Goal: Task Accomplishment & Management: Manage account settings

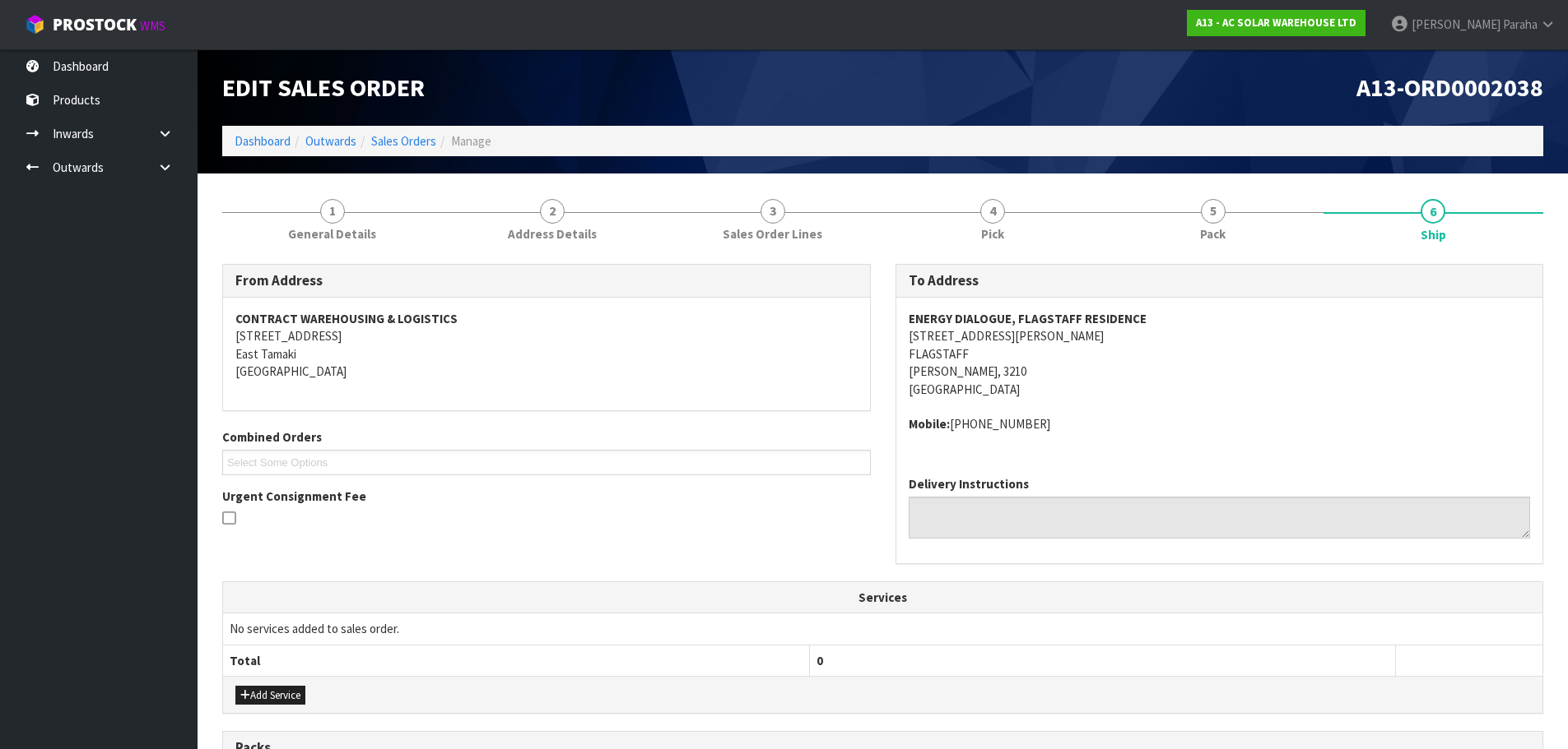
scroll to position [83, 0]
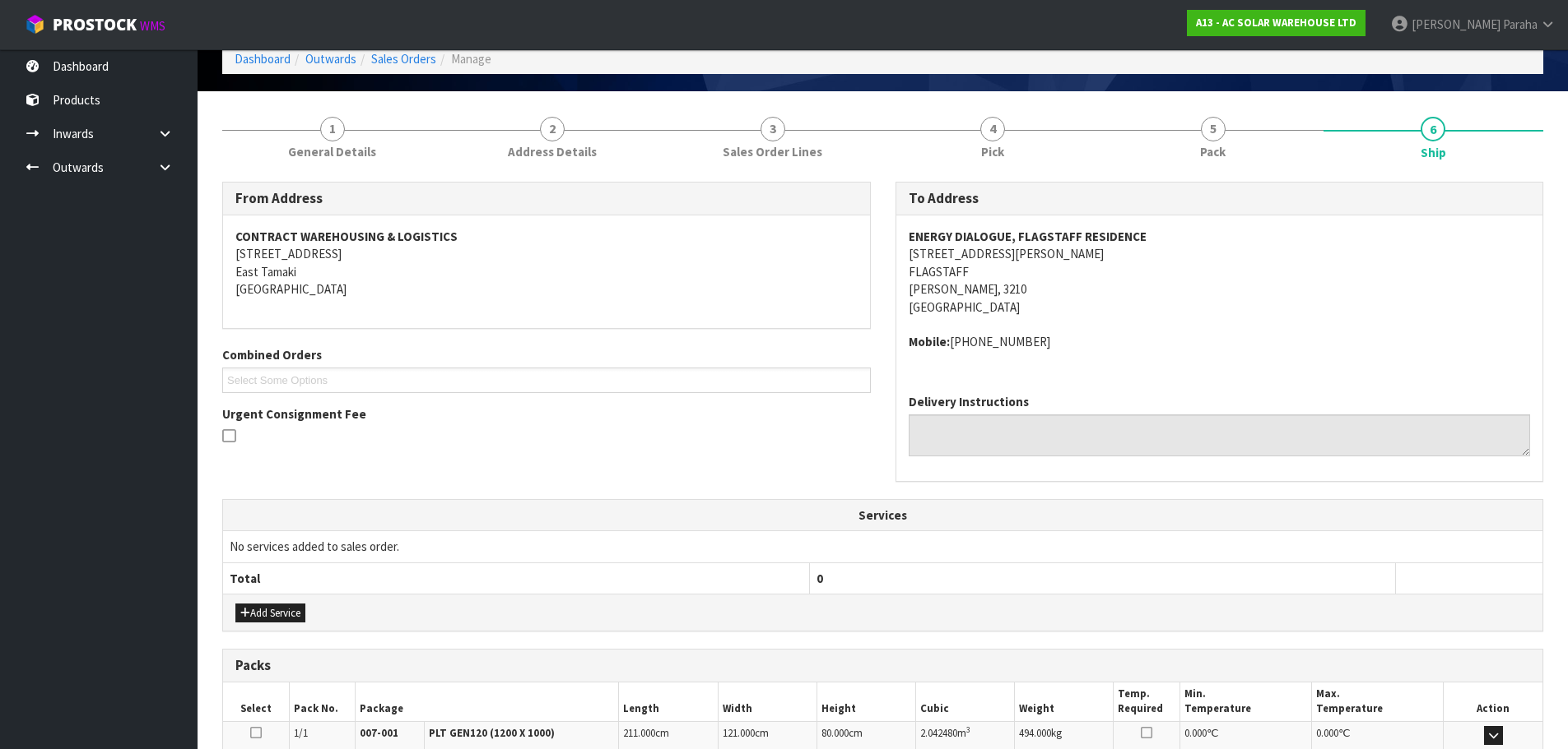
click at [1084, 489] on div "To Address ENERGY DIALOGUE, FLAGSTAFF RESIDENCE 7 HENSLEY CRESCENT FLAGSTAFF Ha…" at bounding box center [1219, 340] width 673 height 318
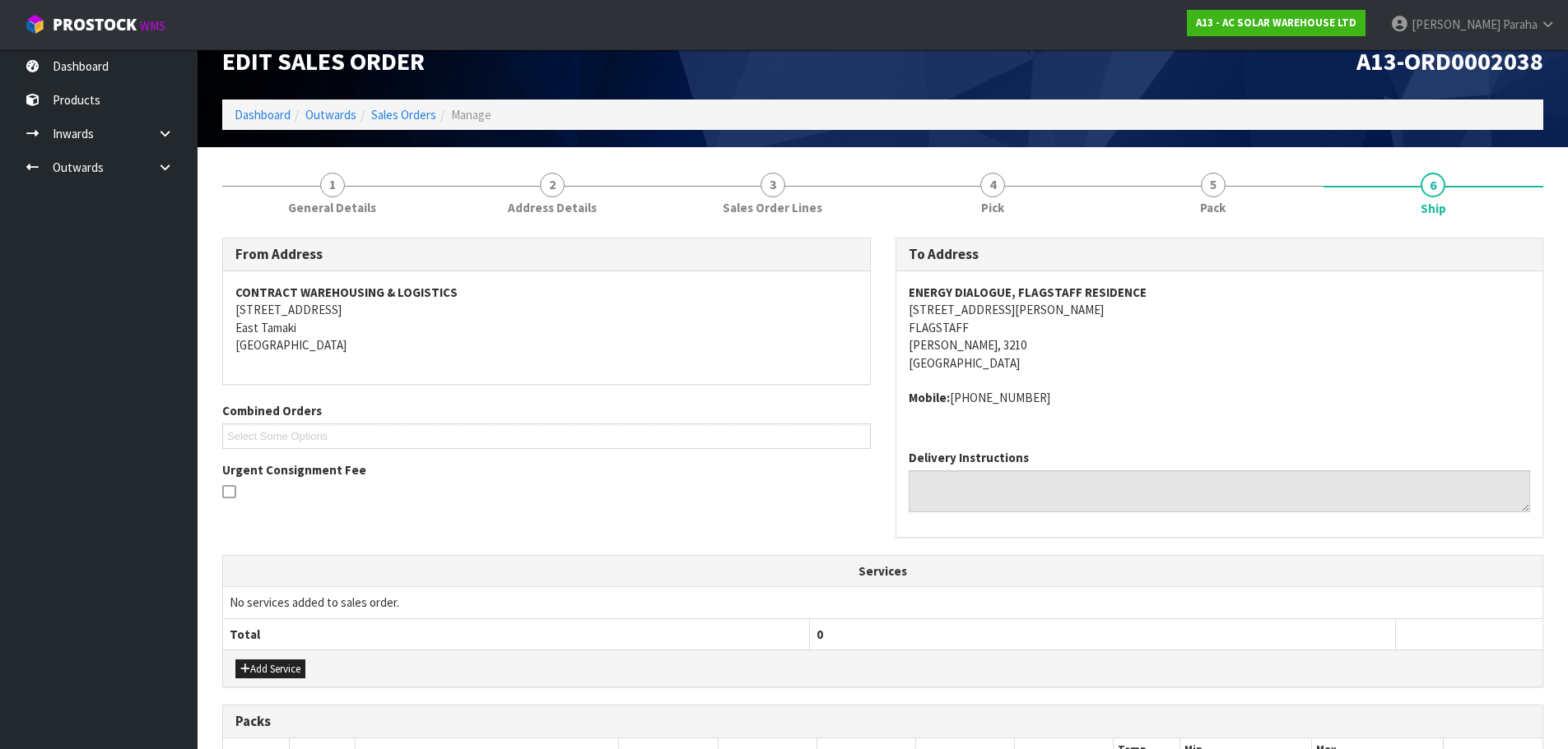
scroll to position [0, 0]
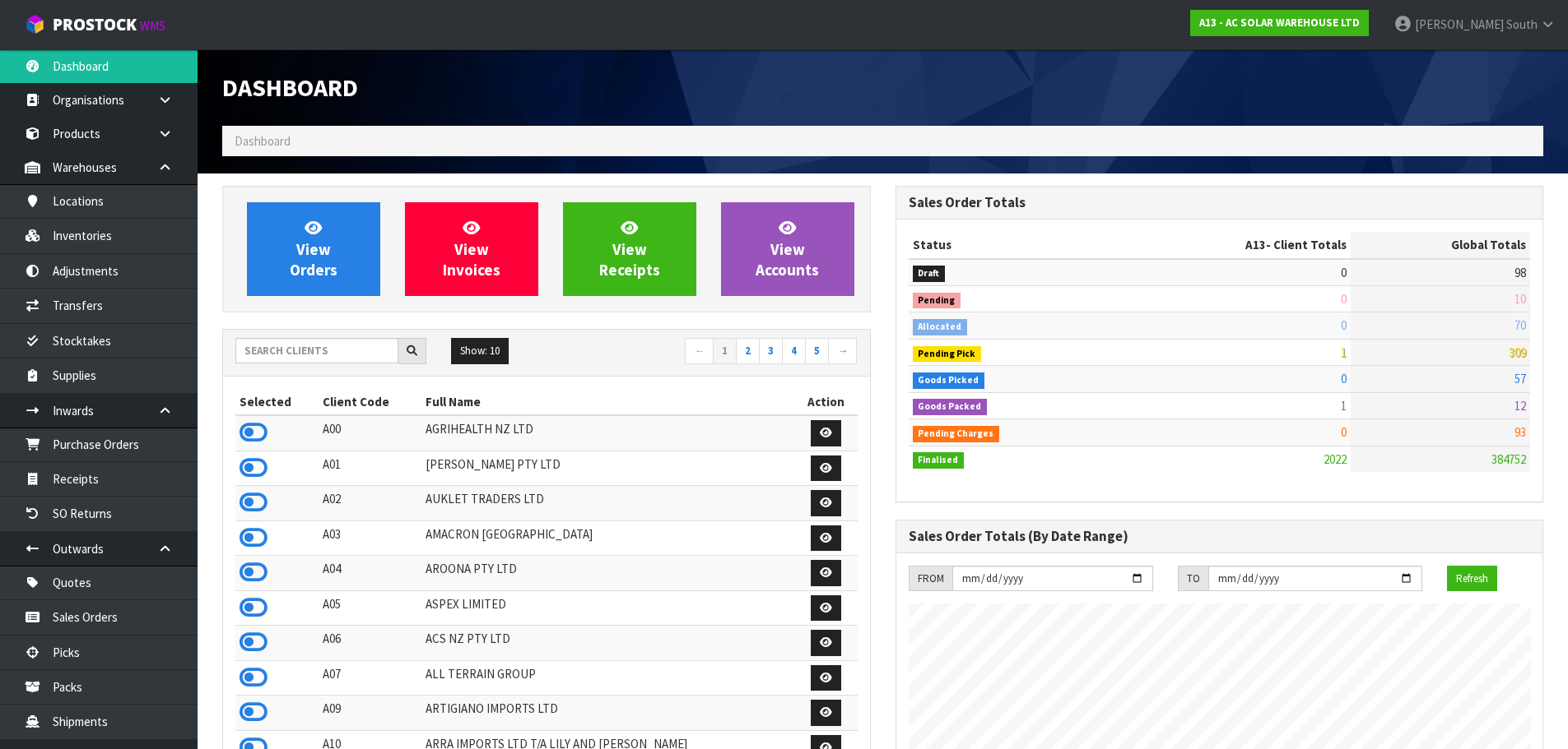
scroll to position [1255, 672]
click at [625, 62] on div "Dashboard" at bounding box center [546, 87] width 673 height 76
click at [347, 350] on input "text" at bounding box center [316, 350] width 163 height 25
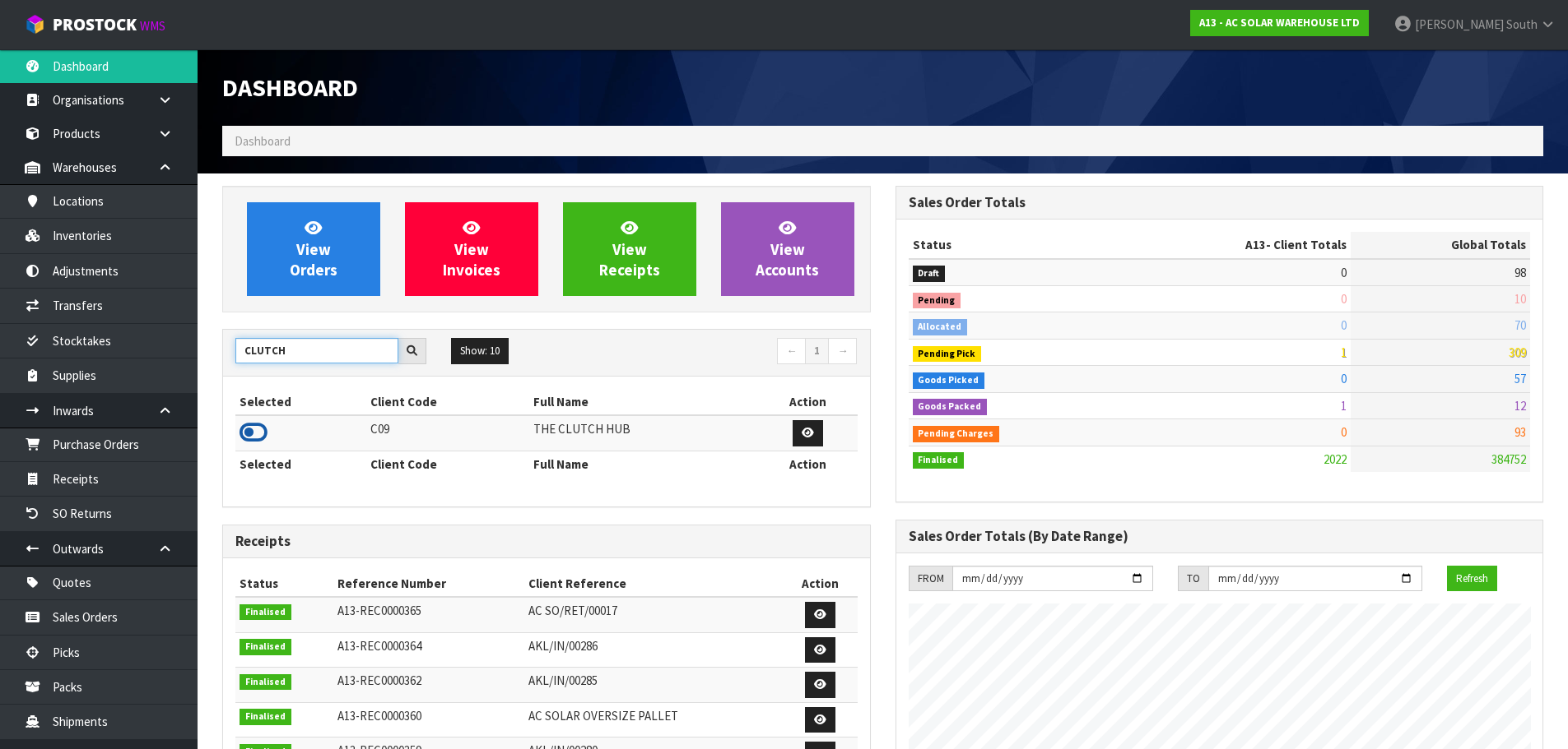
type input "CLUTCH"
click at [267, 437] on icon at bounding box center [253, 432] width 28 height 24
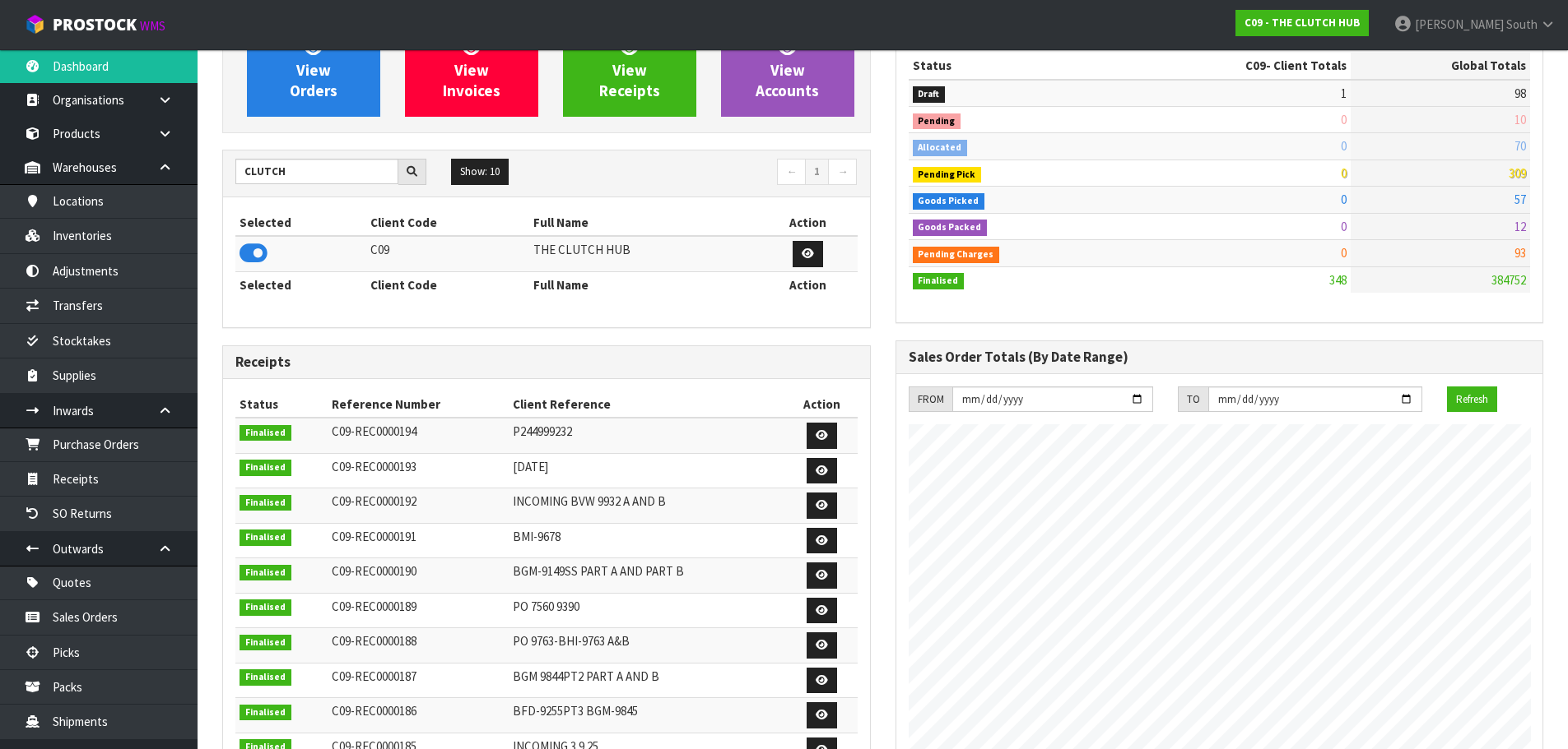
scroll to position [164, 0]
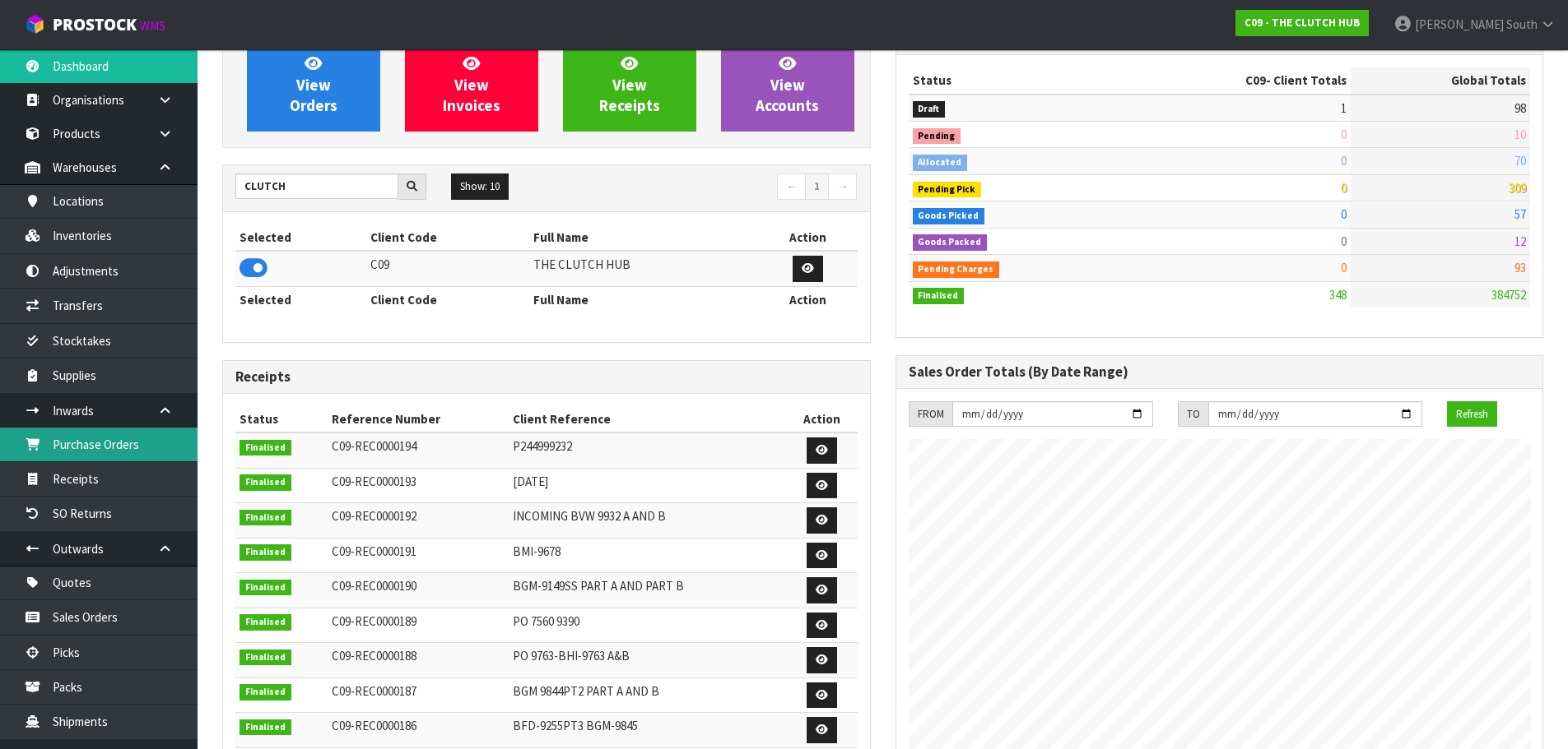
click at [103, 454] on link "Purchase Orders" at bounding box center [99, 445] width 198 height 34
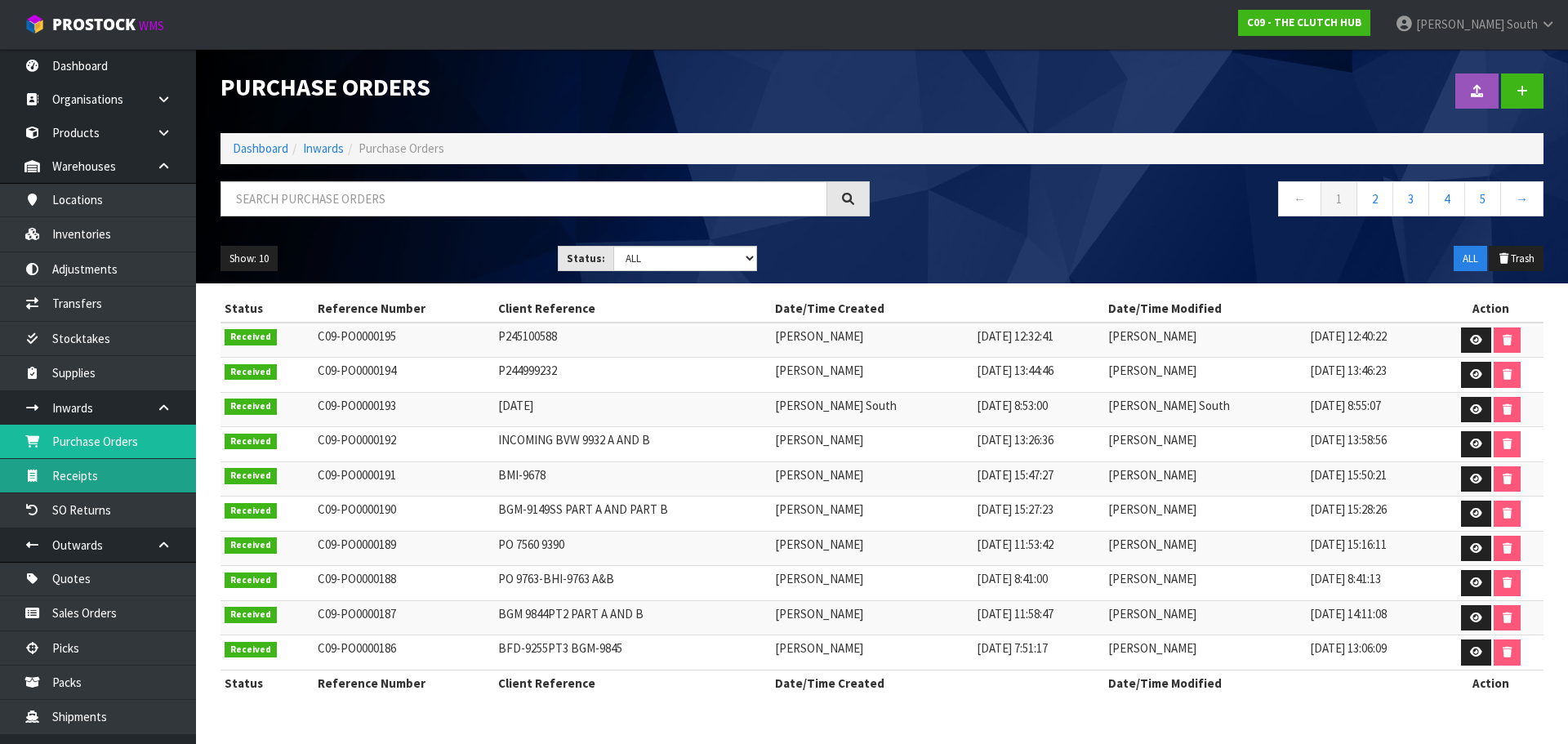
click at [146, 472] on link "Receipts" at bounding box center [98, 476] width 196 height 34
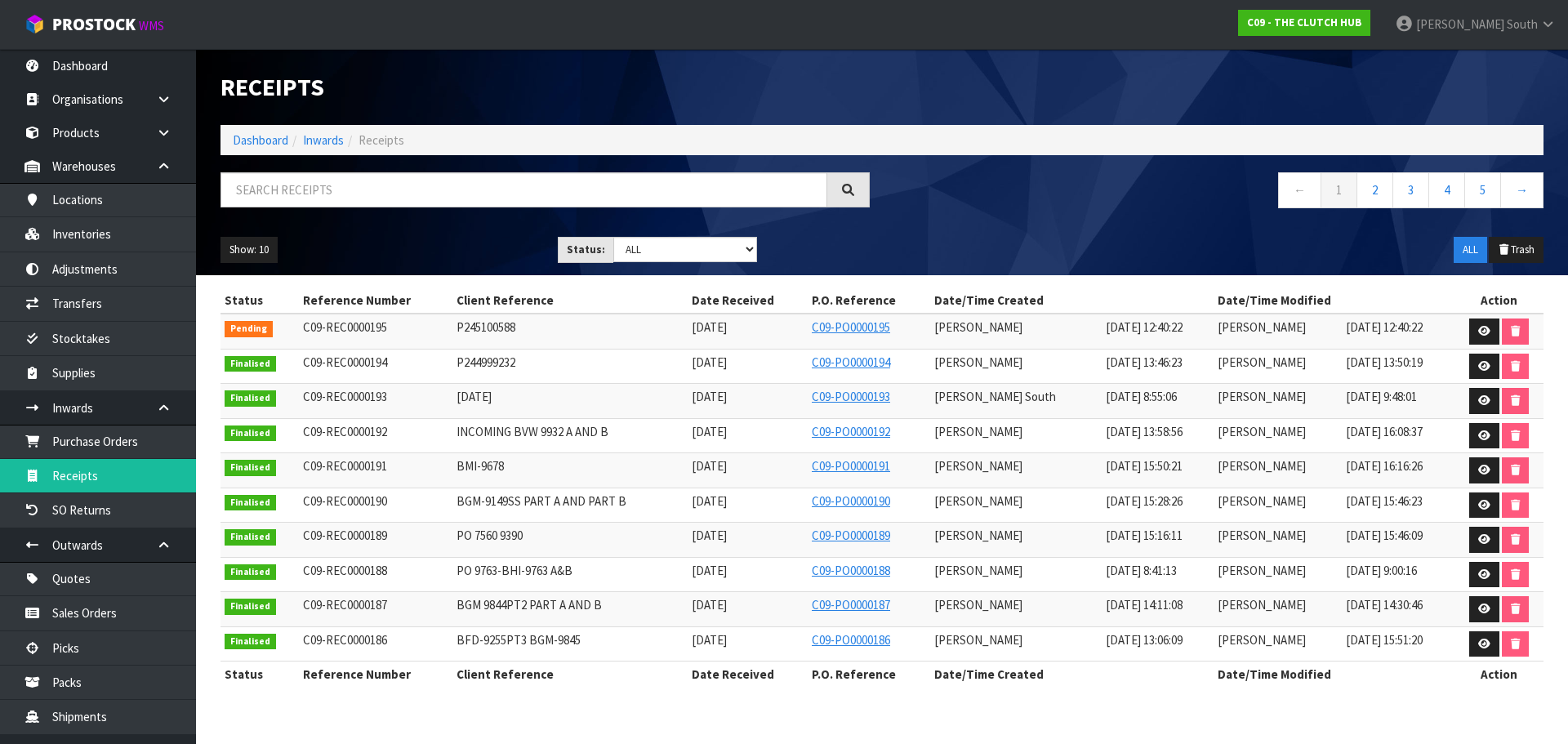
click at [1464, 331] on td at bounding box center [1498, 331] width 90 height 35
click at [1472, 331] on link at bounding box center [1485, 331] width 30 height 26
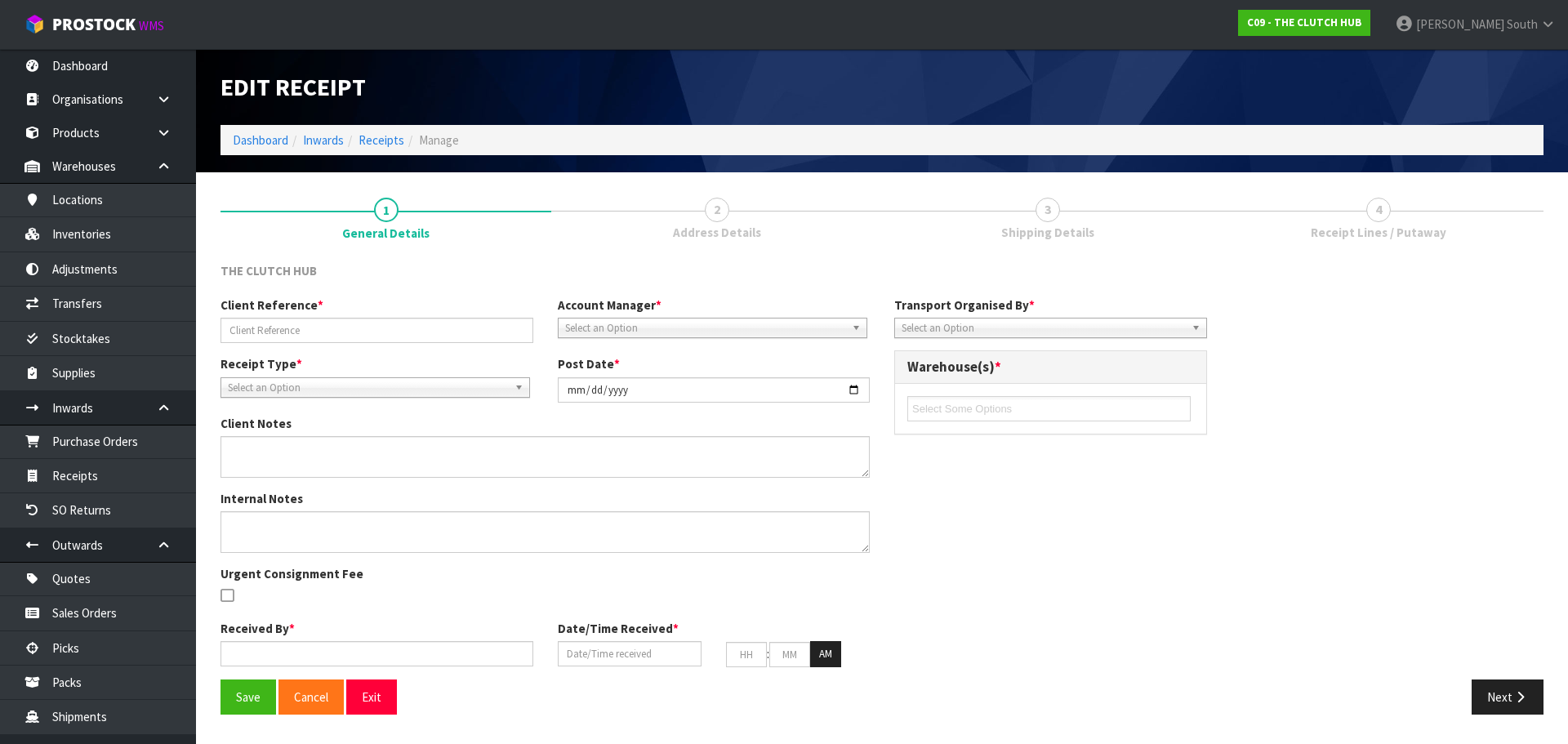
type input "P245100588"
type input "2025-10-08"
type input "Zachary South"
type input "08/10/2025"
type input "12"
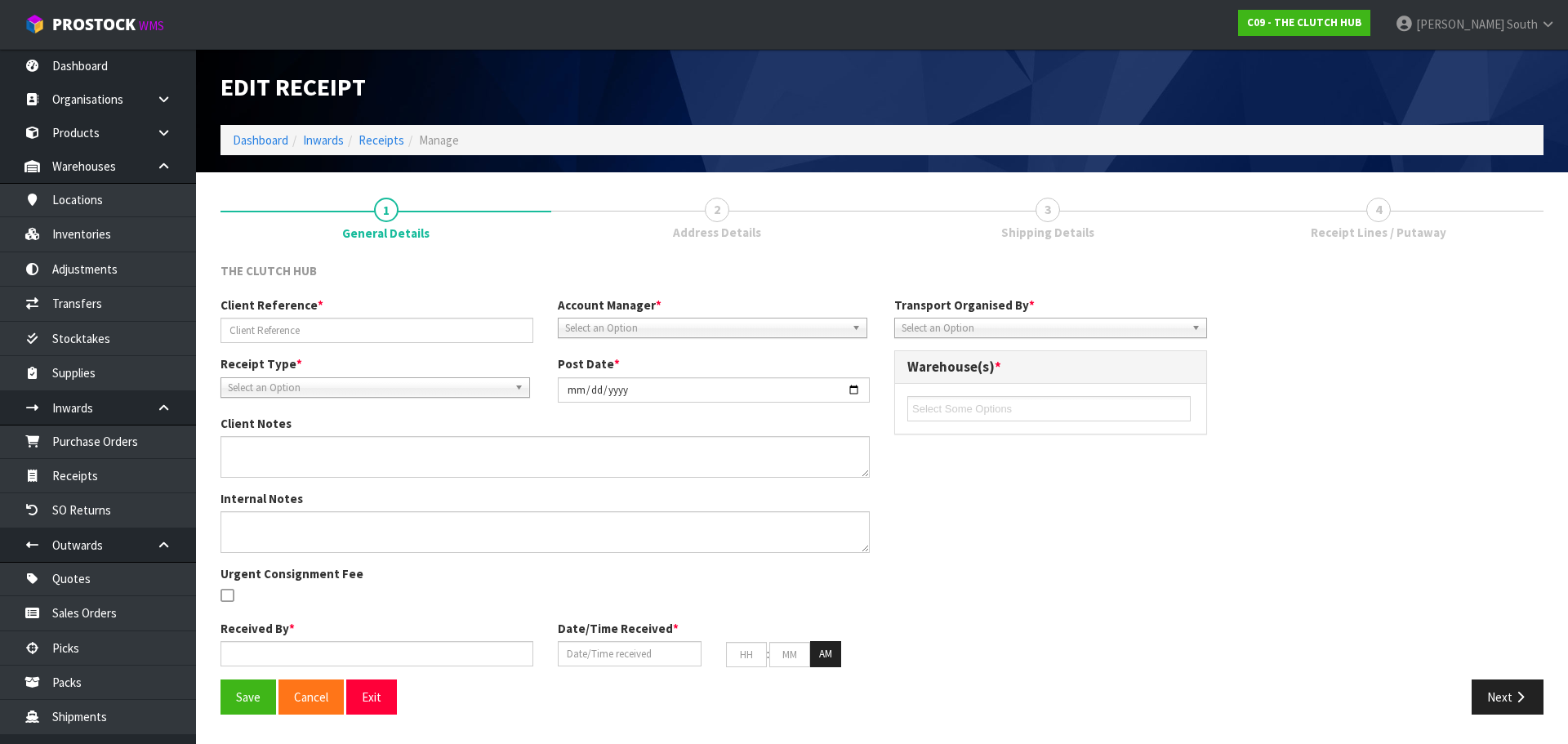
type input "40"
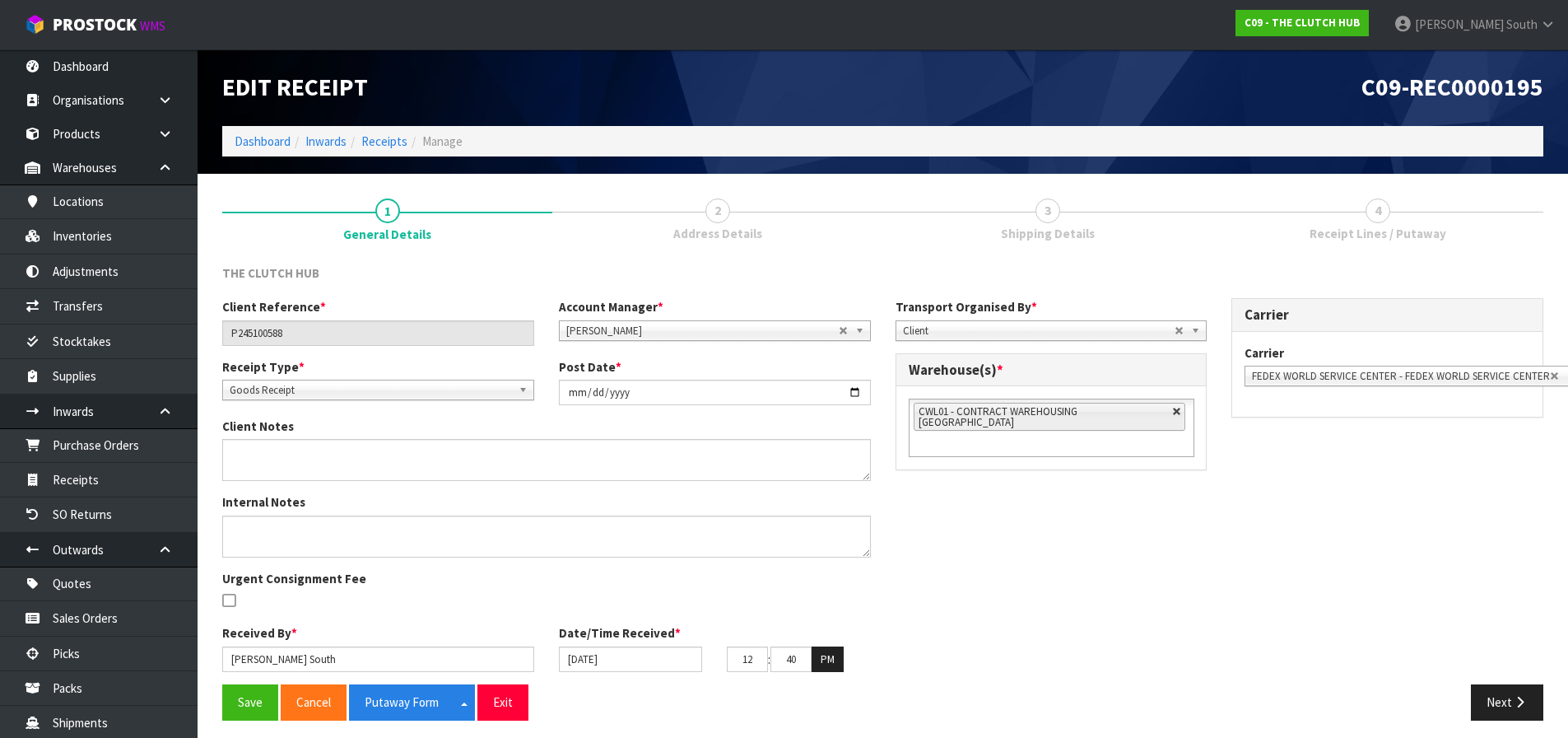
click at [1172, 412] on link at bounding box center [1176, 411] width 10 height 10
type input "Select Some Options"
click at [1146, 412] on ul at bounding box center [1051, 411] width 286 height 25
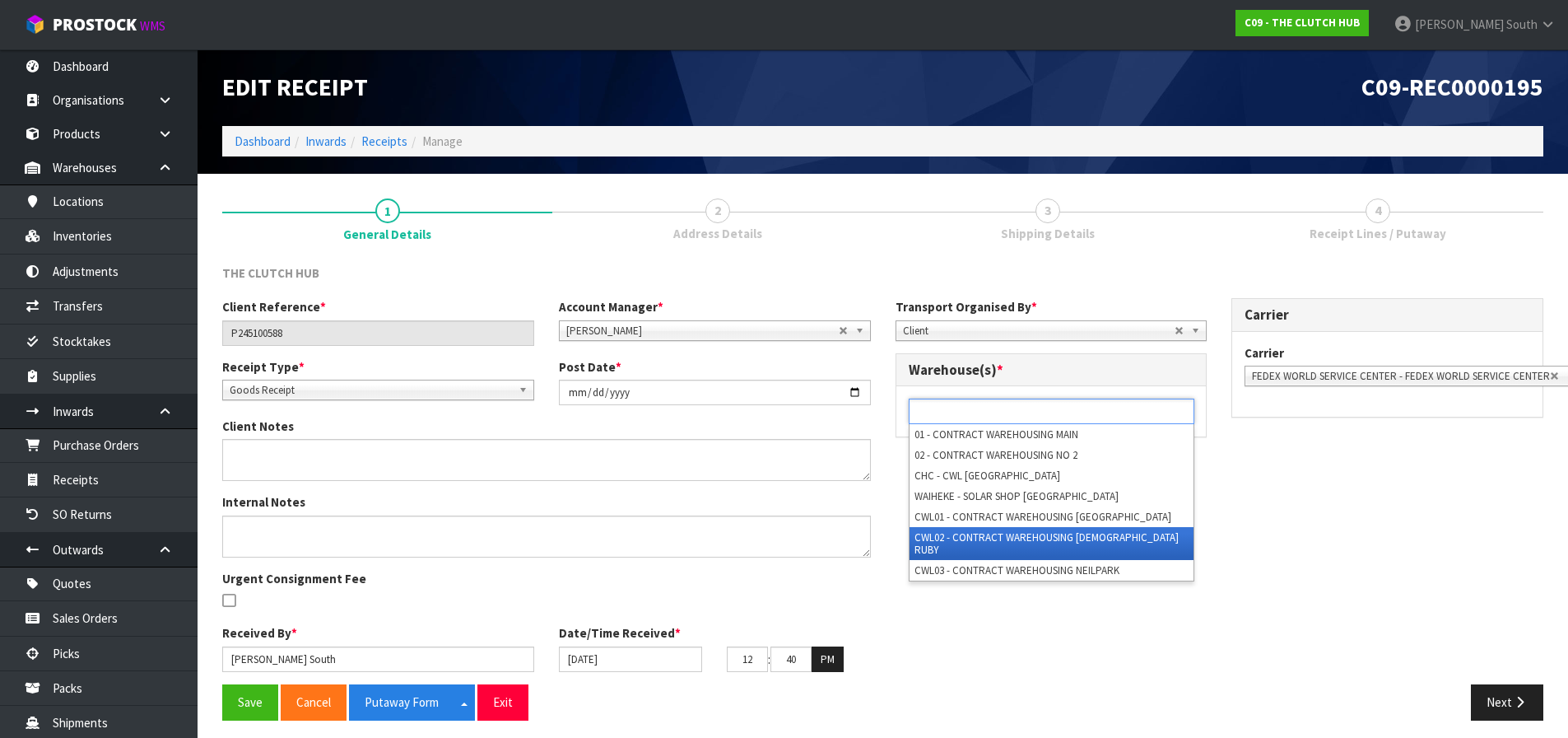
click at [1087, 537] on li "CWL02 - CONTRACT WAREHOUSING LADY RUBY" at bounding box center [1051, 543] width 284 height 33
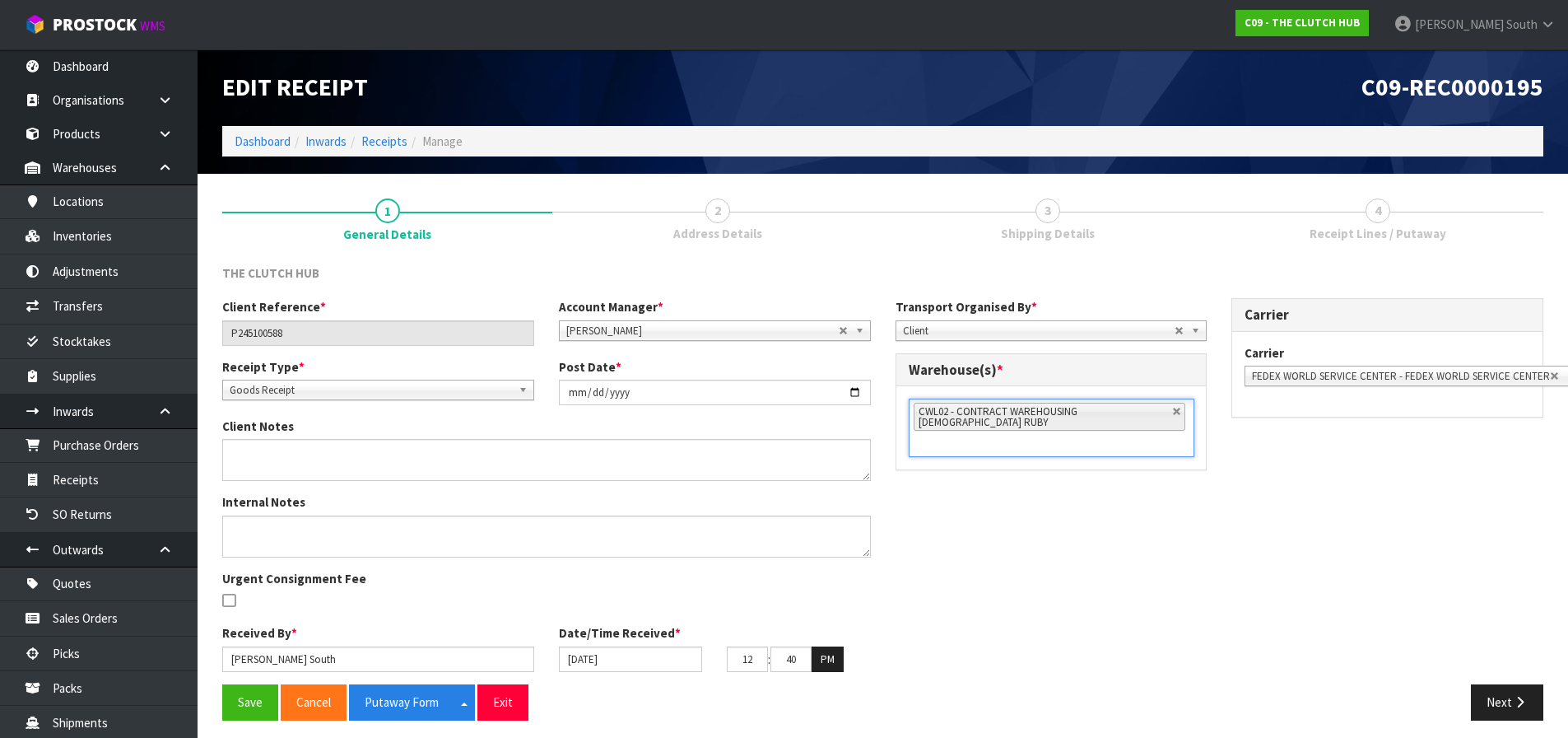
click at [1112, 544] on div "Client Reference * P245100588 Account Manager * Zubair Moolla Rod Giles Kirsty …" at bounding box center [882, 492] width 1345 height 387
click at [1239, 523] on div "Client Reference * P245100588 Account Manager * Zubair Moolla Rod Giles Kirsty …" at bounding box center [882, 492] width 1345 height 387
drag, startPoint x: 757, startPoint y: 660, endPoint x: 689, endPoint y: 670, distance: 68.7
click at [689, 670] on div "08/10/2025 12 : 40 : 22 PM" at bounding box center [714, 659] width 337 height 26
type input "07"
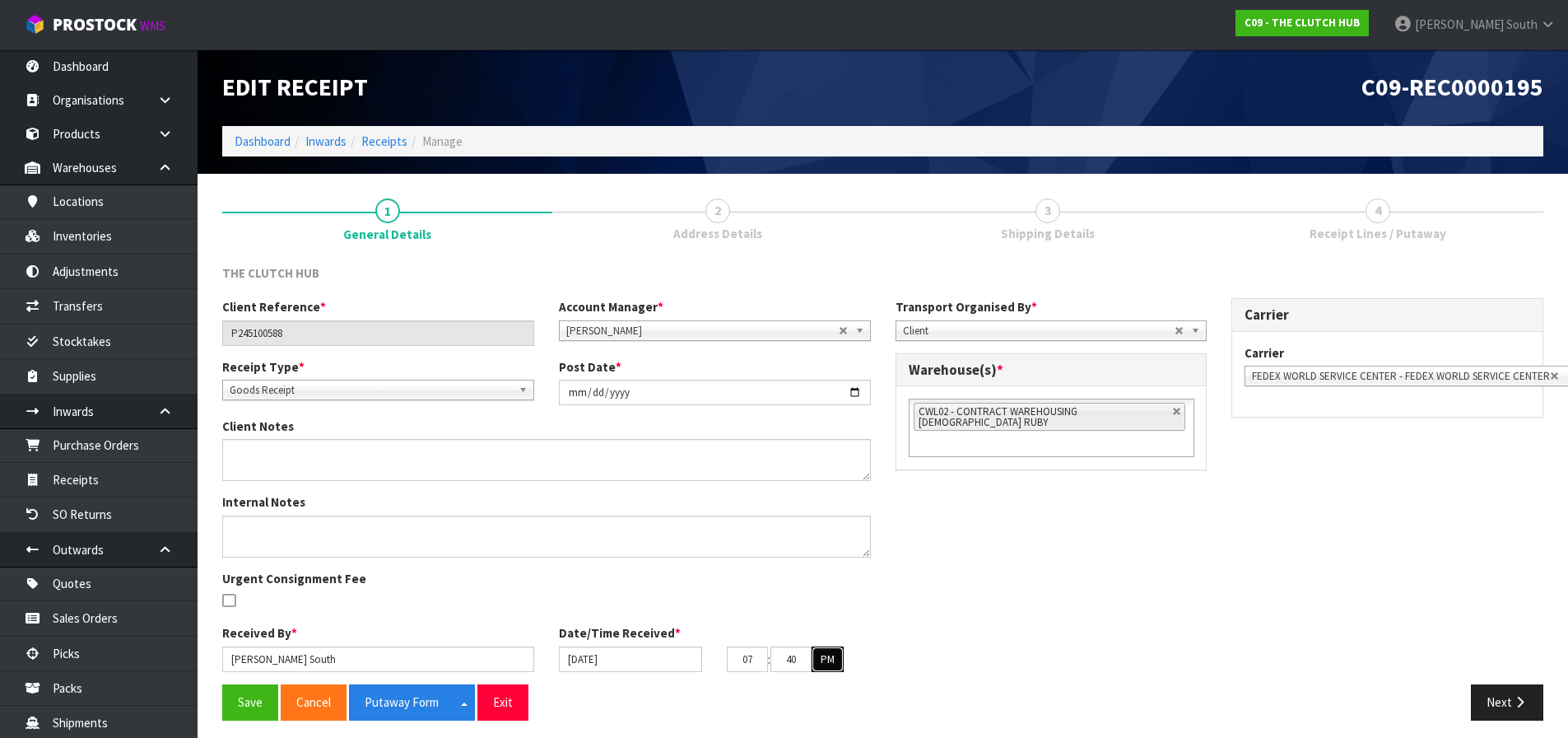
click at [816, 657] on button "PM" at bounding box center [828, 659] width 32 height 26
click at [869, 601] on div "Internal Notes Urgent Consignment Fee" at bounding box center [546, 559] width 673 height 131
click at [971, 611] on div "Client Reference * P245100588 Account Manager * Zubair Moolla Rod Giles Kirsty …" at bounding box center [882, 492] width 1345 height 387
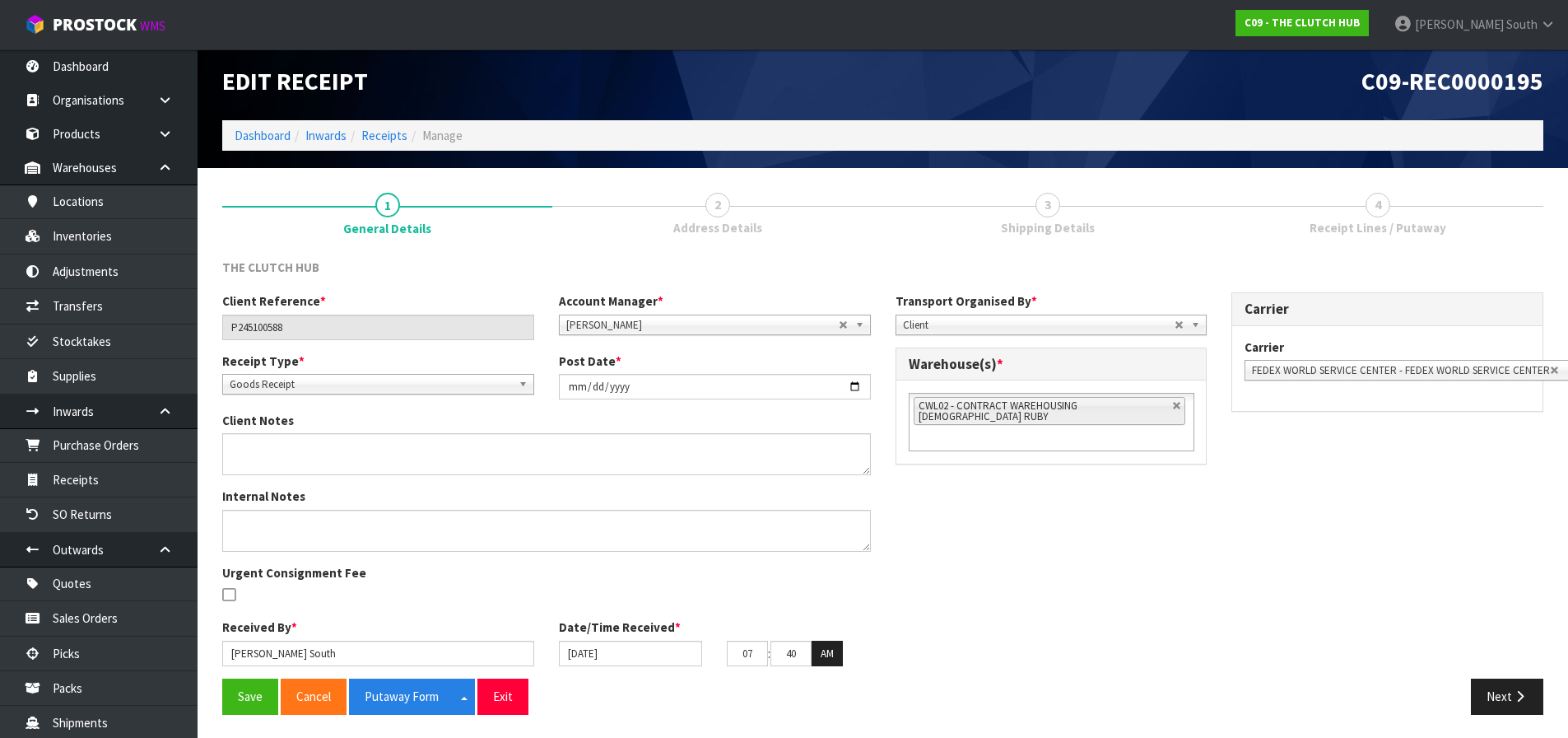
scroll to position [7, 0]
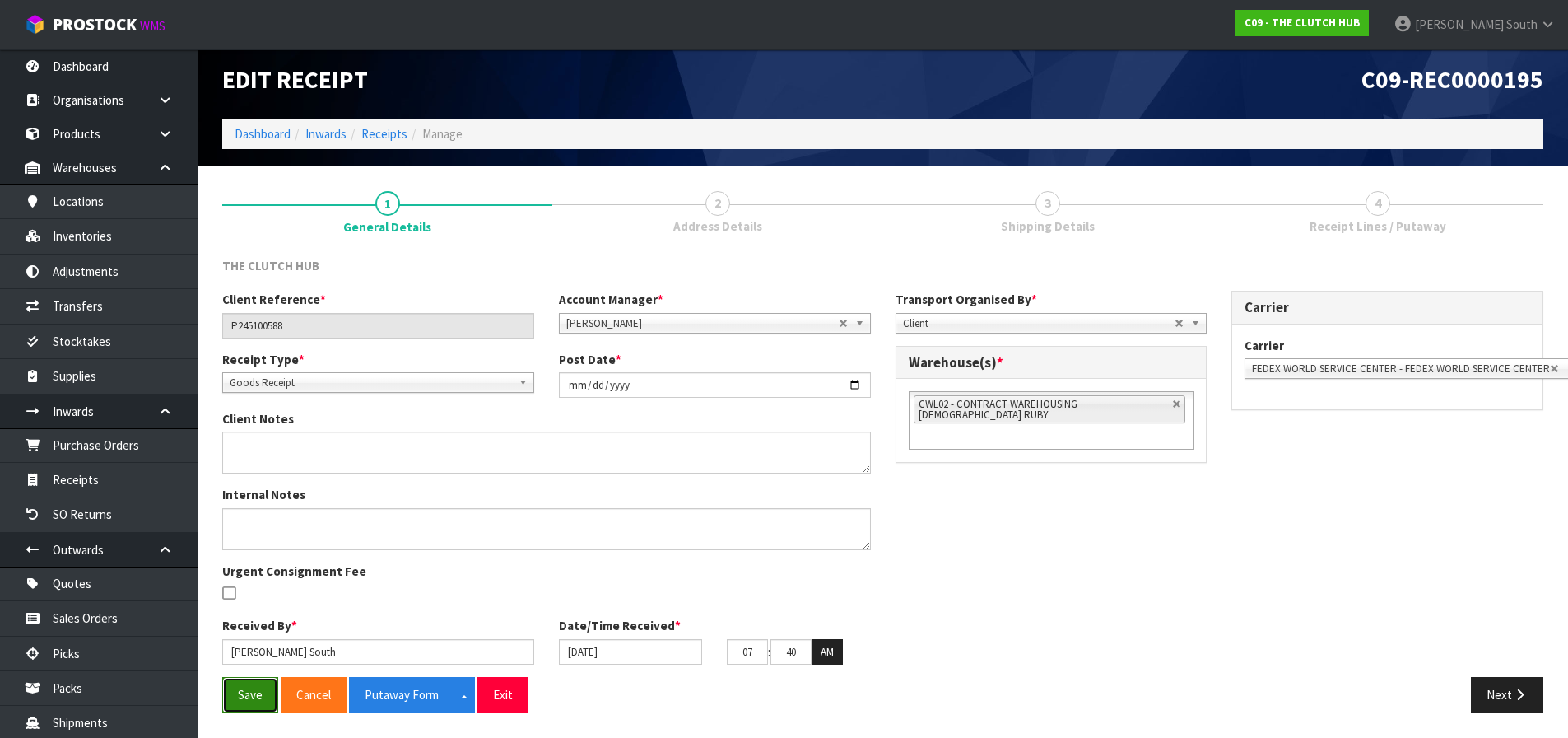
click at [227, 685] on button "Save" at bounding box center [250, 694] width 56 height 35
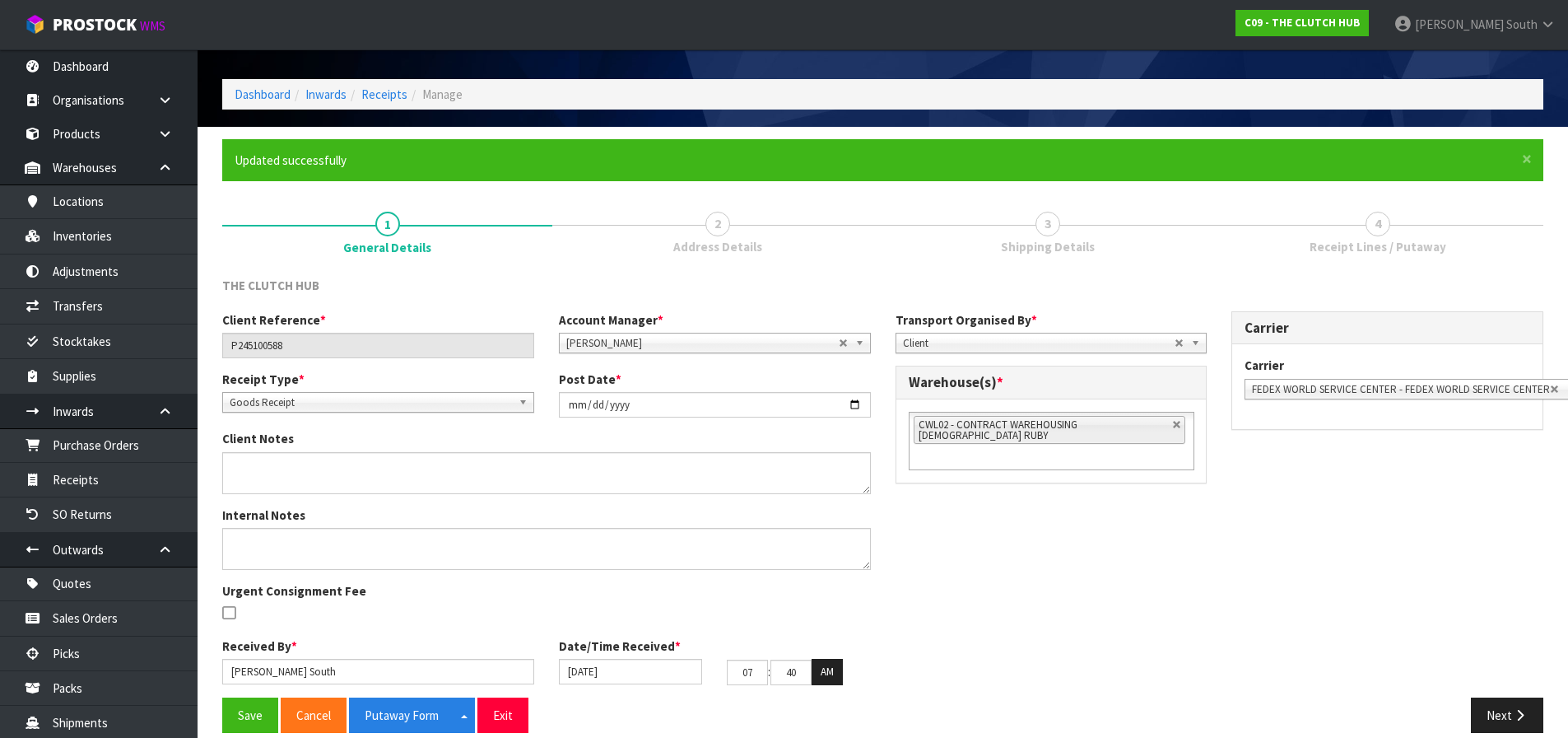
scroll to position [67, 0]
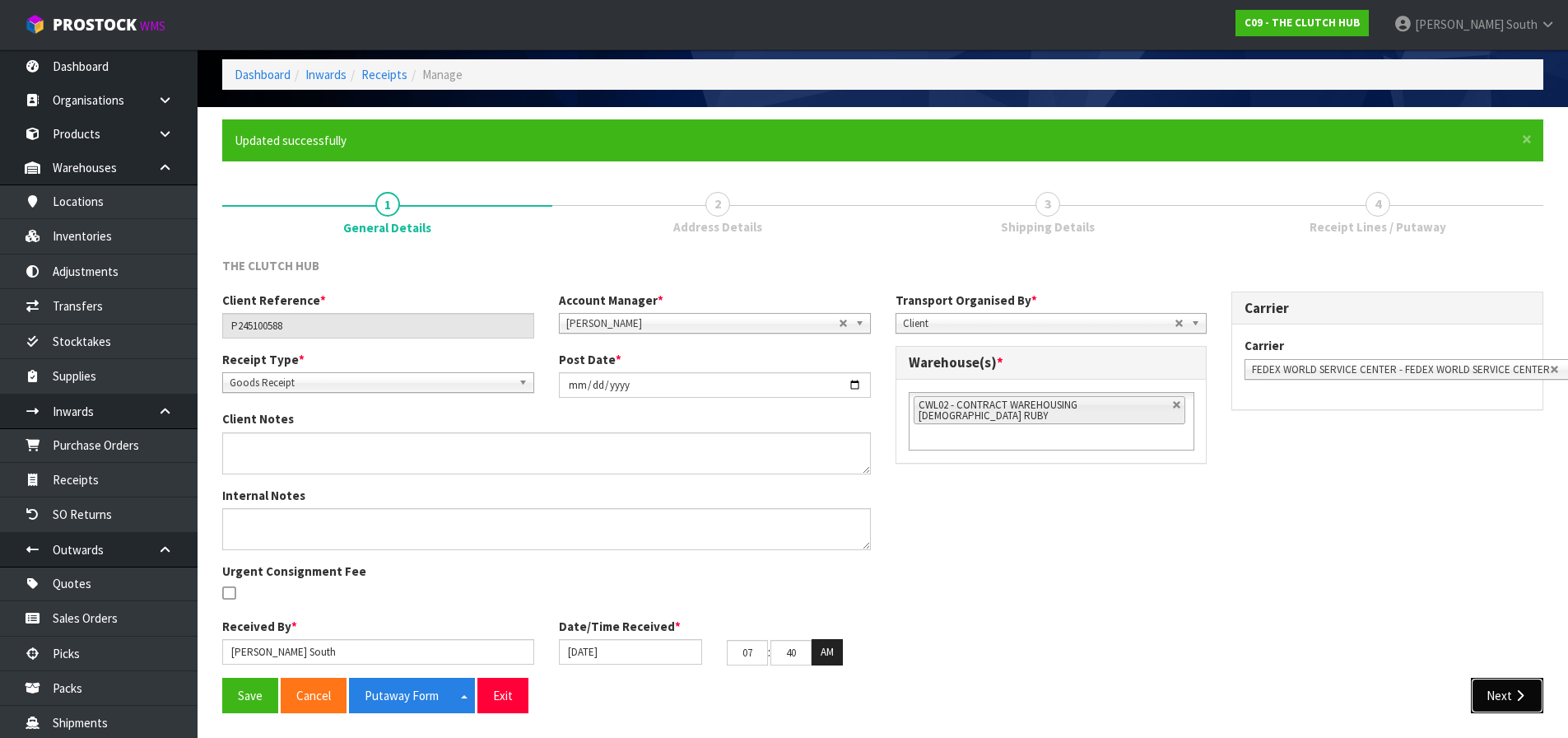
click at [1496, 681] on button "Next" at bounding box center [1507, 695] width 73 height 35
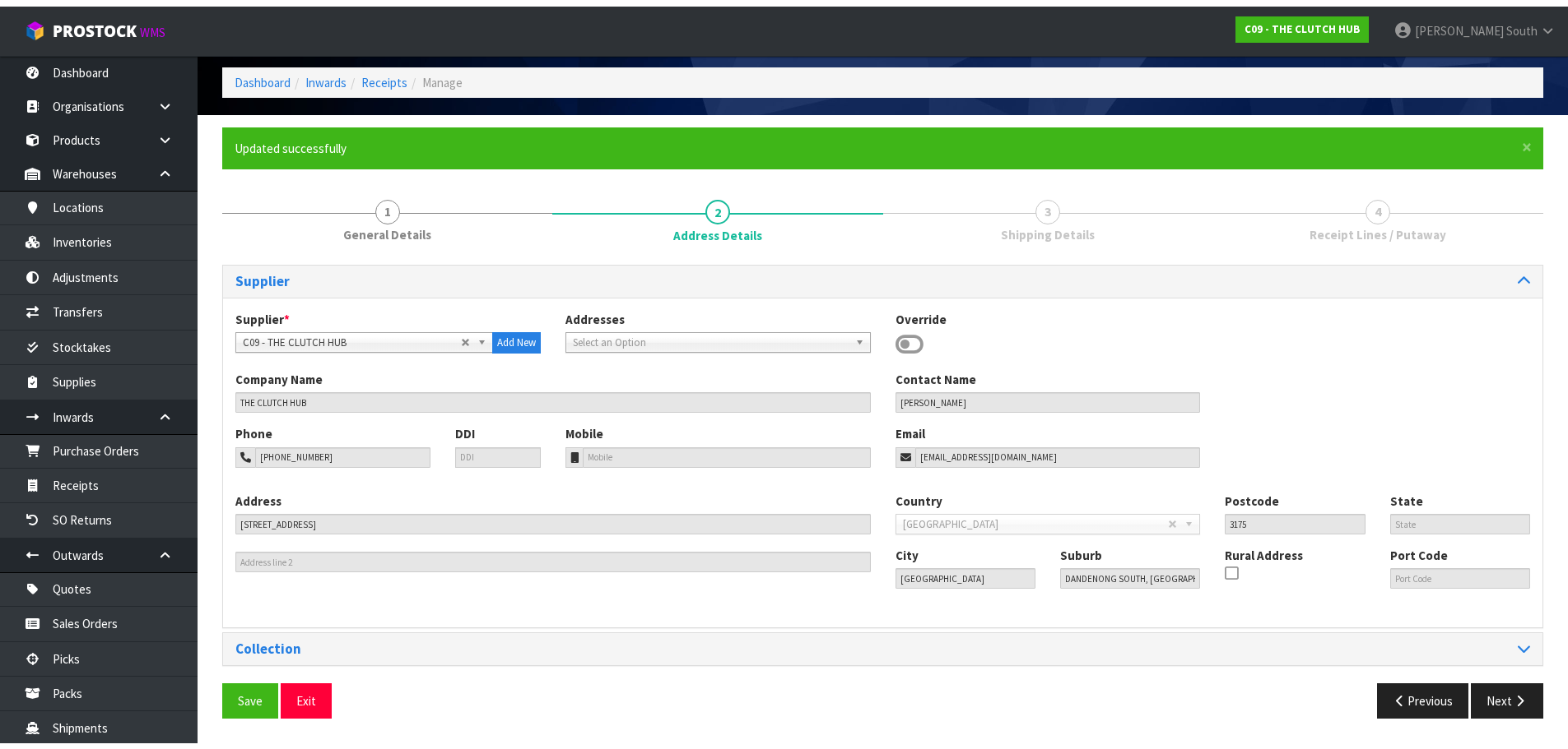
scroll to position [0, 0]
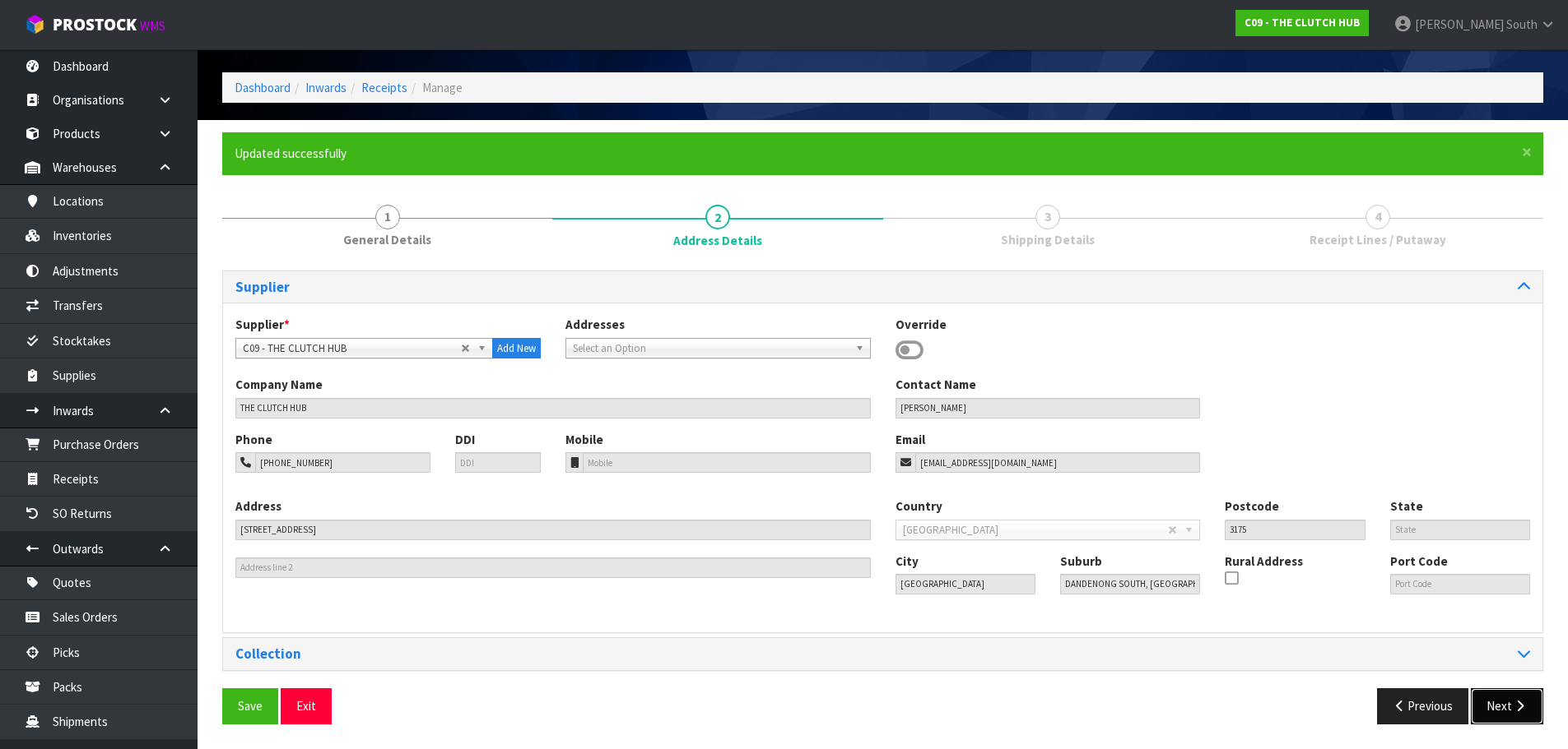
click at [1507, 707] on button "Next" at bounding box center [1507, 706] width 73 height 35
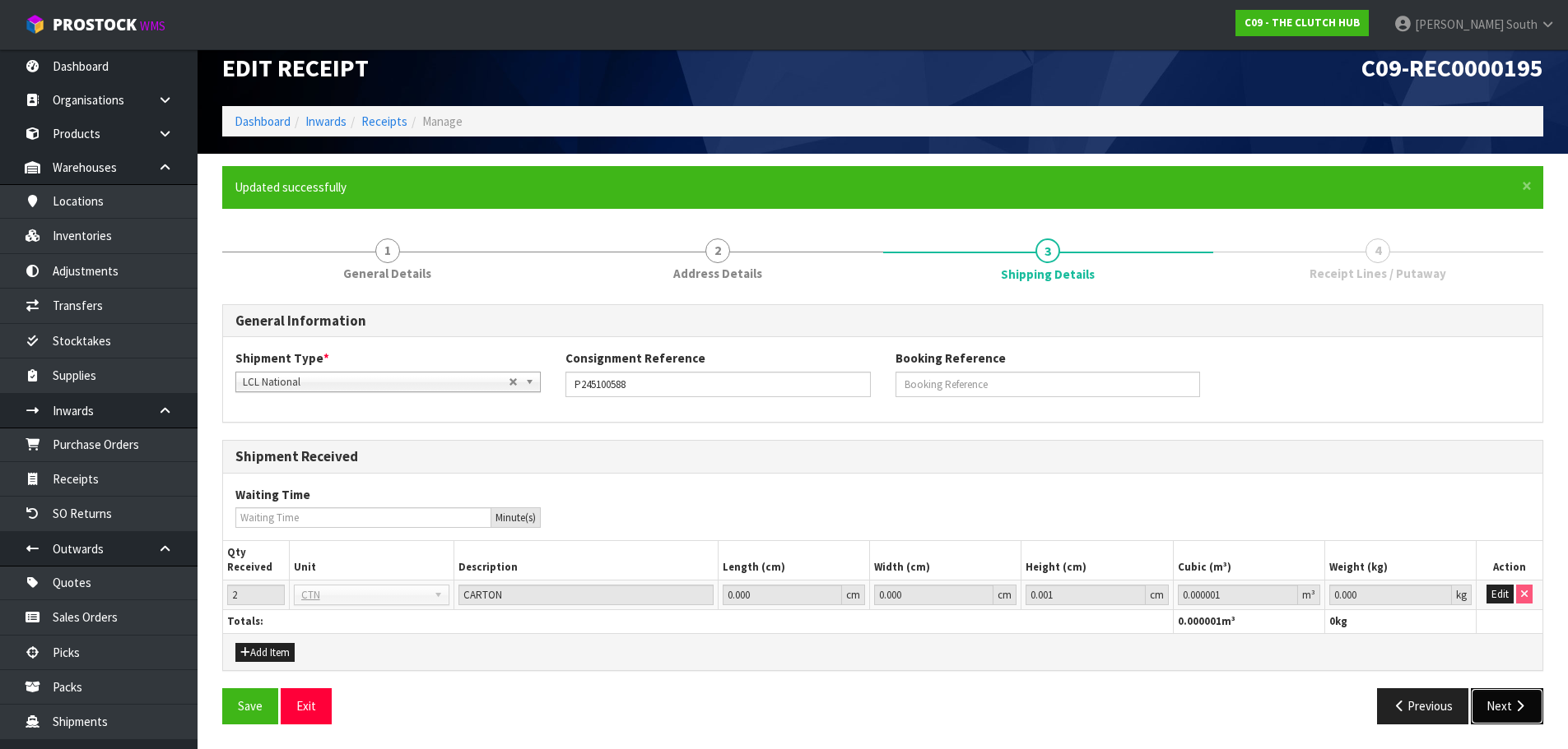
click at [1505, 705] on button "Next" at bounding box center [1507, 706] width 73 height 35
click at [1492, 590] on button "Edit" at bounding box center [1500, 595] width 27 height 20
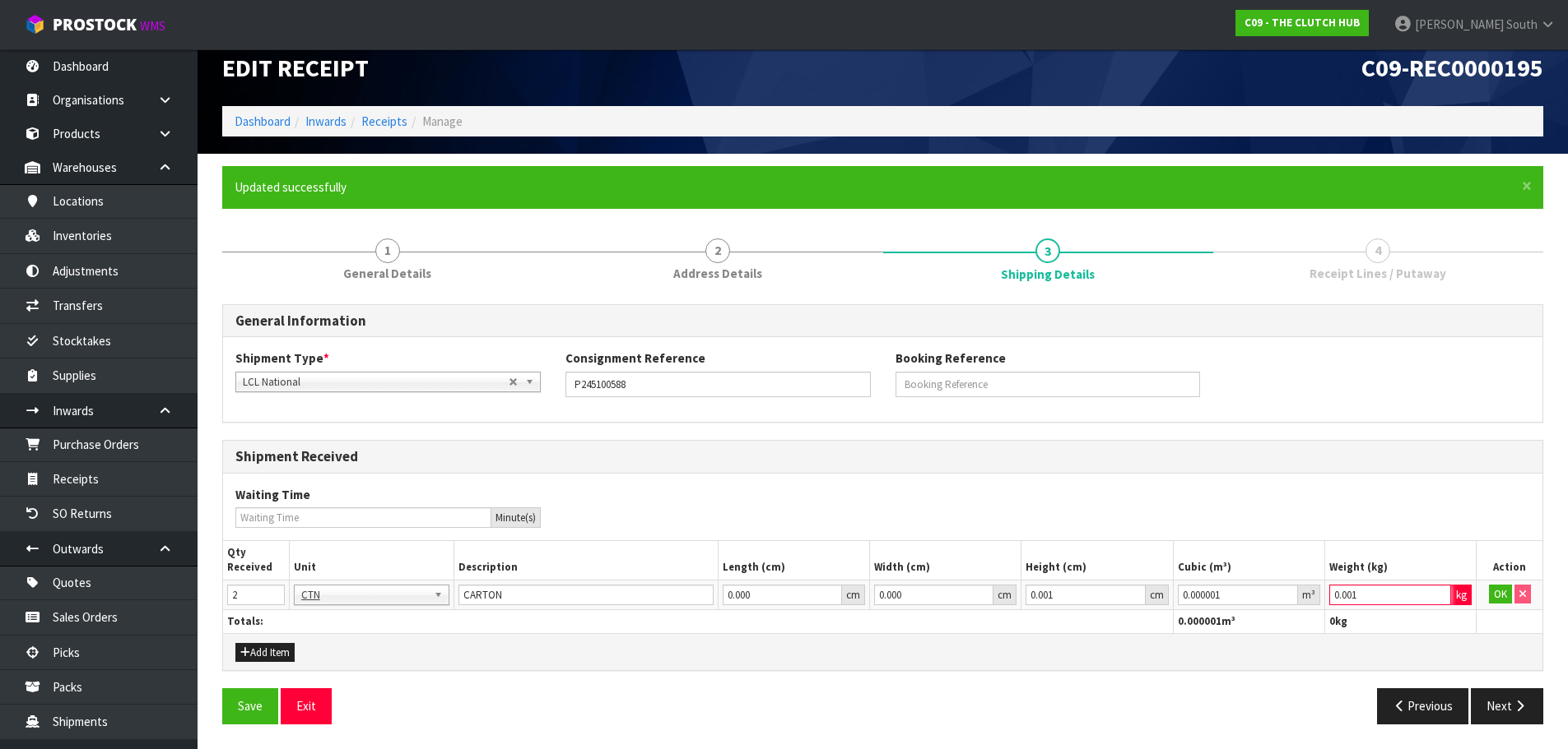
type input "0.001"
click at [1442, 594] on input "0.001" at bounding box center [1390, 595] width 122 height 21
click at [1501, 593] on button "OK" at bounding box center [1501, 595] width 23 height 20
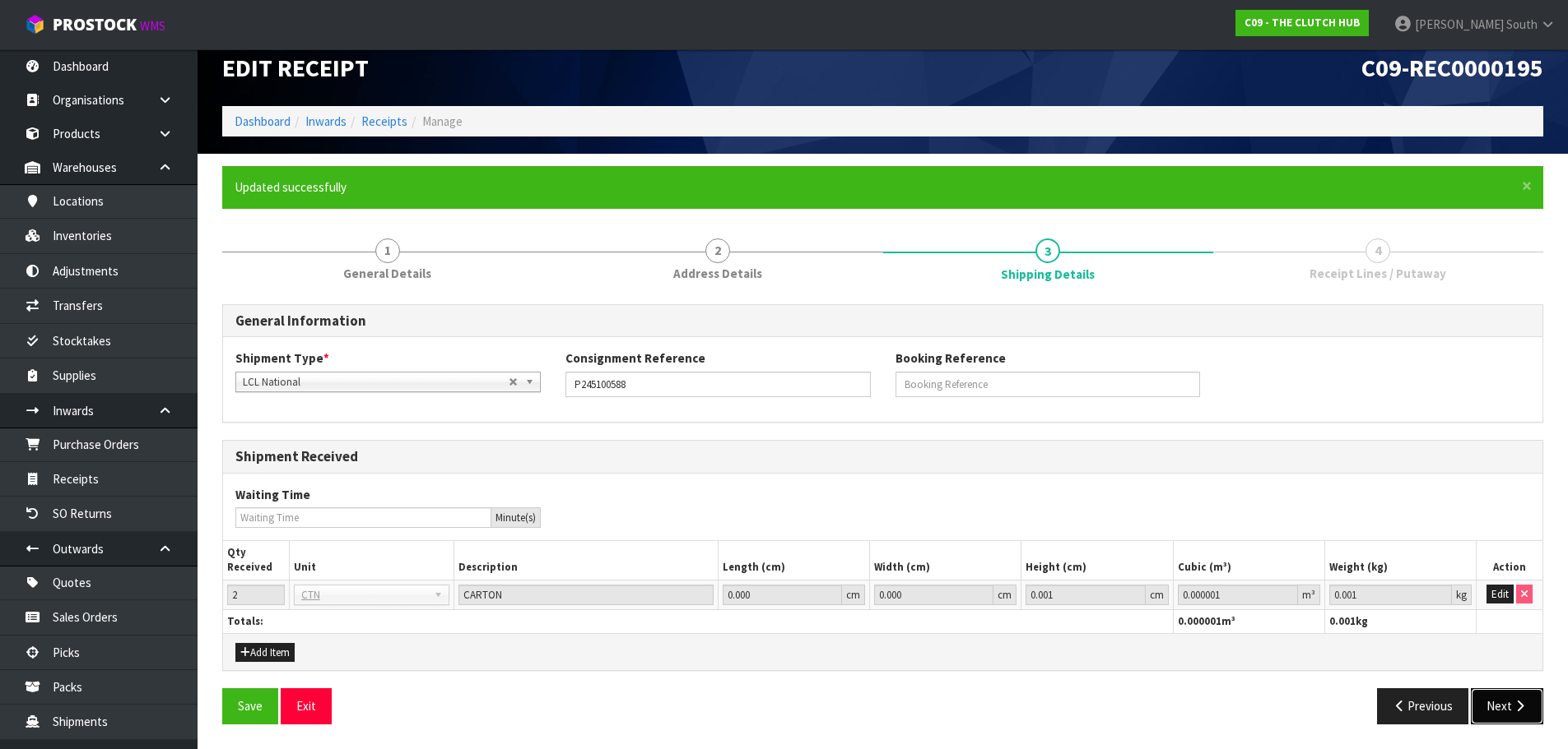
click at [1475, 692] on button "Next" at bounding box center [1507, 706] width 73 height 35
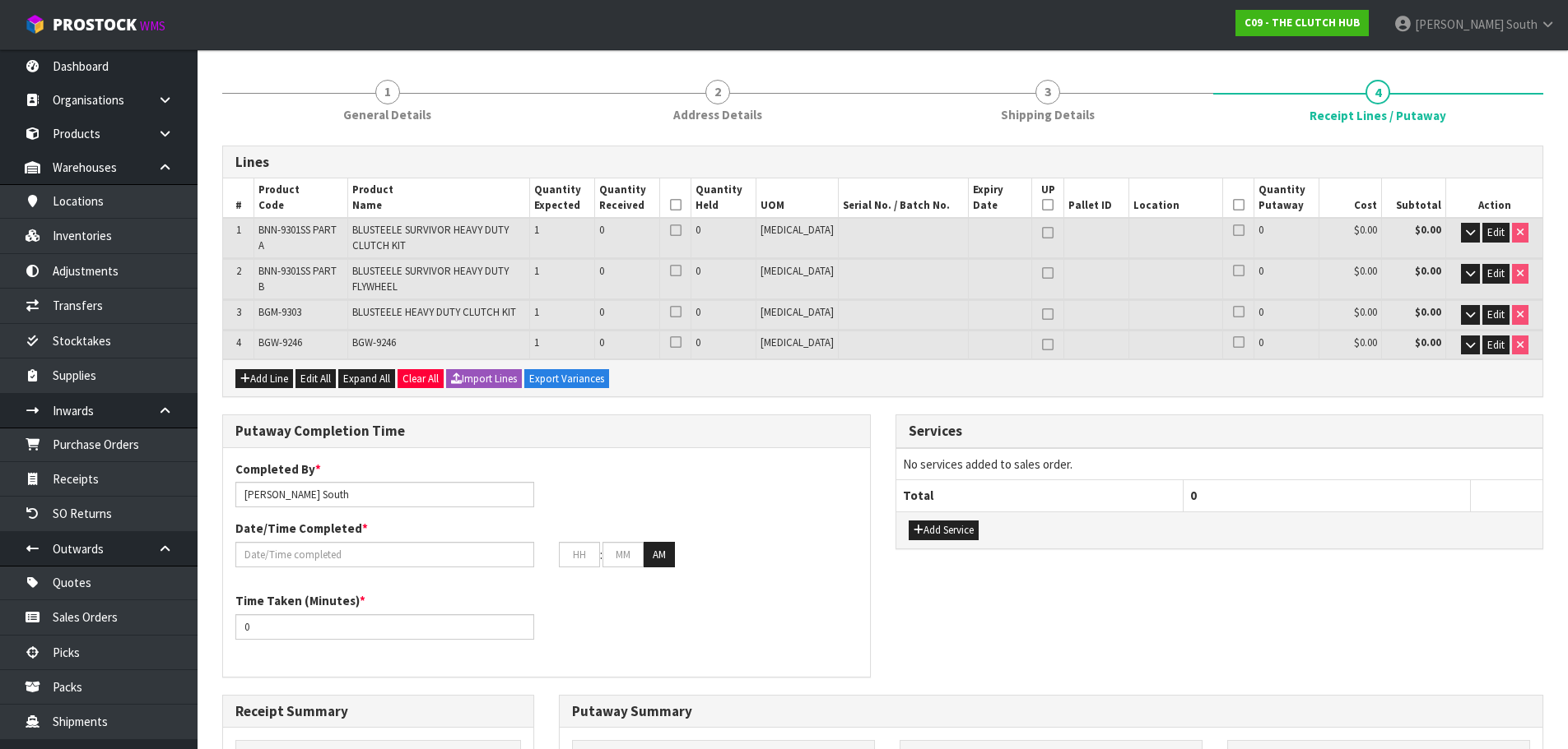
scroll to position [184, 0]
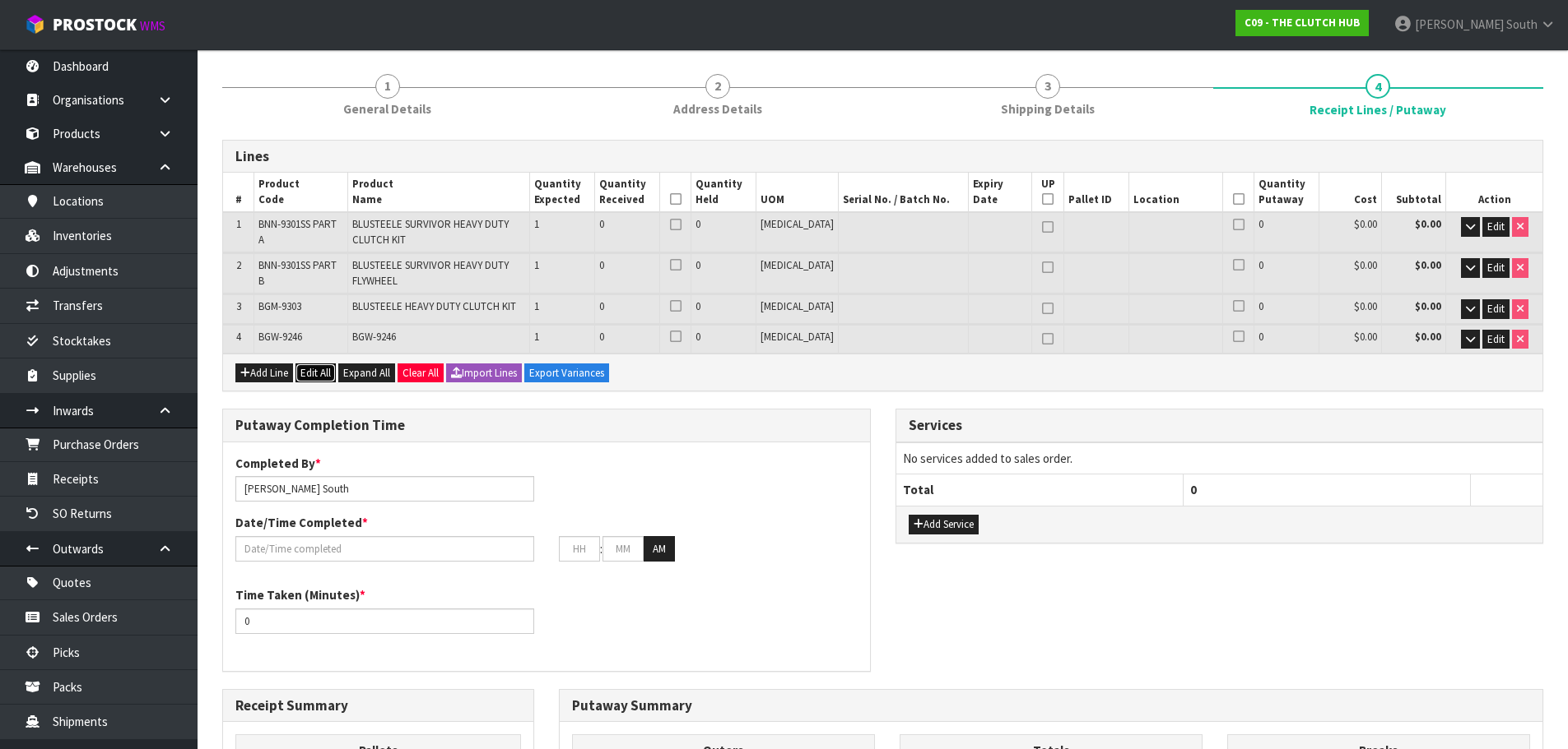
click at [311, 368] on button "Edit All" at bounding box center [315, 374] width 40 height 20
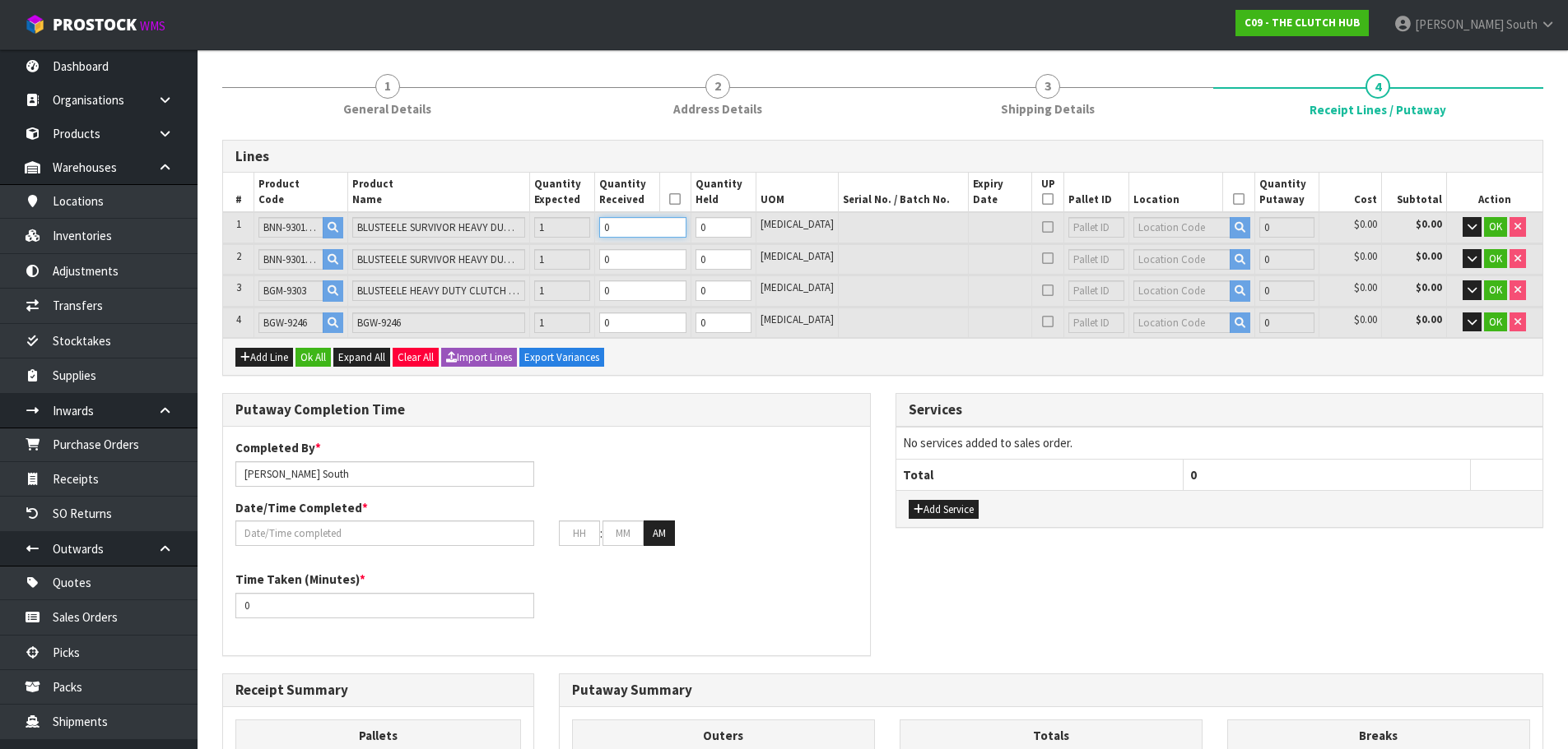
click at [583, 255] on table "# Product Code Product Name Quantity Expected Quantity Received Quantity Held U…" at bounding box center [882, 255] width 1319 height 165
type input "1"
type input "0.0258"
type input "9.5"
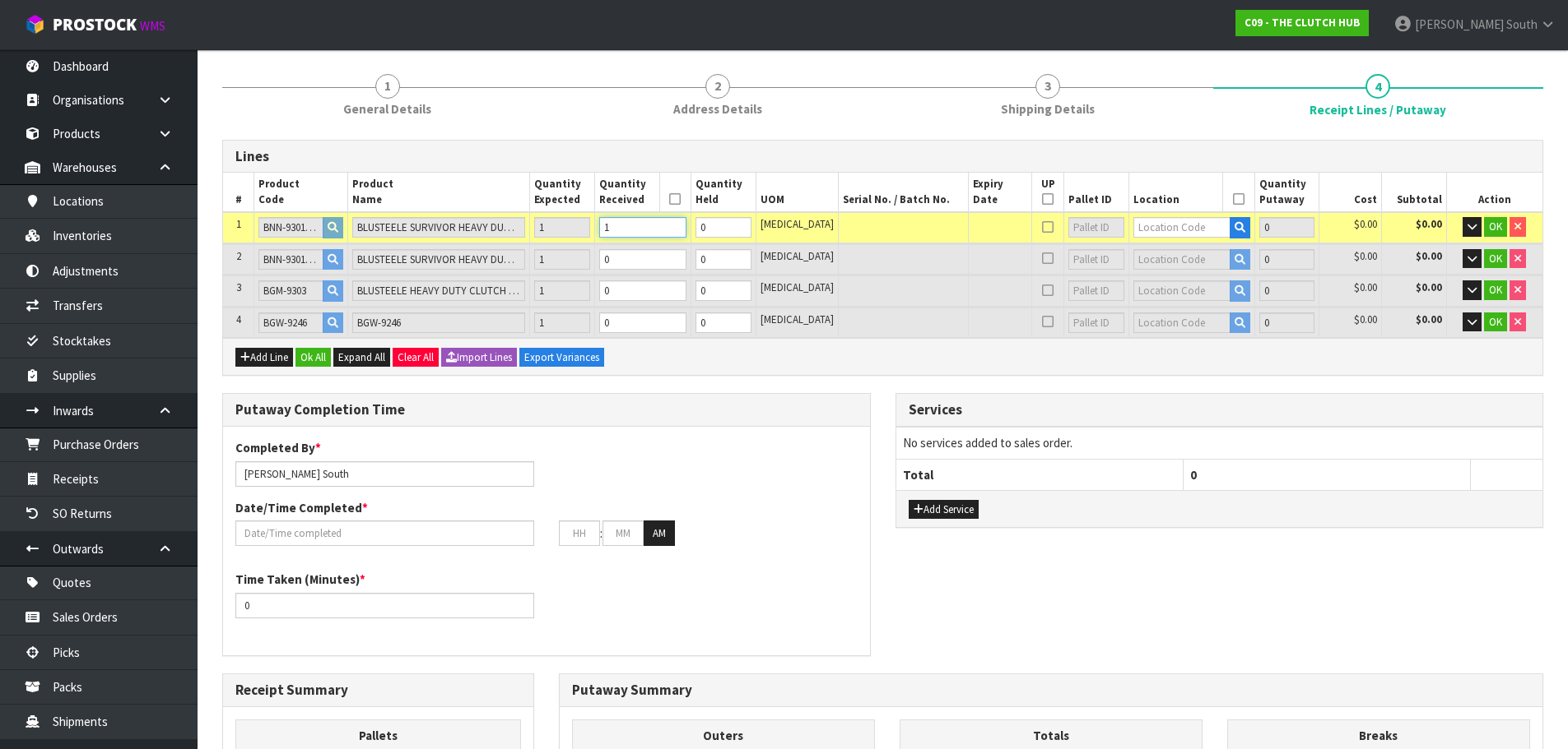
type input "1"
drag, startPoint x: 641, startPoint y: 259, endPoint x: 617, endPoint y: 267, distance: 25.3
click at [617, 267] on tr "2 BNN-9301SS PART B BLUSTEELE SURVIVOR HEAVY DUTY FLYWHEEL 1 0 0 PCE 0 $0.00 $0…" at bounding box center [882, 260] width 1319 height 31
type input "2"
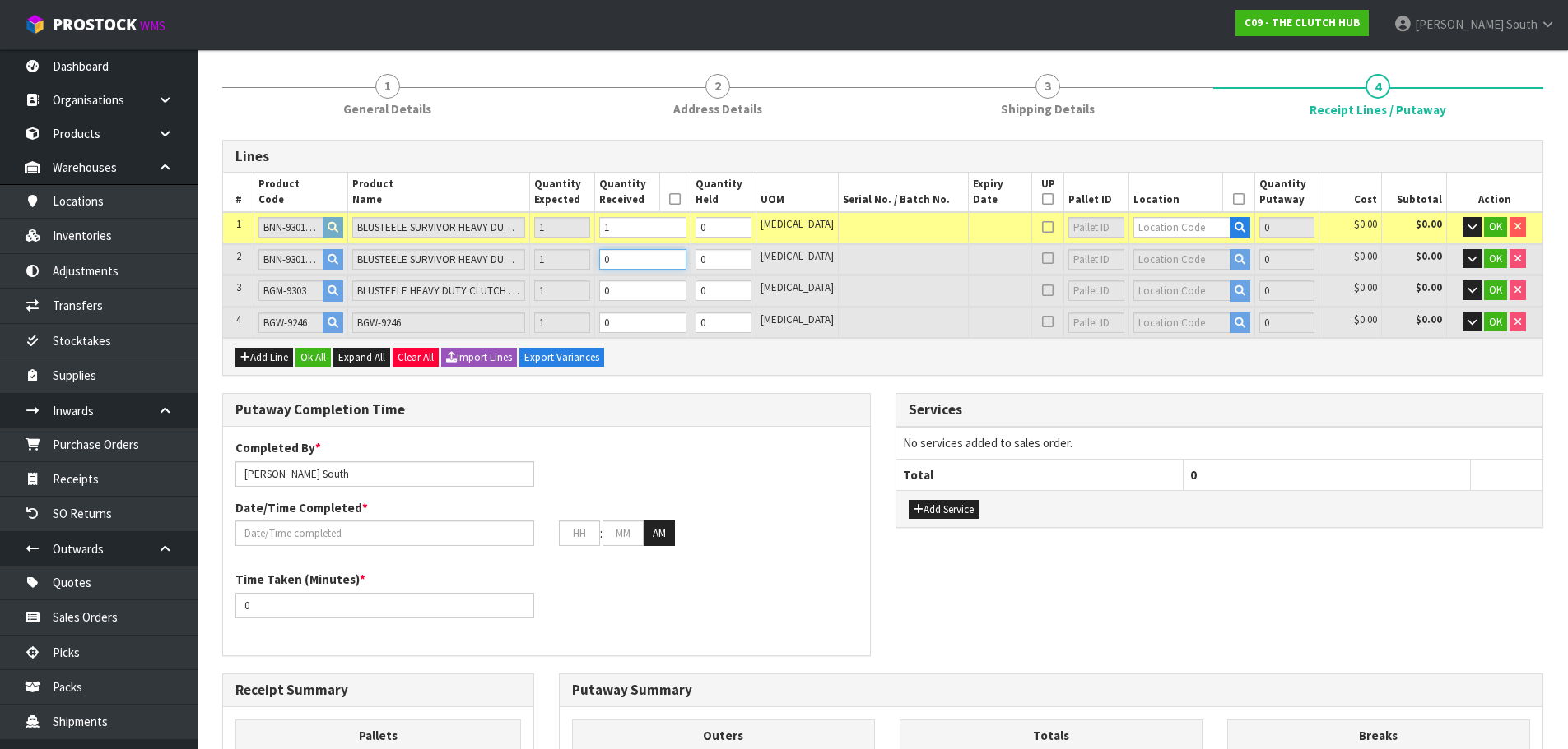
type input "0.0516"
type input "27.5"
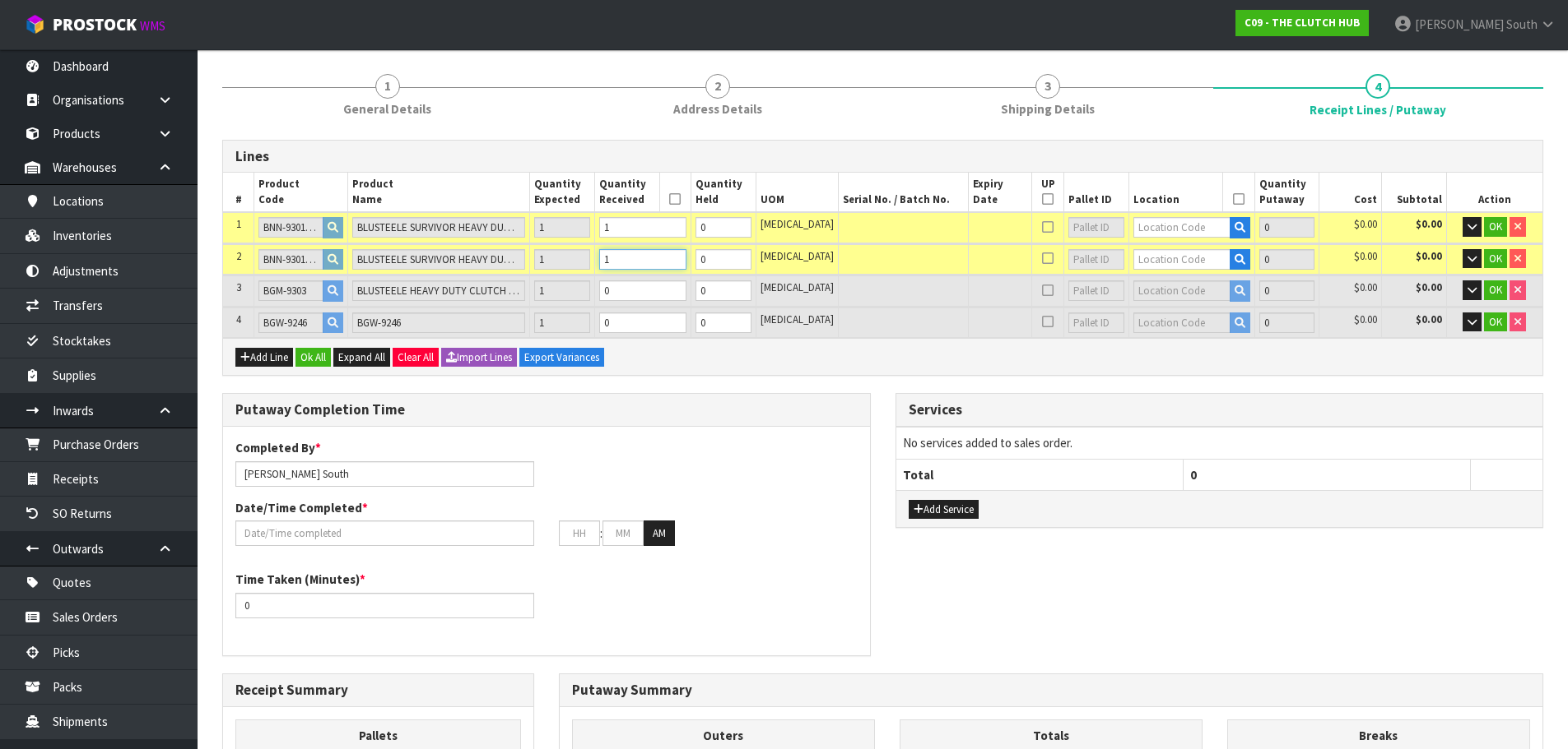
type input "1"
drag, startPoint x: 637, startPoint y: 289, endPoint x: 619, endPoint y: 295, distance: 19.0
click at [619, 295] on td "0" at bounding box center [642, 291] width 96 height 31
type input "0.0774"
type input "40.5"
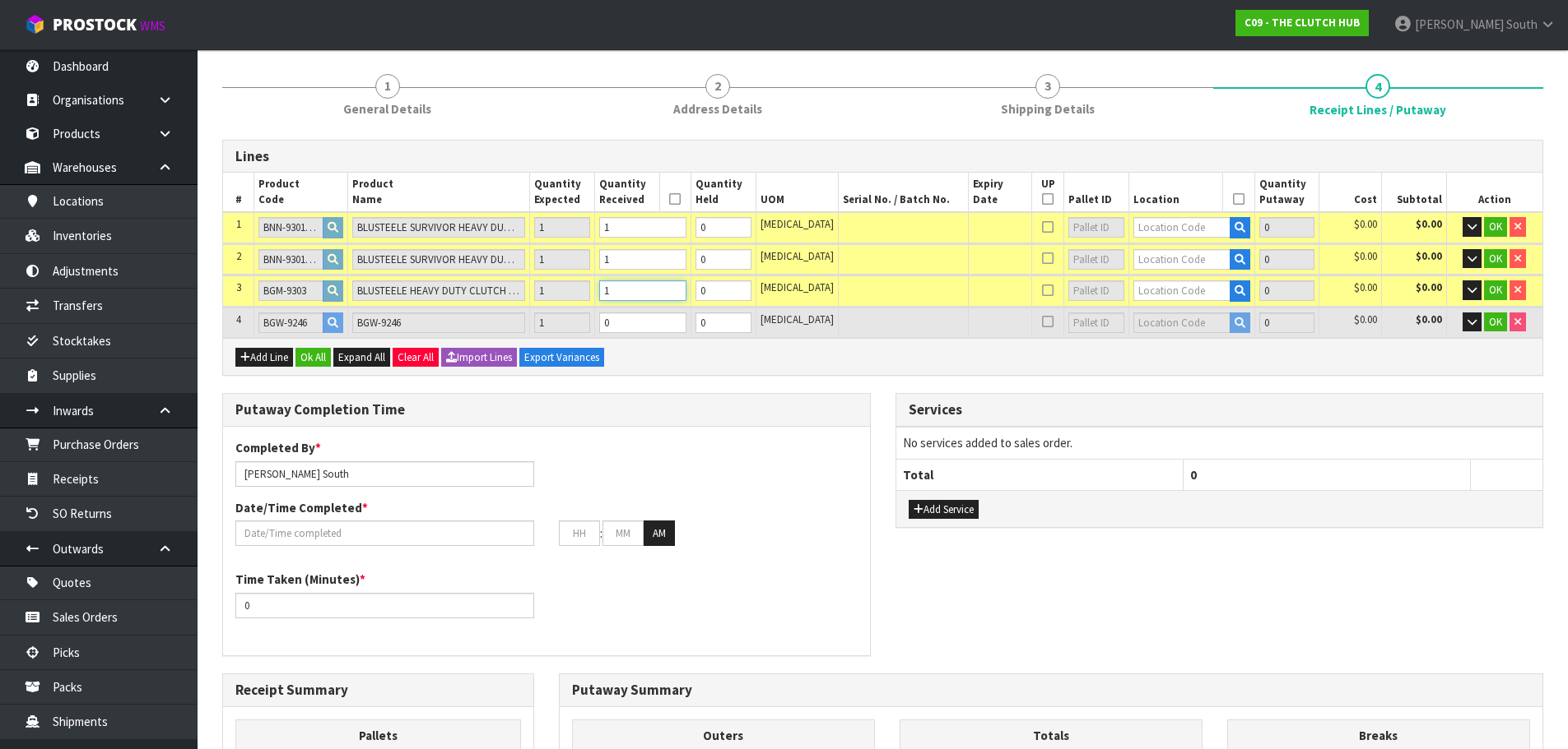
type input "1"
type input "3"
type input "0.097602"
type input "48.5"
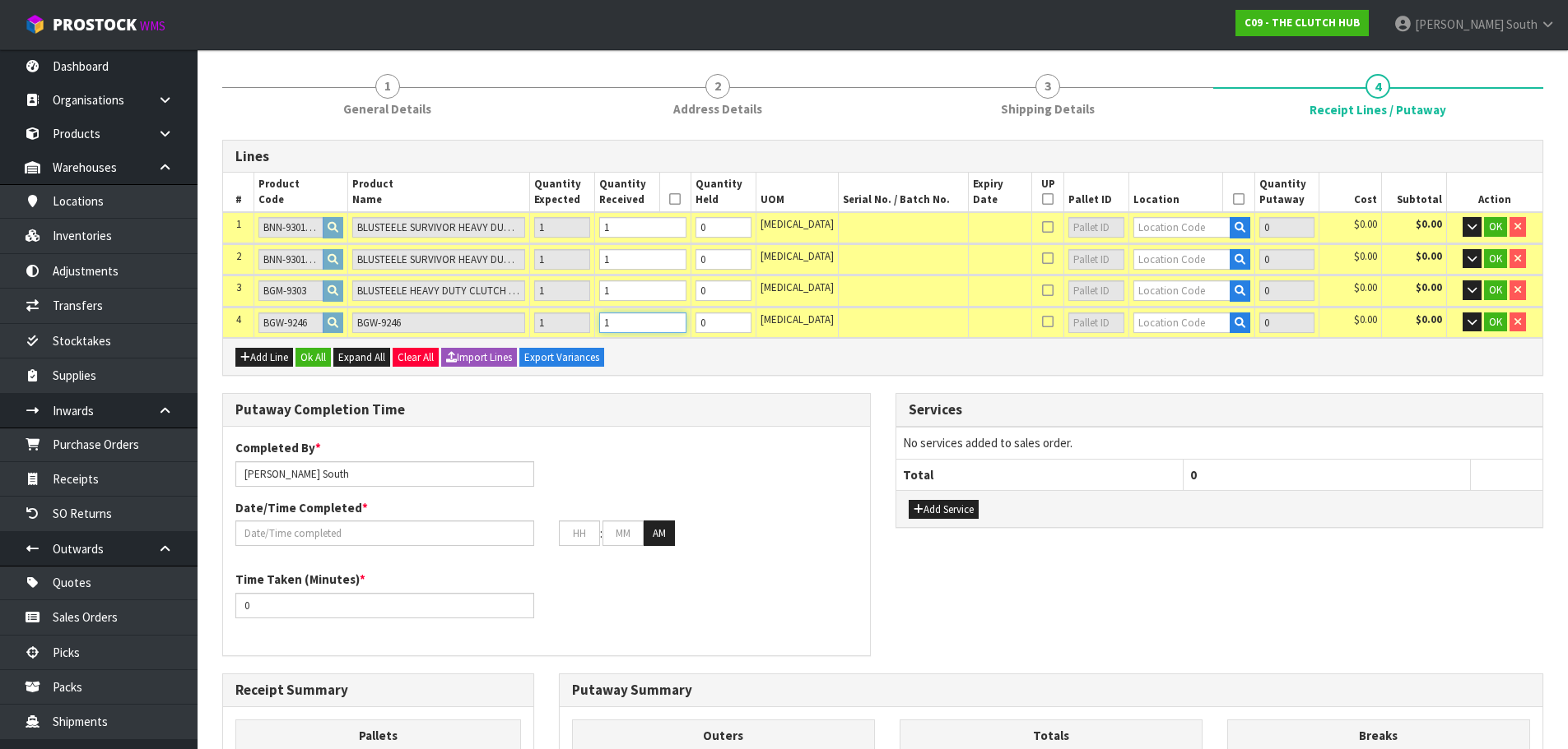
drag, startPoint x: 649, startPoint y: 318, endPoint x: 621, endPoint y: 325, distance: 28.9
click at [621, 325] on td "1" at bounding box center [642, 323] width 96 height 31
type input "1"
click at [974, 373] on div "Add Line Ok All Expand All Clear All Import Lines Export Variances" at bounding box center [882, 356] width 1319 height 37
click at [1147, 224] on input "text" at bounding box center [1182, 227] width 97 height 21
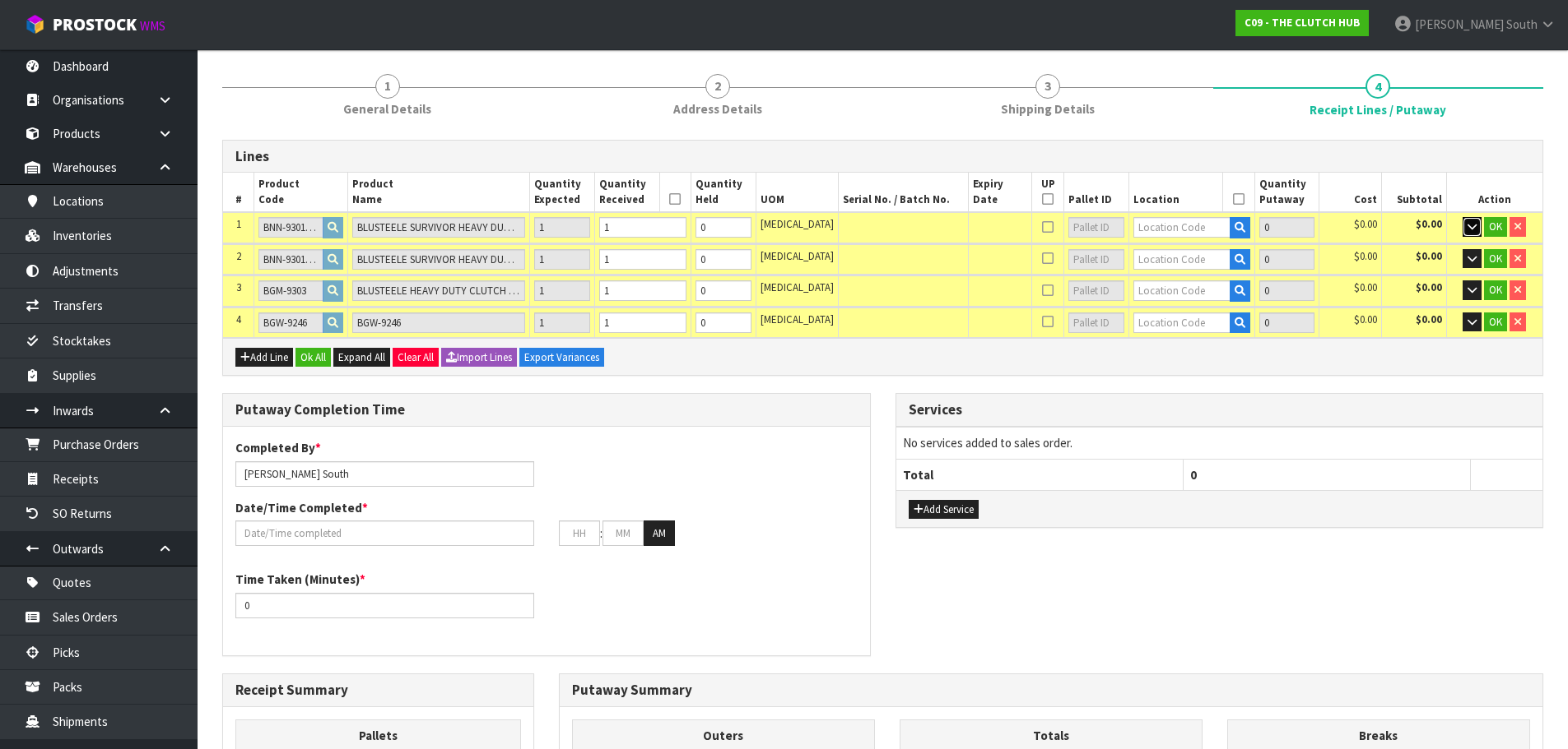
click at [1472, 230] on icon "button" at bounding box center [1472, 226] width 9 height 11
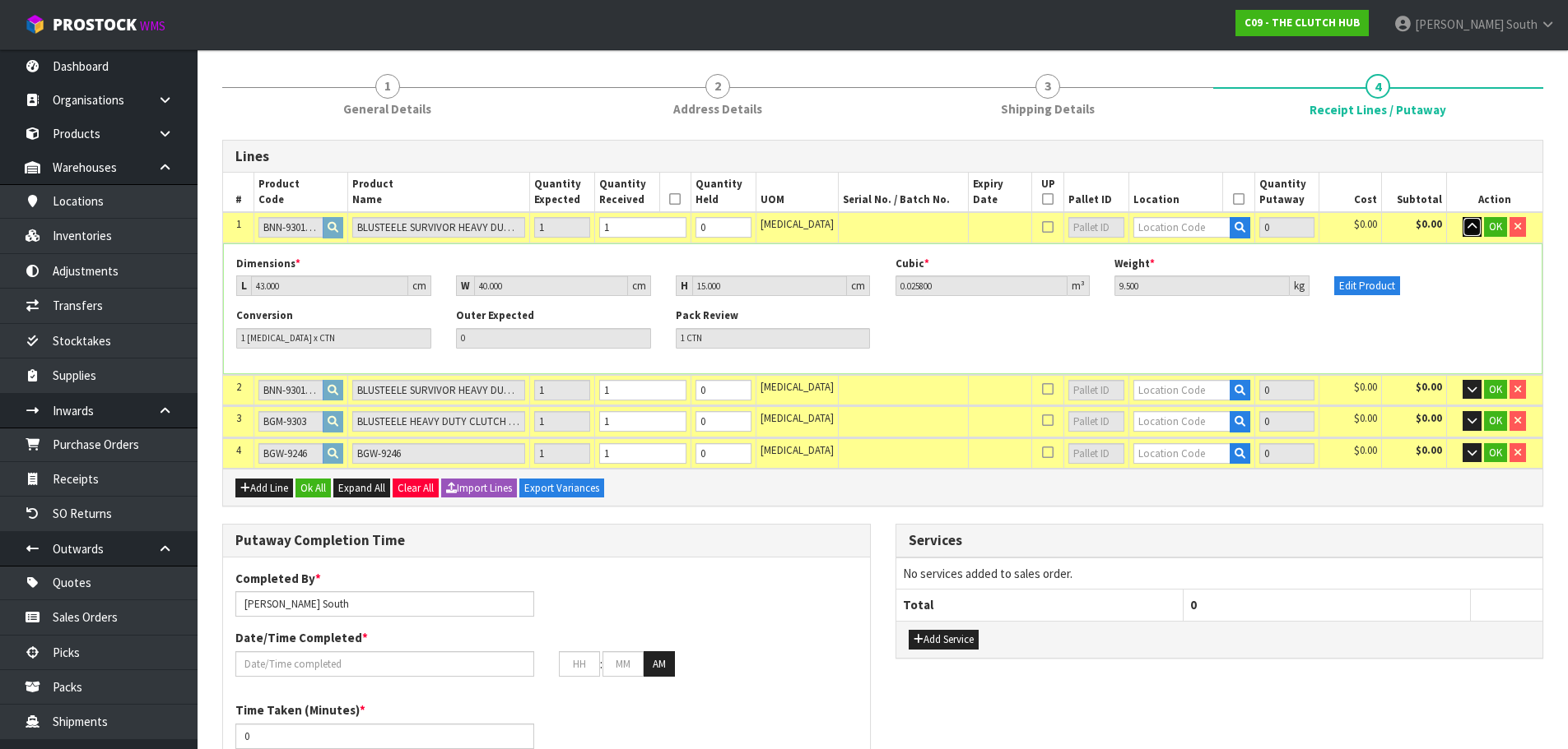
click at [1472, 231] on icon "button" at bounding box center [1472, 226] width 9 height 11
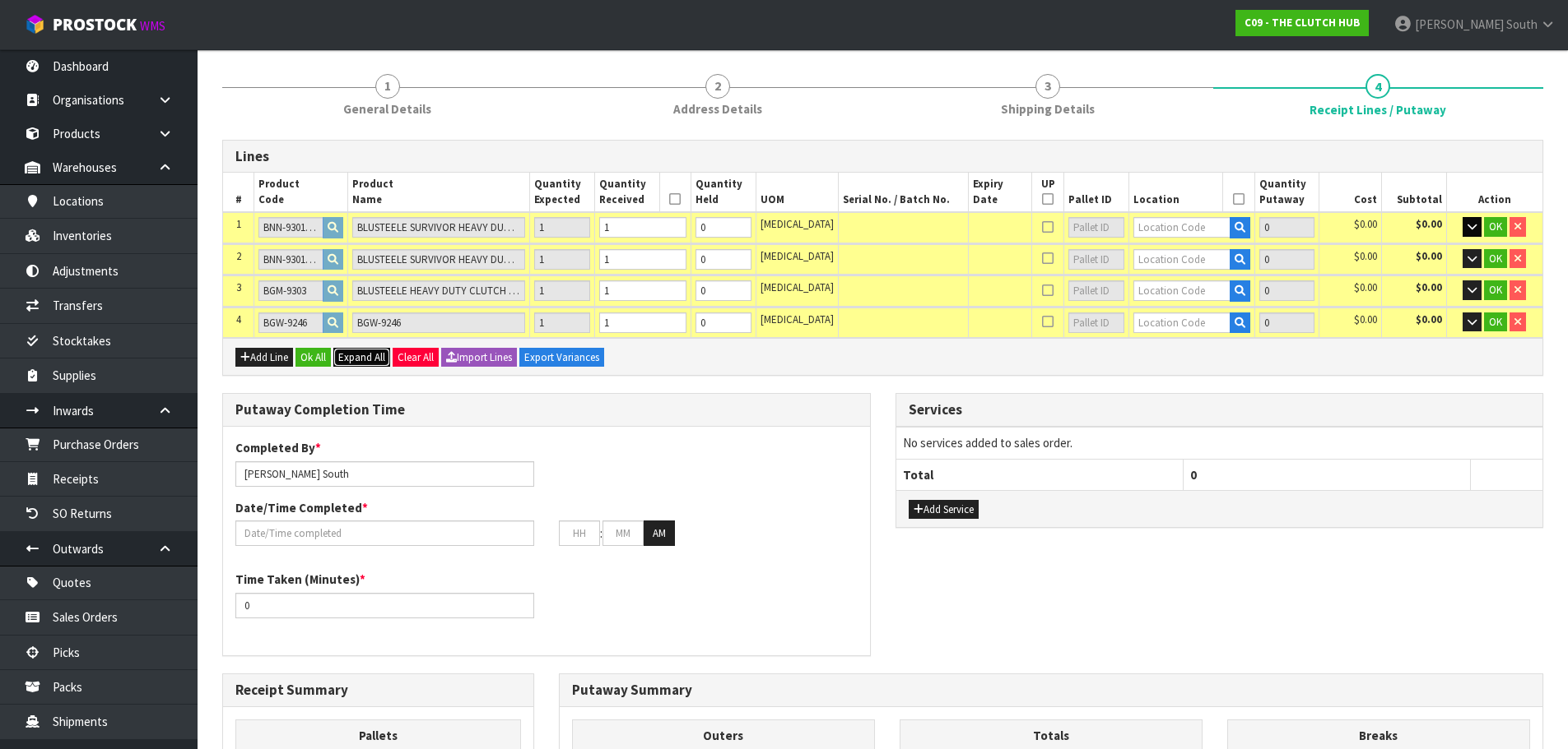
click at [356, 359] on span "Expand All" at bounding box center [361, 357] width 47 height 14
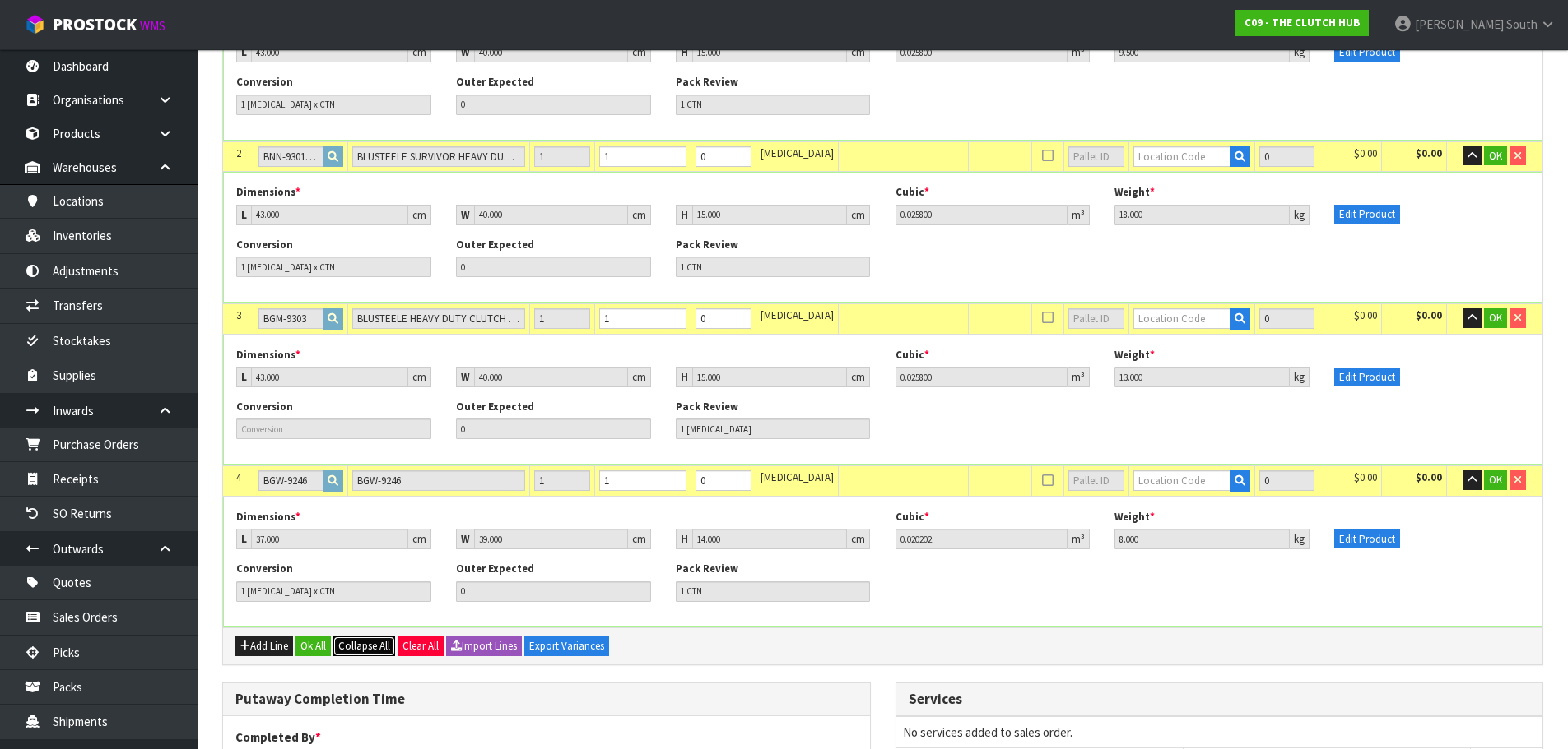
scroll to position [513, 0]
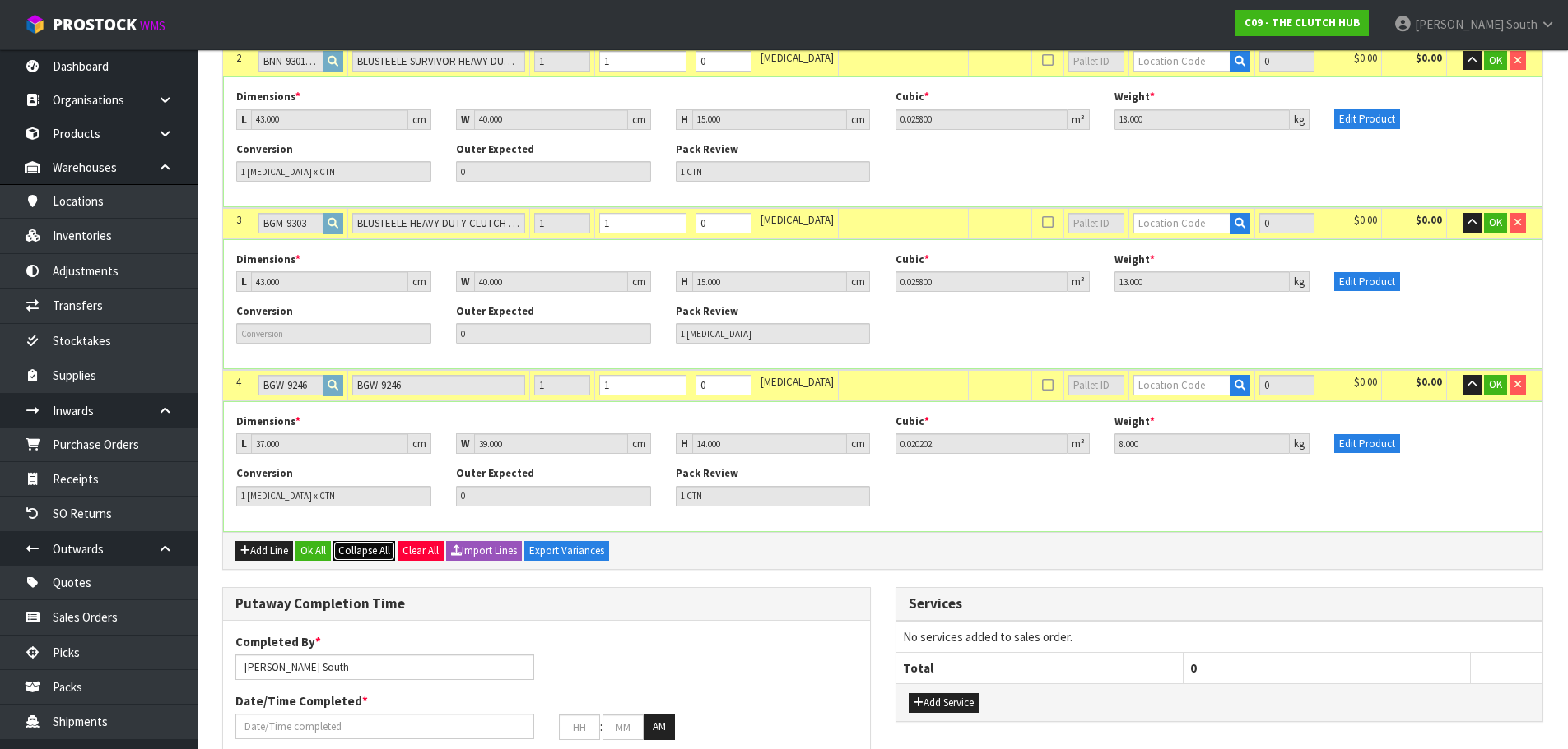
click at [358, 549] on span "Collapse All" at bounding box center [364, 551] width 52 height 14
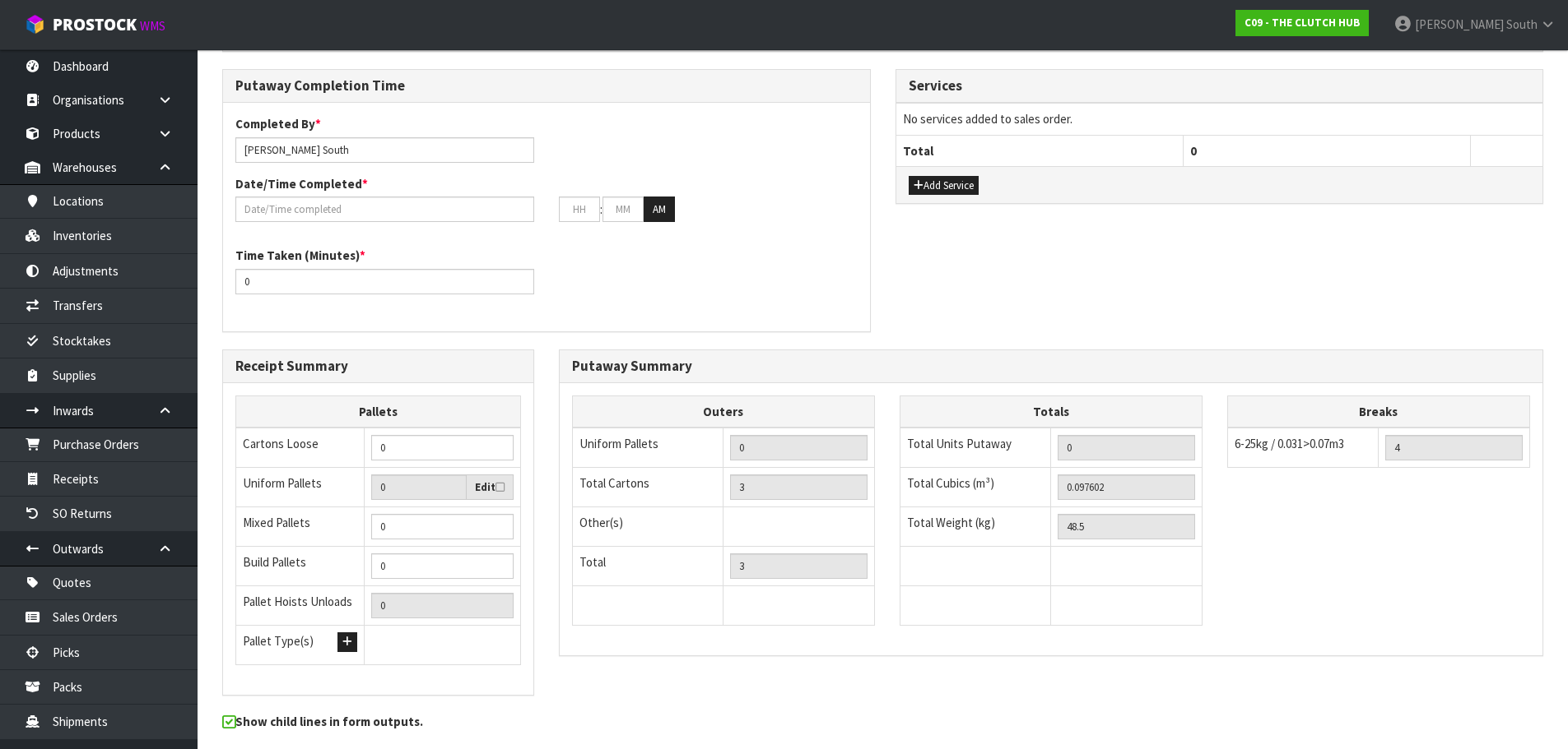
scroll to position [14, 0]
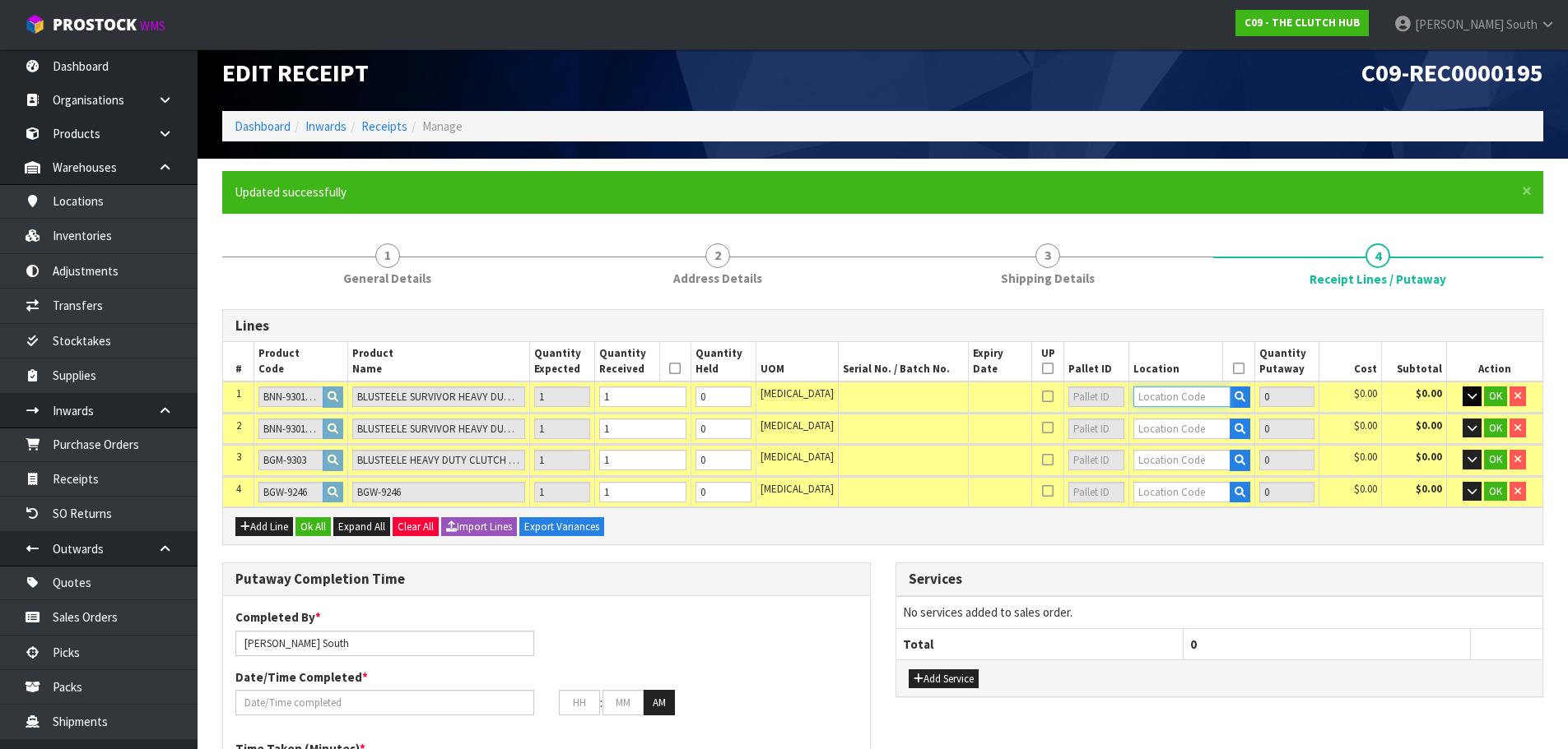
click at [1174, 393] on input "text" at bounding box center [1182, 396] width 97 height 21
type input "01-21-2"
click at [1200, 451] on link "01-21-2 -B" at bounding box center [1183, 446] width 130 height 22
type input "1"
type input "01-21-2-B"
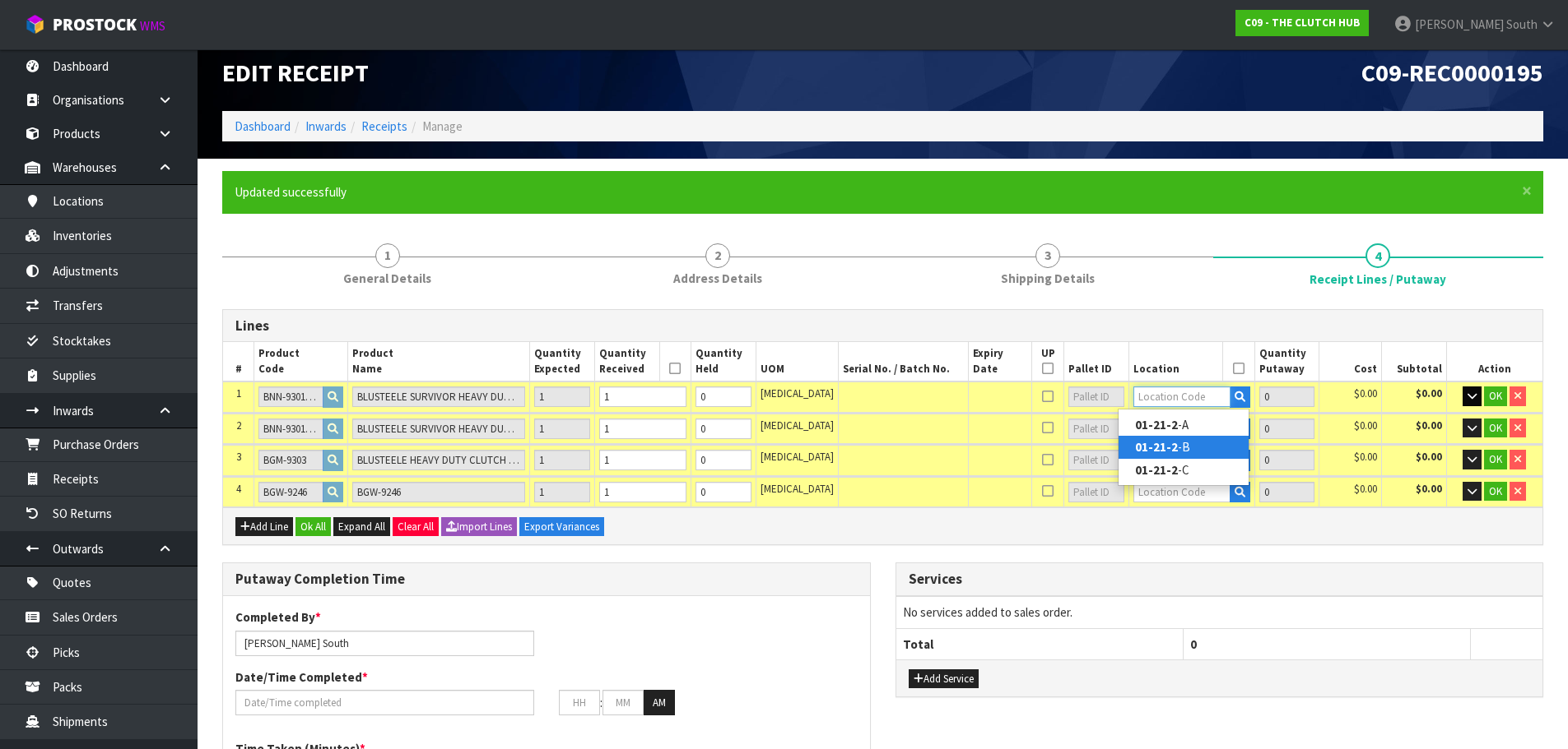
type input "1"
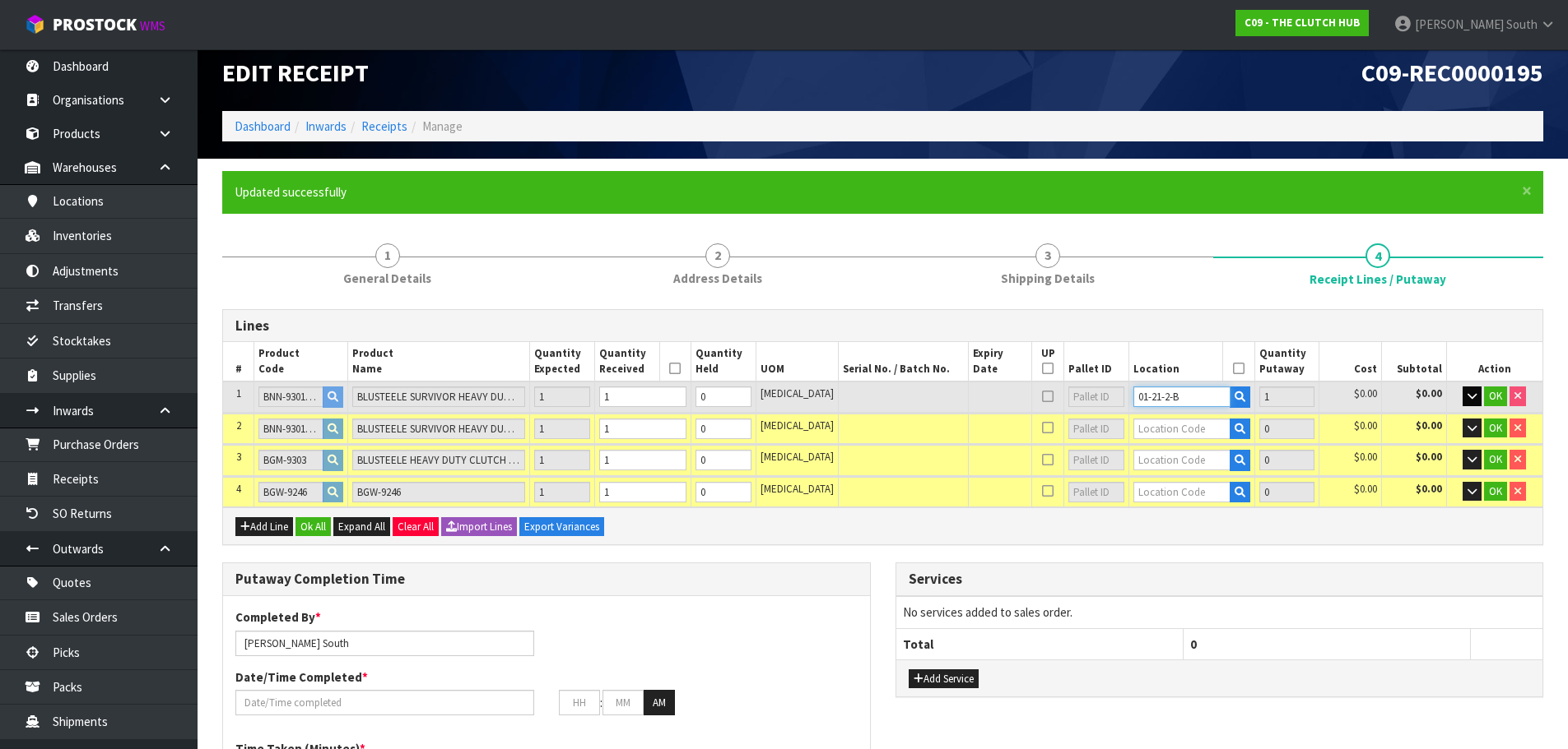
drag, startPoint x: 1170, startPoint y: 393, endPoint x: 892, endPoint y: 383, distance: 278.2
click at [892, 383] on tr "1 BNN-9301SS PART A BLUSTEELE SURVIVOR HEAVY DUTY CLUTCH KIT 1 1 0 PCE 01-21-2-…" at bounding box center [882, 397] width 1319 height 31
click at [1179, 431] on input "text" at bounding box center [1182, 428] width 97 height 21
paste input "01-21-2-B"
type input "01-21-2-B"
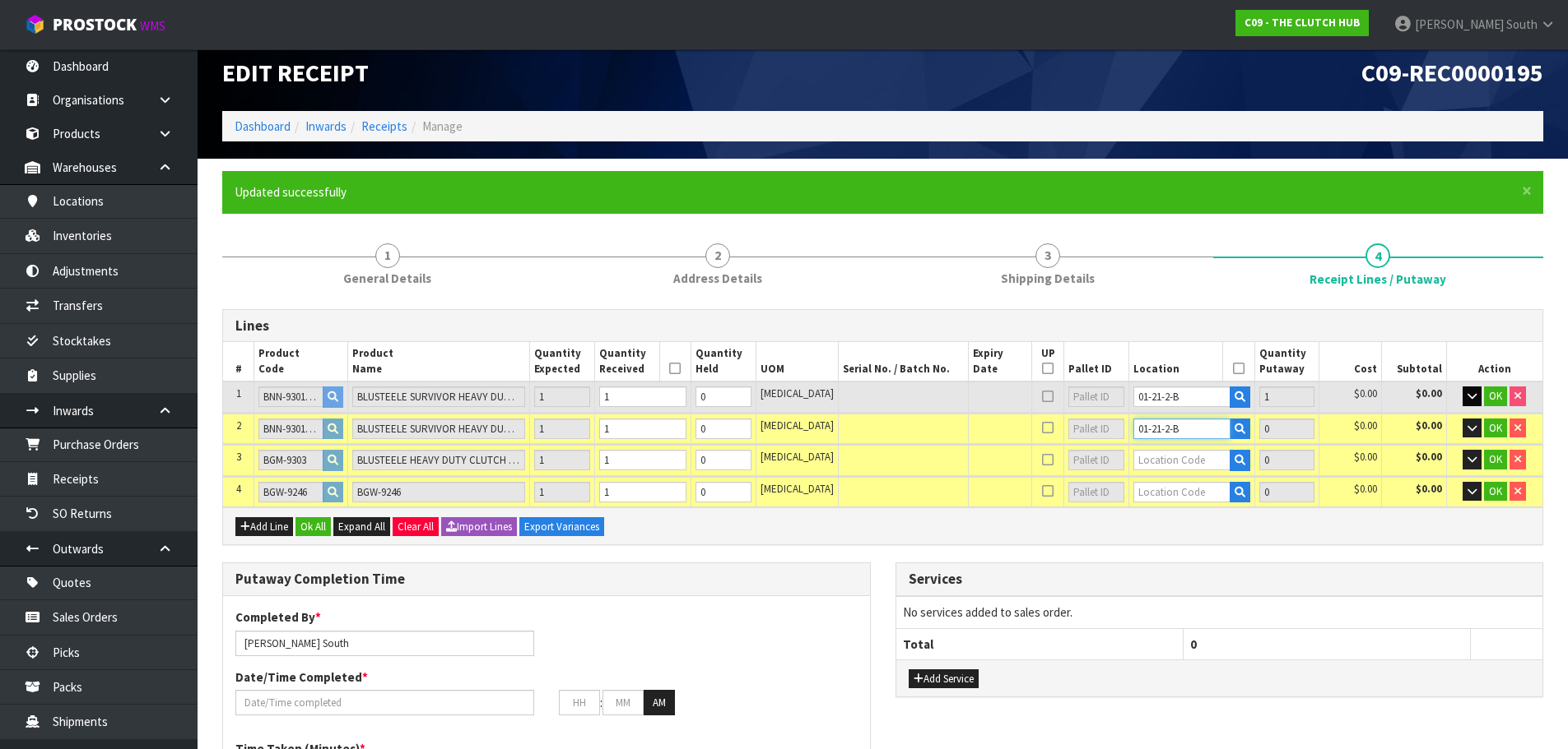
type input "2"
type input "1"
type input "01-21-2-B"
click at [1167, 459] on input "text" at bounding box center [1182, 460] width 97 height 21
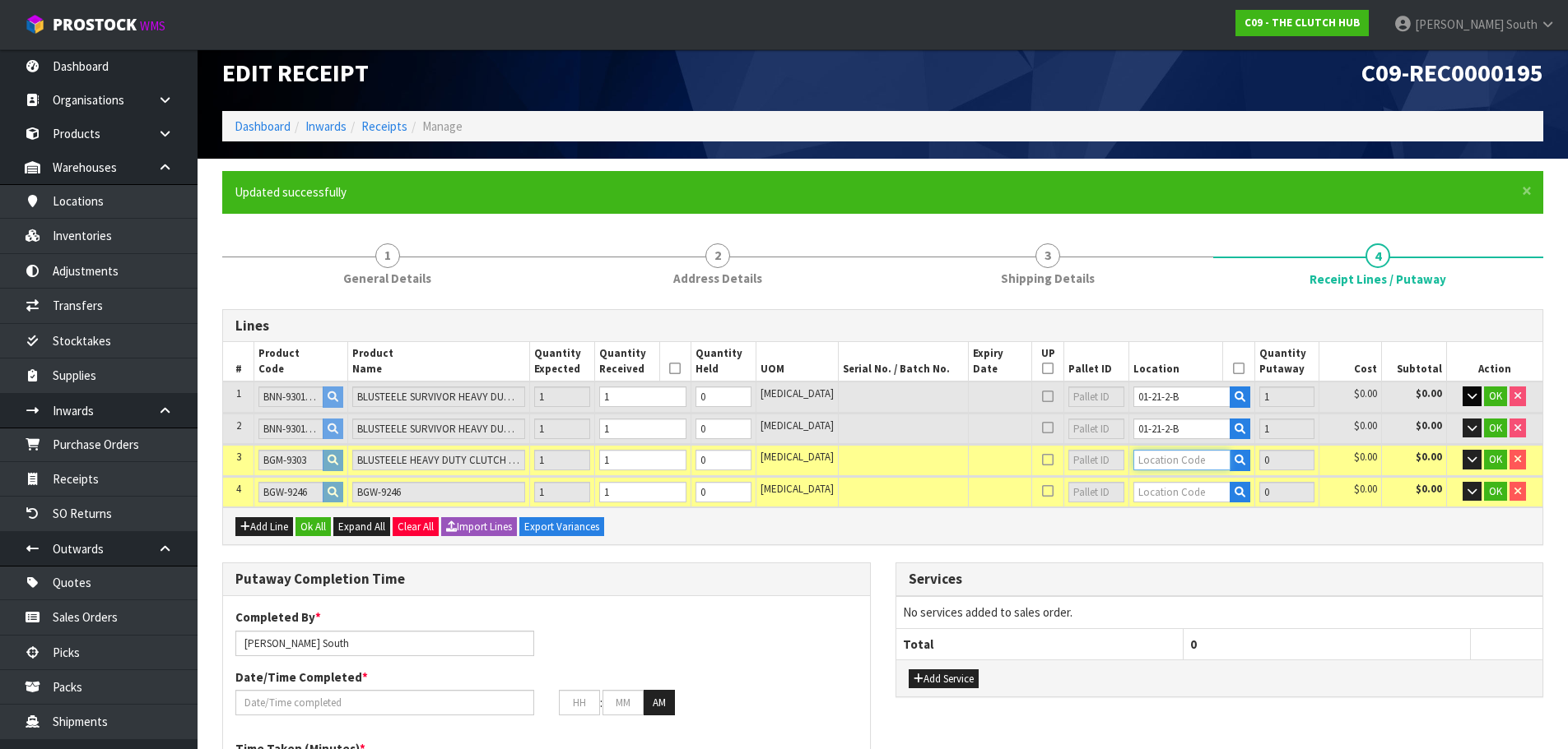
paste input "01-21-2-B"
type input "01-21-2-B"
type input "3"
type input "1"
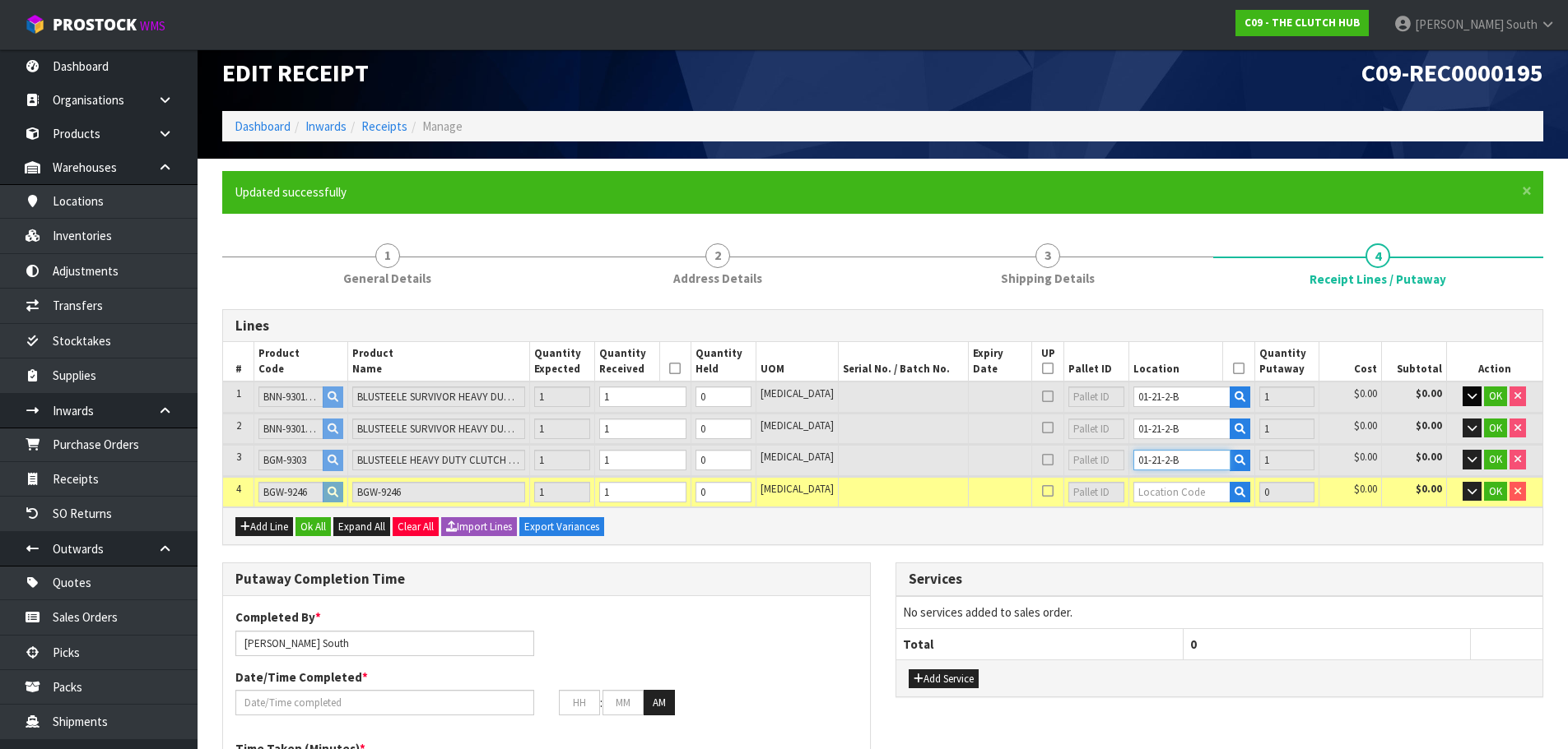
type input "01-21-2-B"
click at [1164, 482] on input "text" at bounding box center [1182, 492] width 97 height 21
paste input "01-21-2-B"
type input "01-21-2-B"
type input "4"
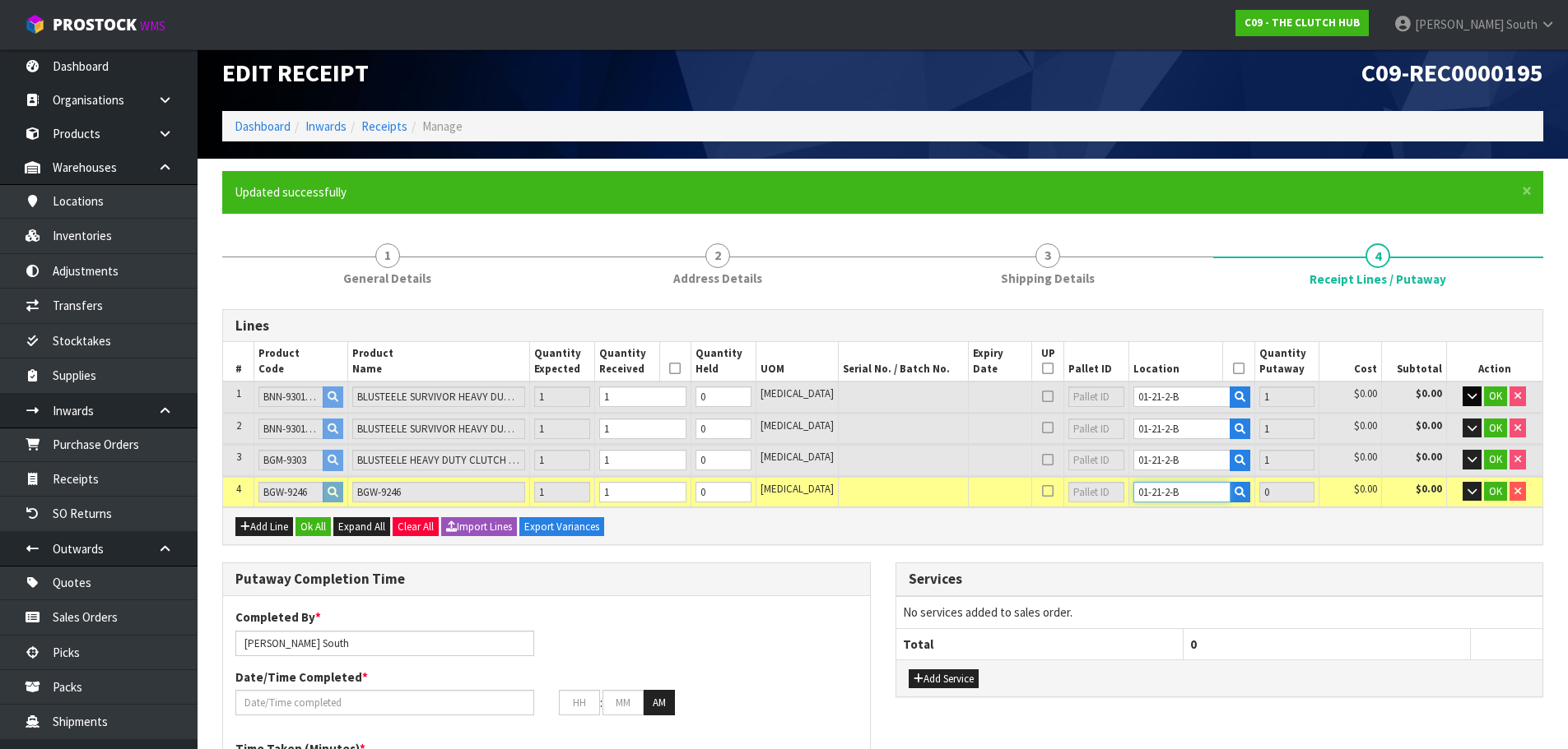
type input "1"
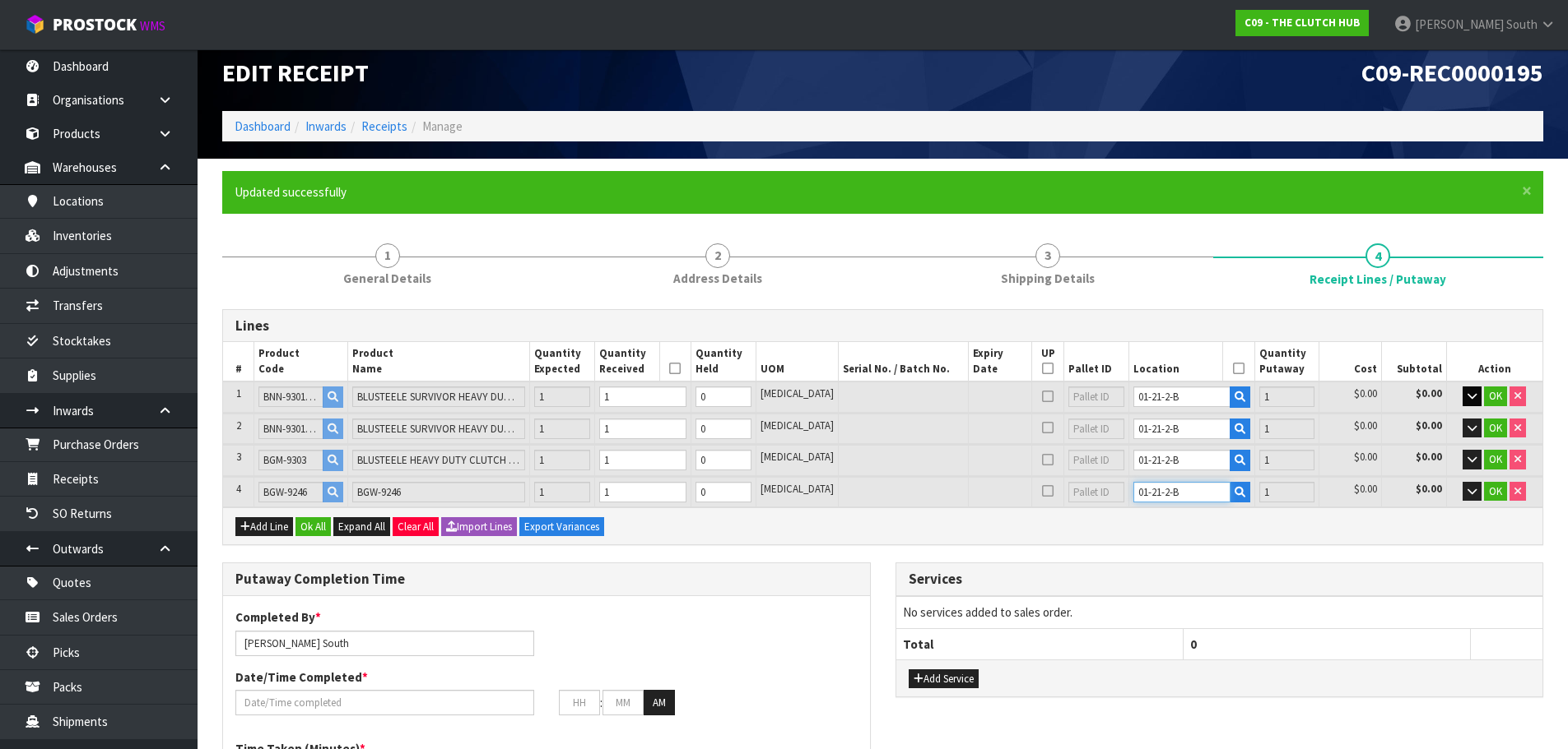
type input "01-21-2-B"
click at [1206, 530] on div "Add Line Ok All Expand All Clear All Import Lines Export Variances" at bounding box center [882, 525] width 1319 height 37
click at [327, 523] on button "Ok All" at bounding box center [313, 527] width 35 height 20
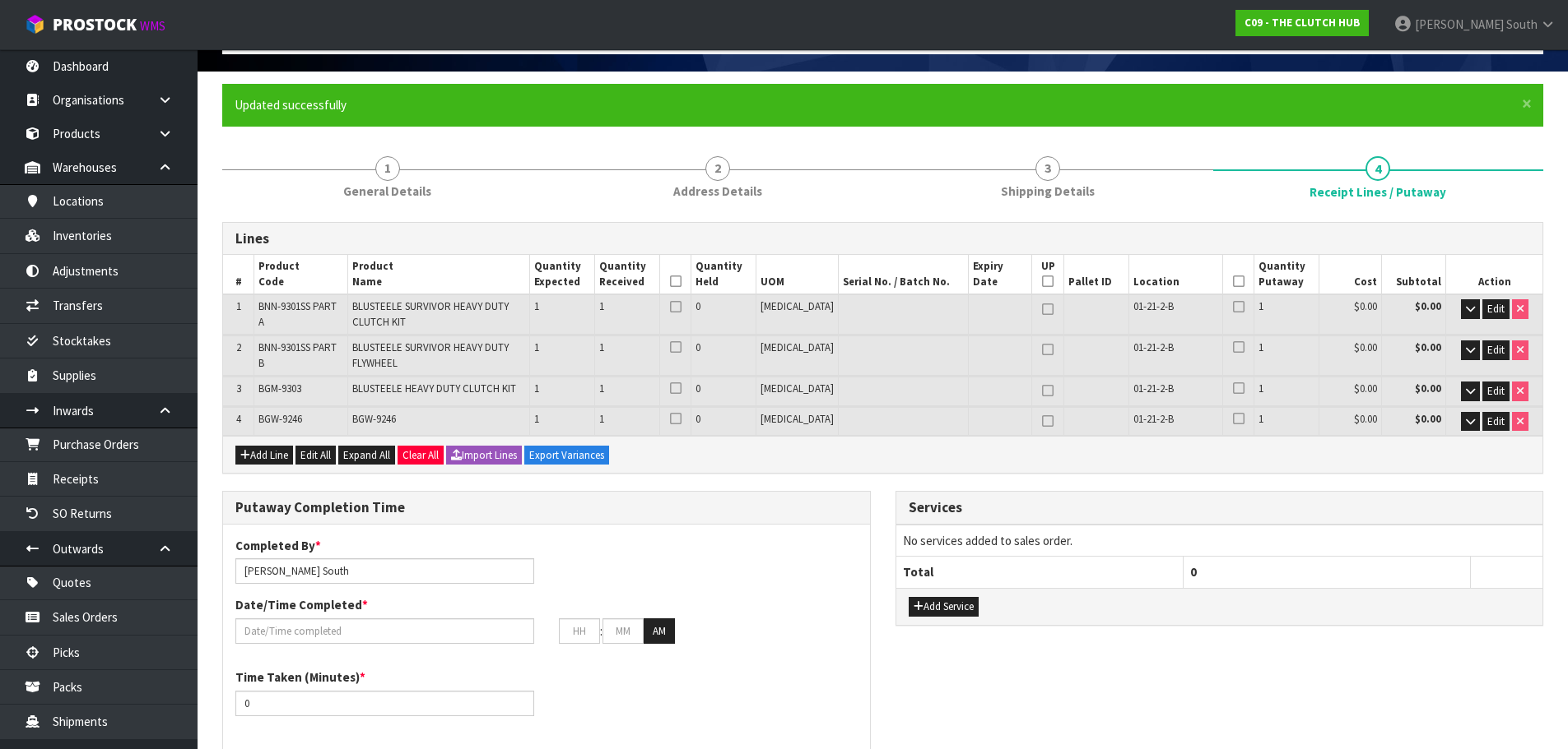
scroll to position [261, 0]
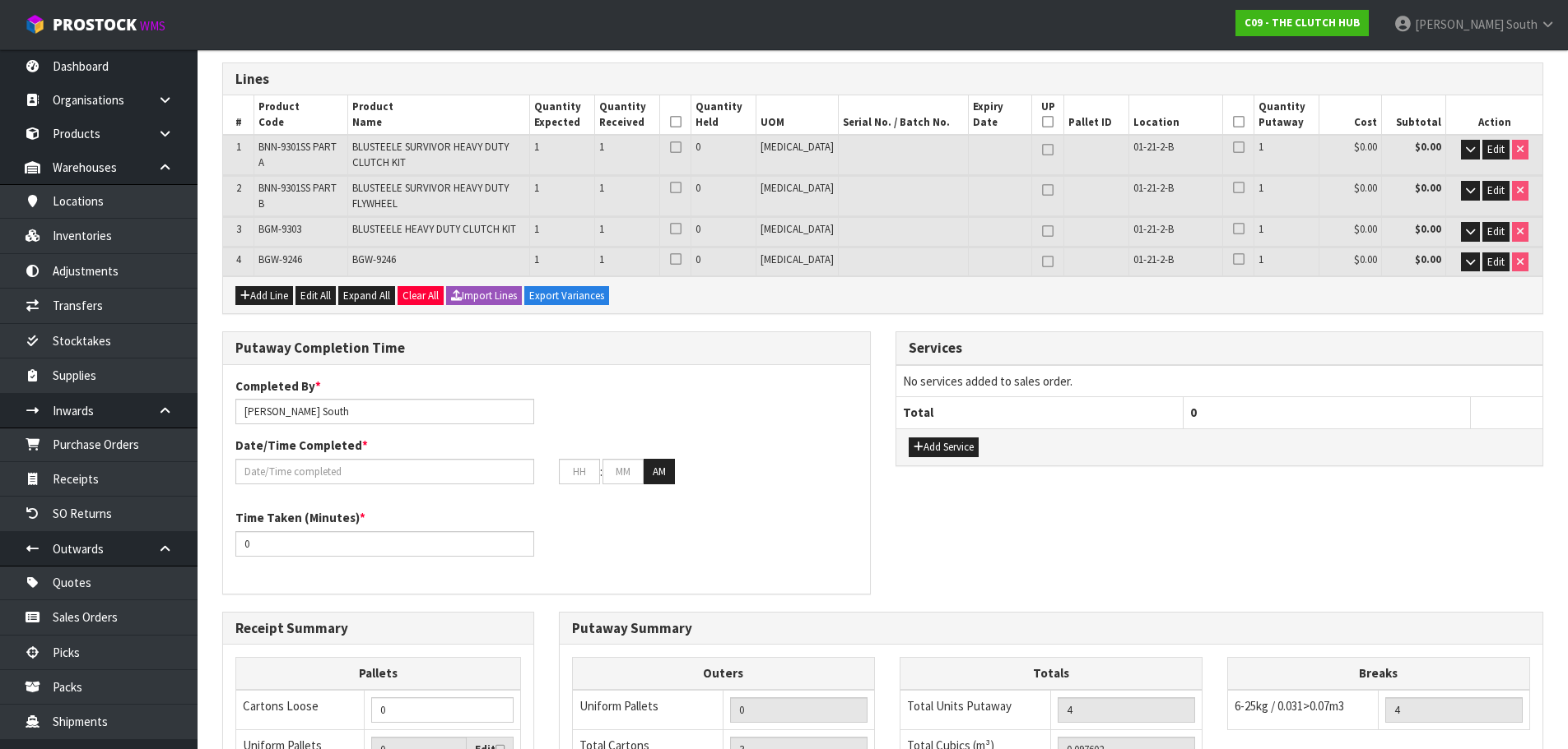
click at [690, 126] on th at bounding box center [675, 115] width 31 height 40
click at [681, 122] on icon at bounding box center [676, 122] width 12 height 1
click at [1233, 122] on icon at bounding box center [1238, 122] width 12 height 1
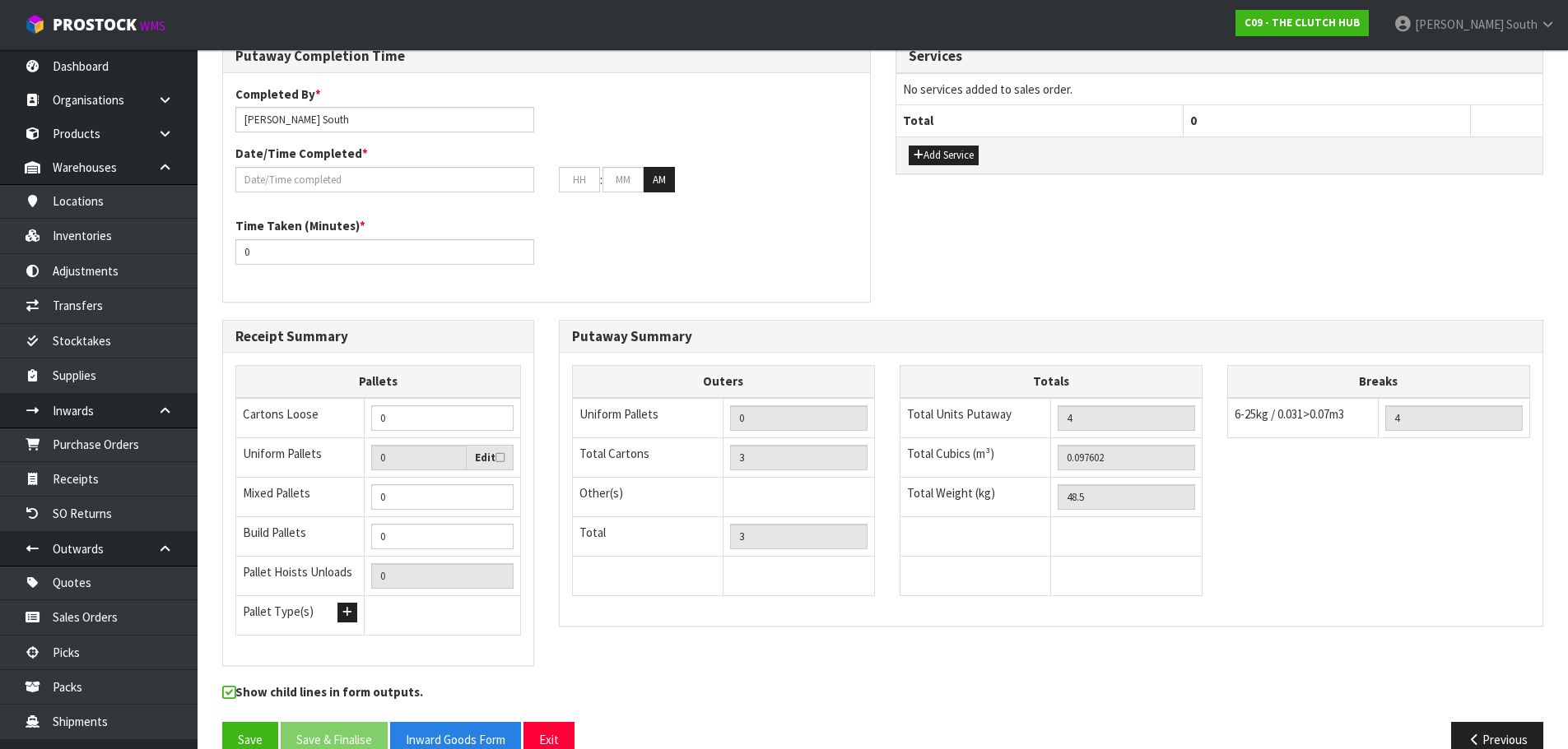
scroll to position [586, 0]
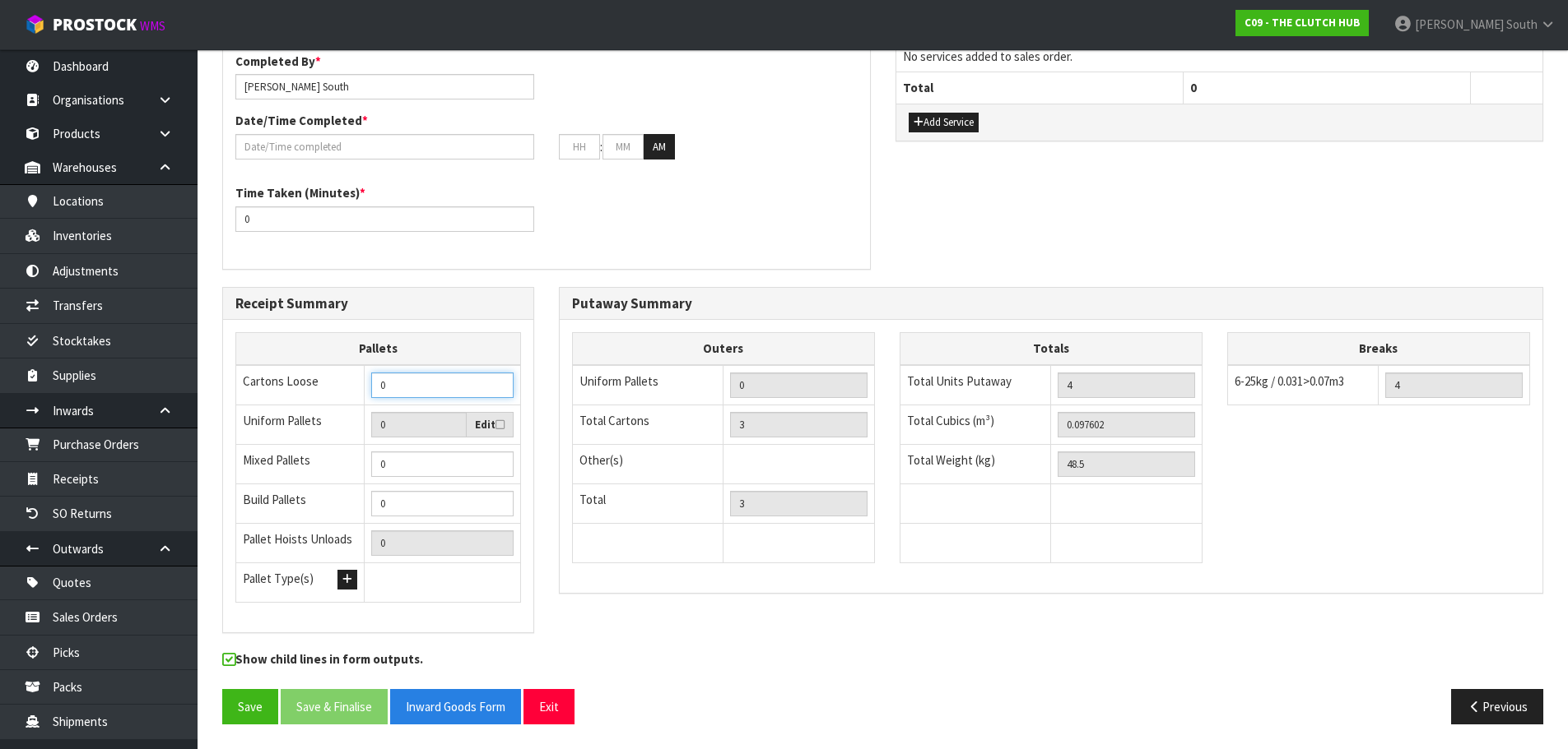
drag, startPoint x: 403, startPoint y: 380, endPoint x: 302, endPoint y: 389, distance: 101.4
click at [302, 389] on tr "Cartons Loose 0" at bounding box center [378, 385] width 285 height 40
type input "3"
type input "4"
click at [761, 273] on div "Putaway Completion Time Completed By * Zachary South Date/Time Completed * : : …" at bounding box center [546, 145] width 673 height 279
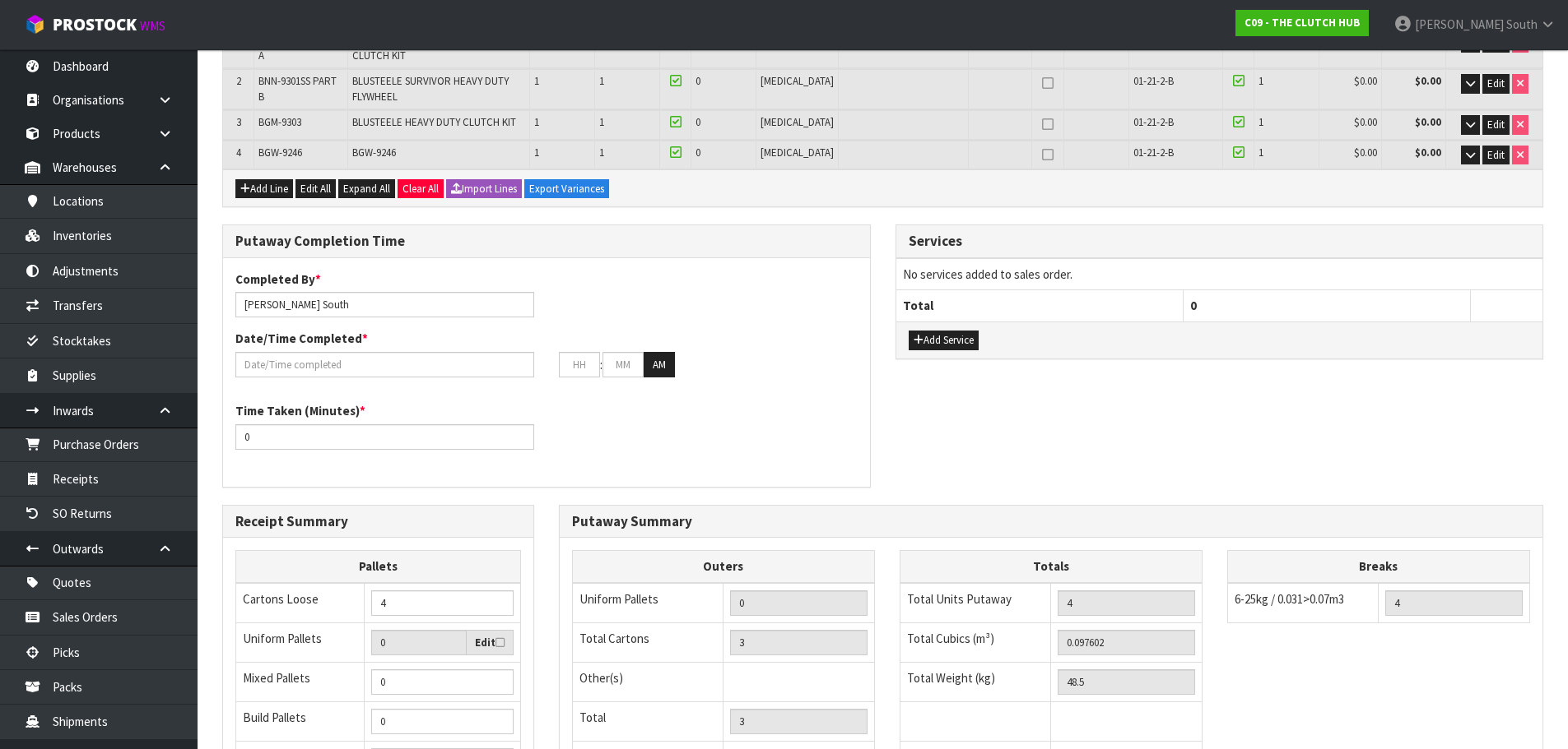
scroll to position [339, 0]
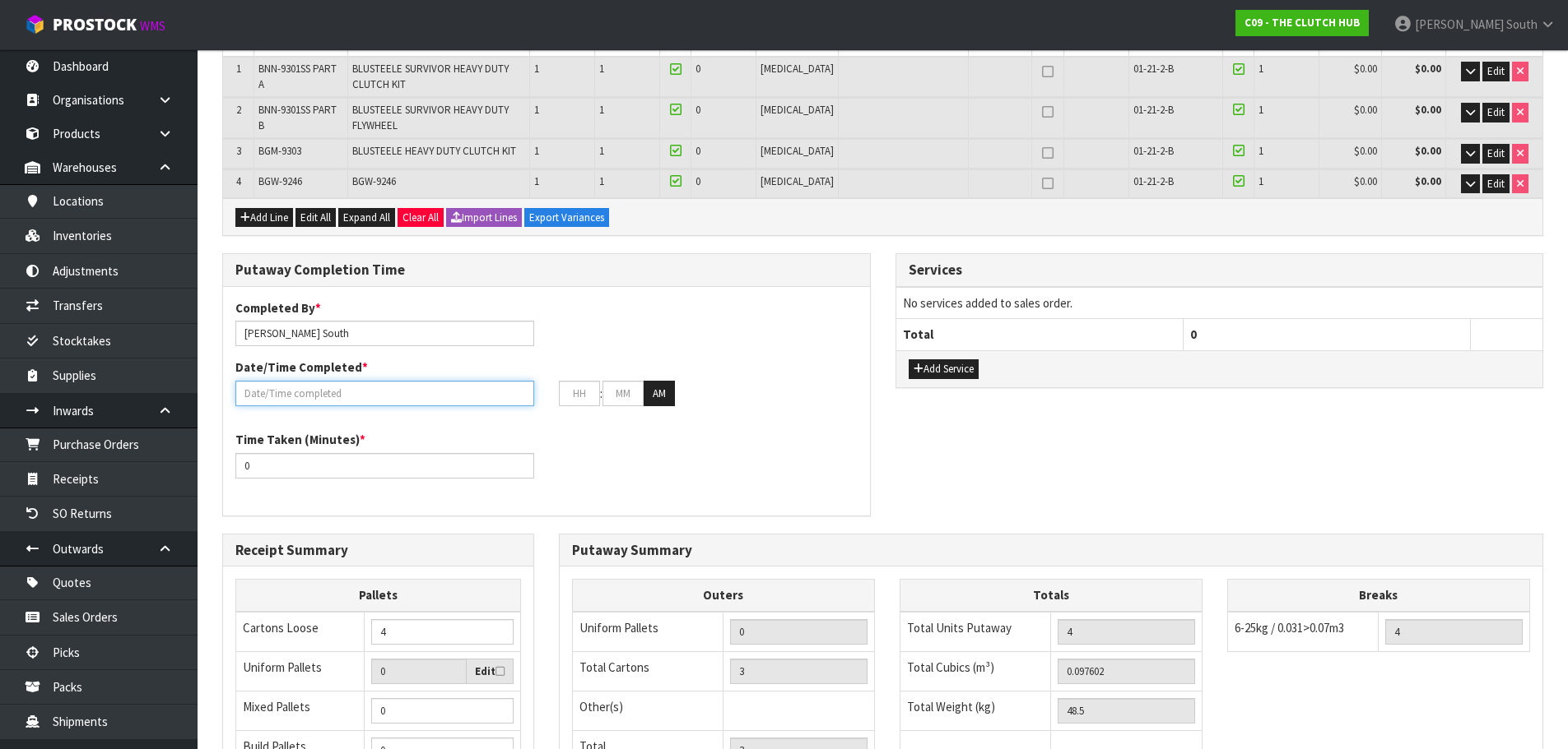
click at [258, 394] on input "text" at bounding box center [385, 393] width 298 height 25
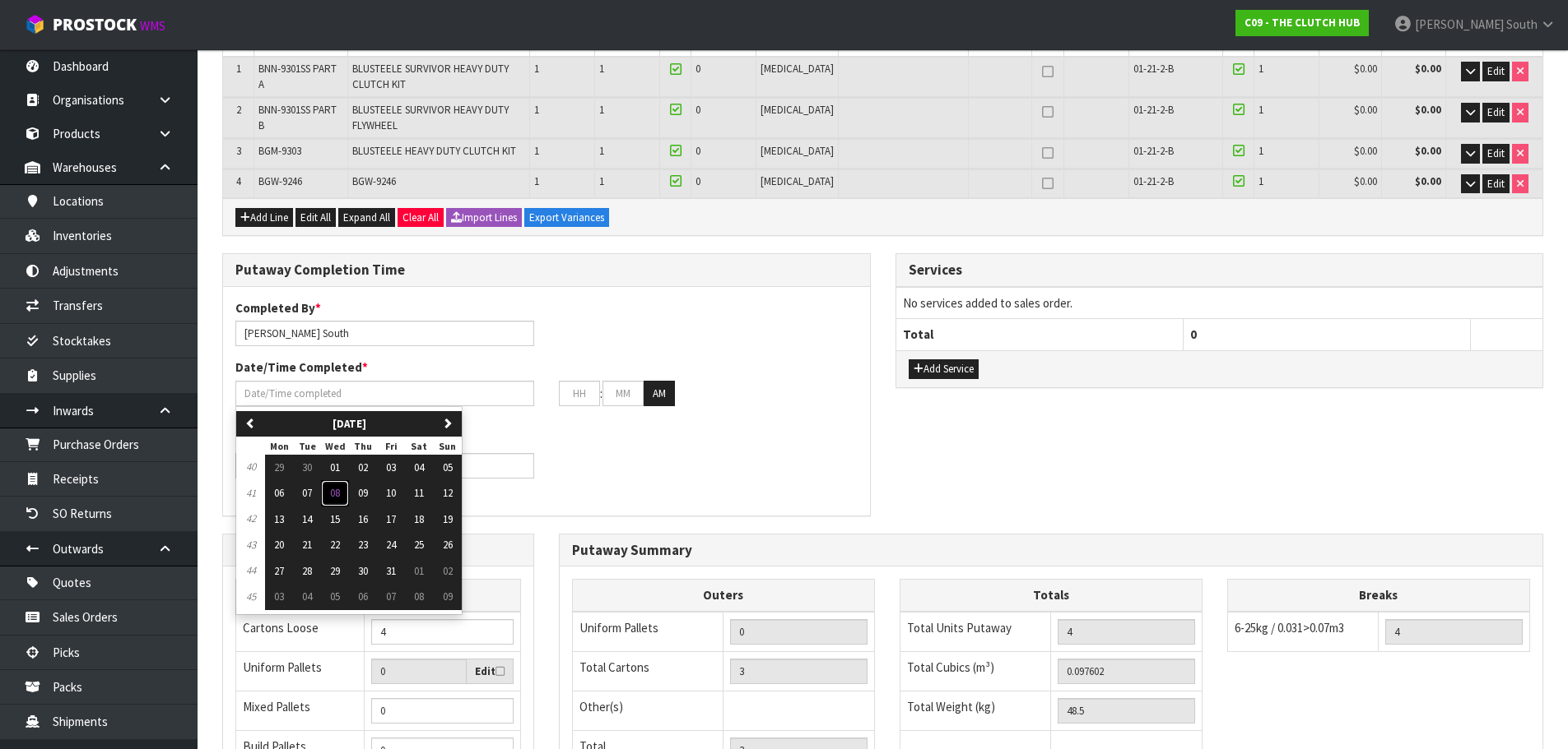
click at [328, 488] on button "08" at bounding box center [334, 493] width 28 height 26
type input "08/10/2025"
type input "12"
type input "00"
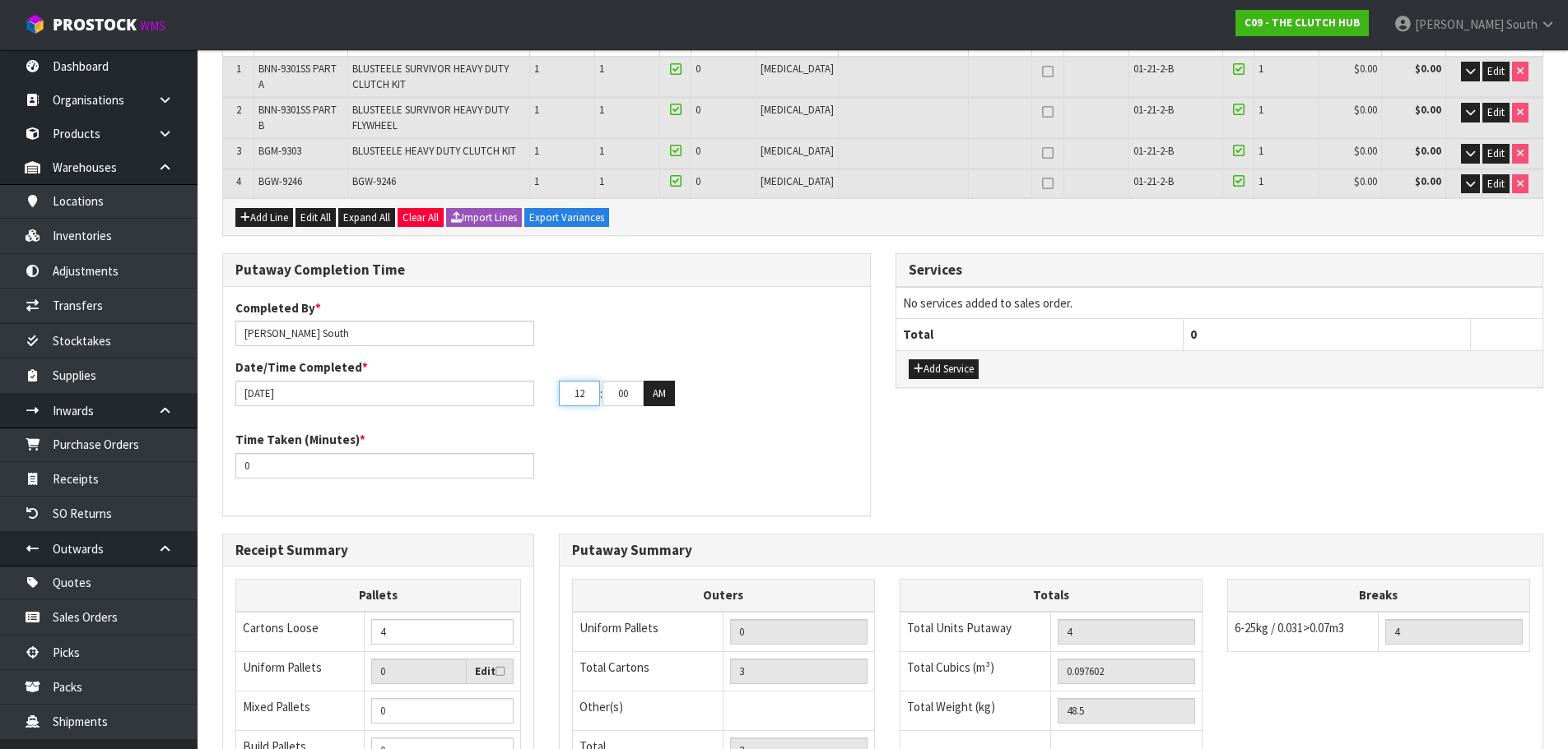
drag, startPoint x: 582, startPoint y: 388, endPoint x: 506, endPoint y: 392, distance: 76.1
click at [506, 392] on div "08/10/2025 12 : 00 : 00 AM" at bounding box center [546, 393] width 647 height 26
type input "03"
click at [679, 392] on div "03 : 00 : 00 AM" at bounding box center [708, 393] width 298 height 26
click at [670, 392] on button "AM" at bounding box center [659, 393] width 31 height 26
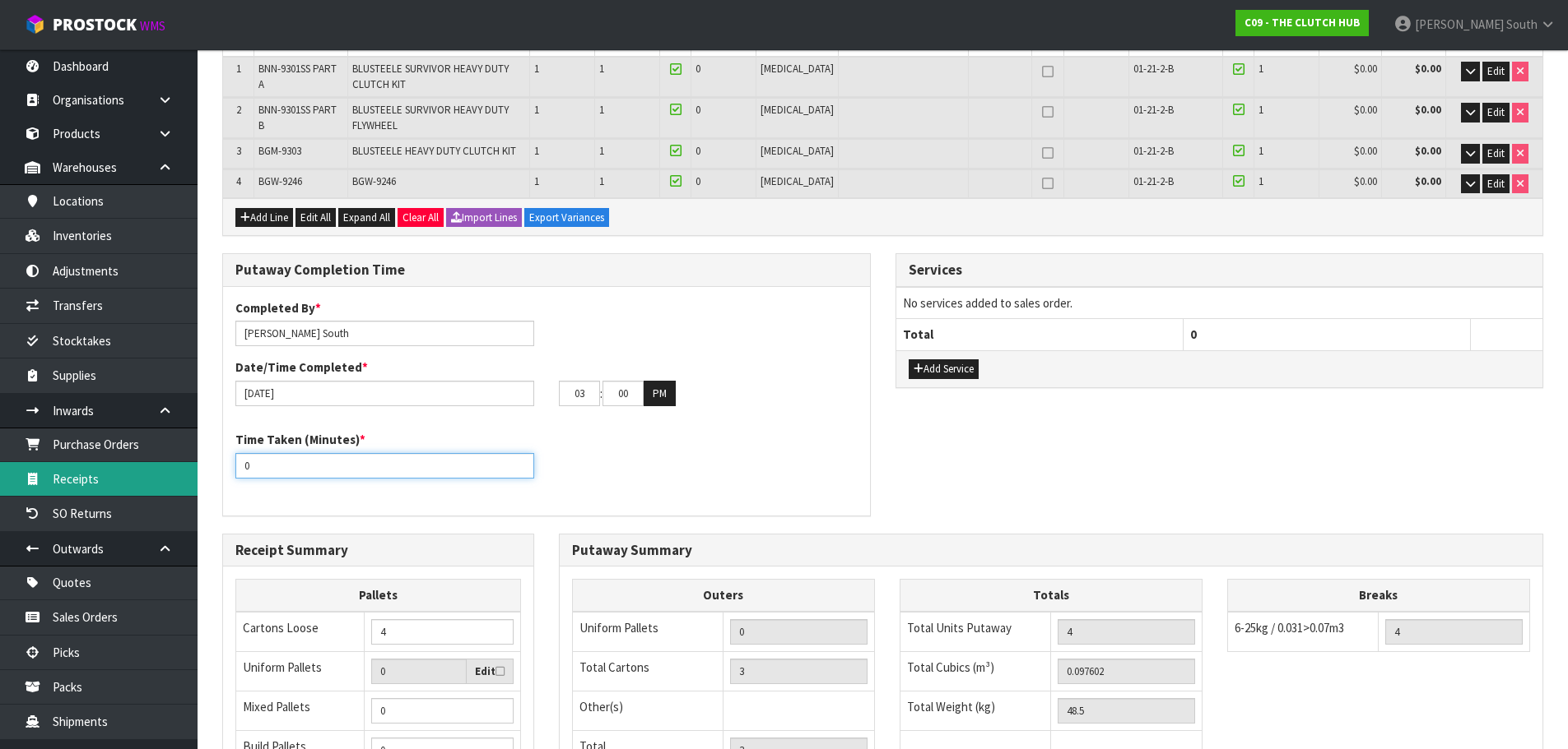
drag, startPoint x: 376, startPoint y: 469, endPoint x: 93, endPoint y: 483, distance: 283.3
click at [93, 410] on body "Toggle navigation ProStock WMS C09 - THE CLUTCH HUB Zachary South Logout Dashbo…" at bounding box center [784, 35] width 1568 height 749
type input "15"
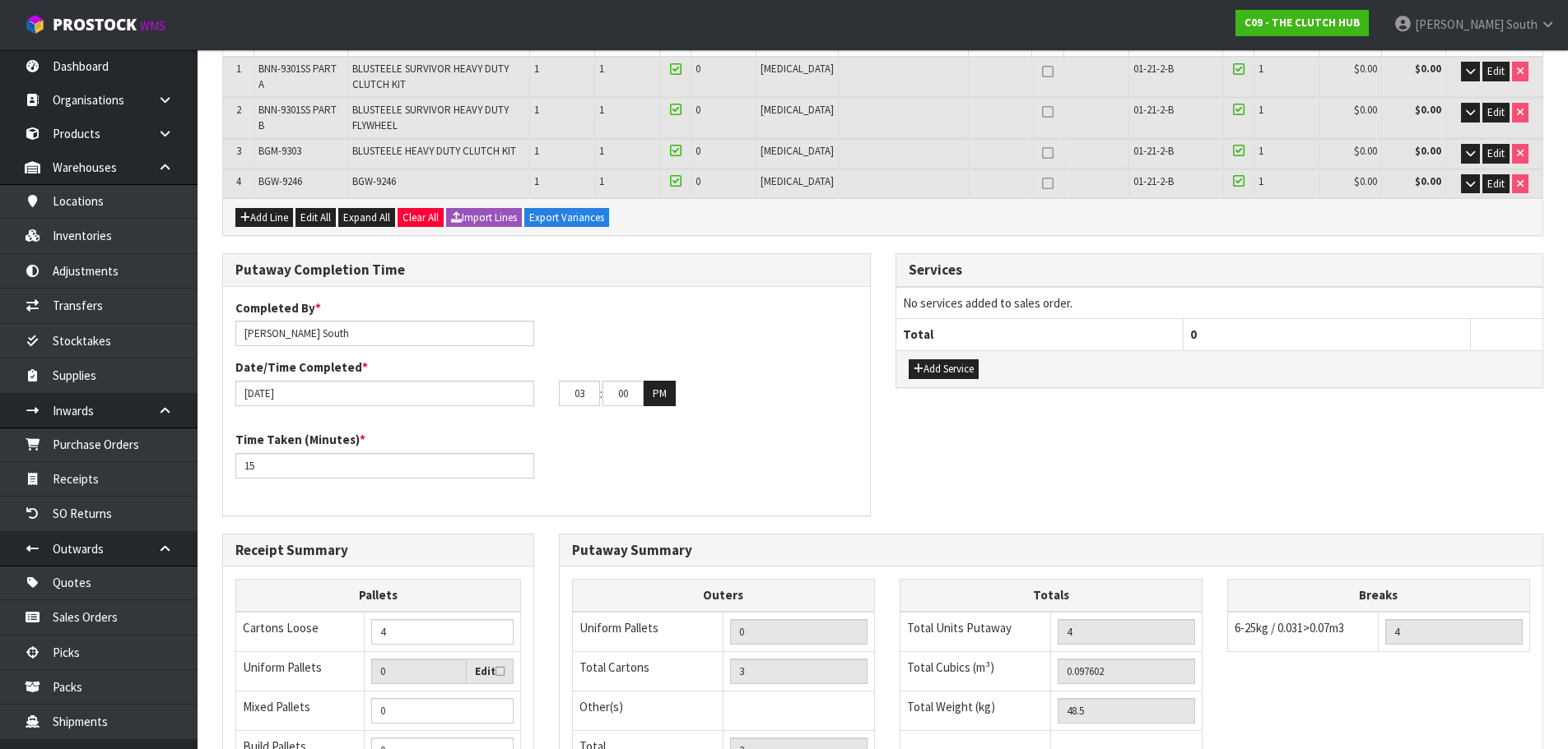
click at [1036, 467] on div "Putaway Completion Time Completed By * Zachary South Date/Time Completed * 08/1…" at bounding box center [882, 392] width 1345 height 279
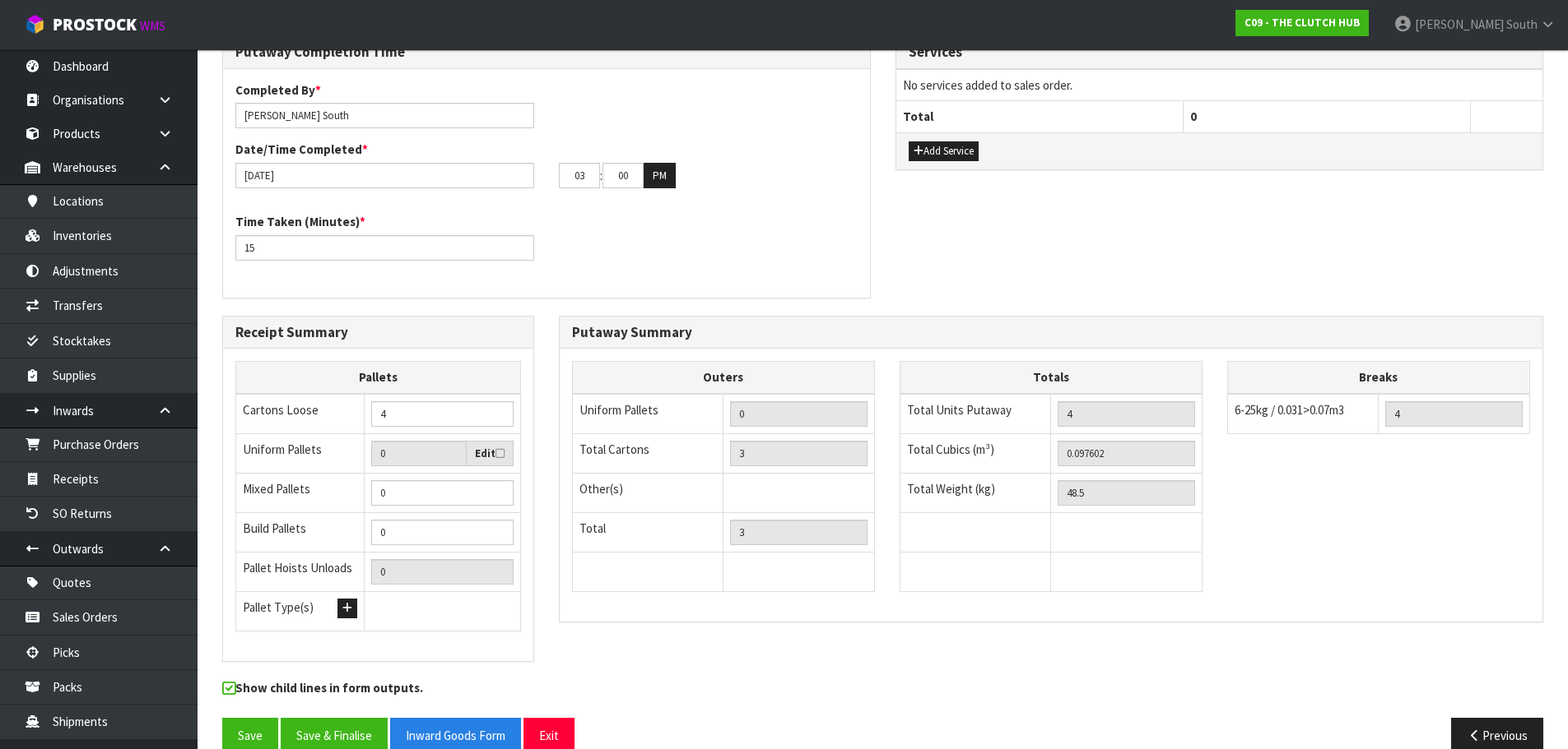
scroll to position [586, 0]
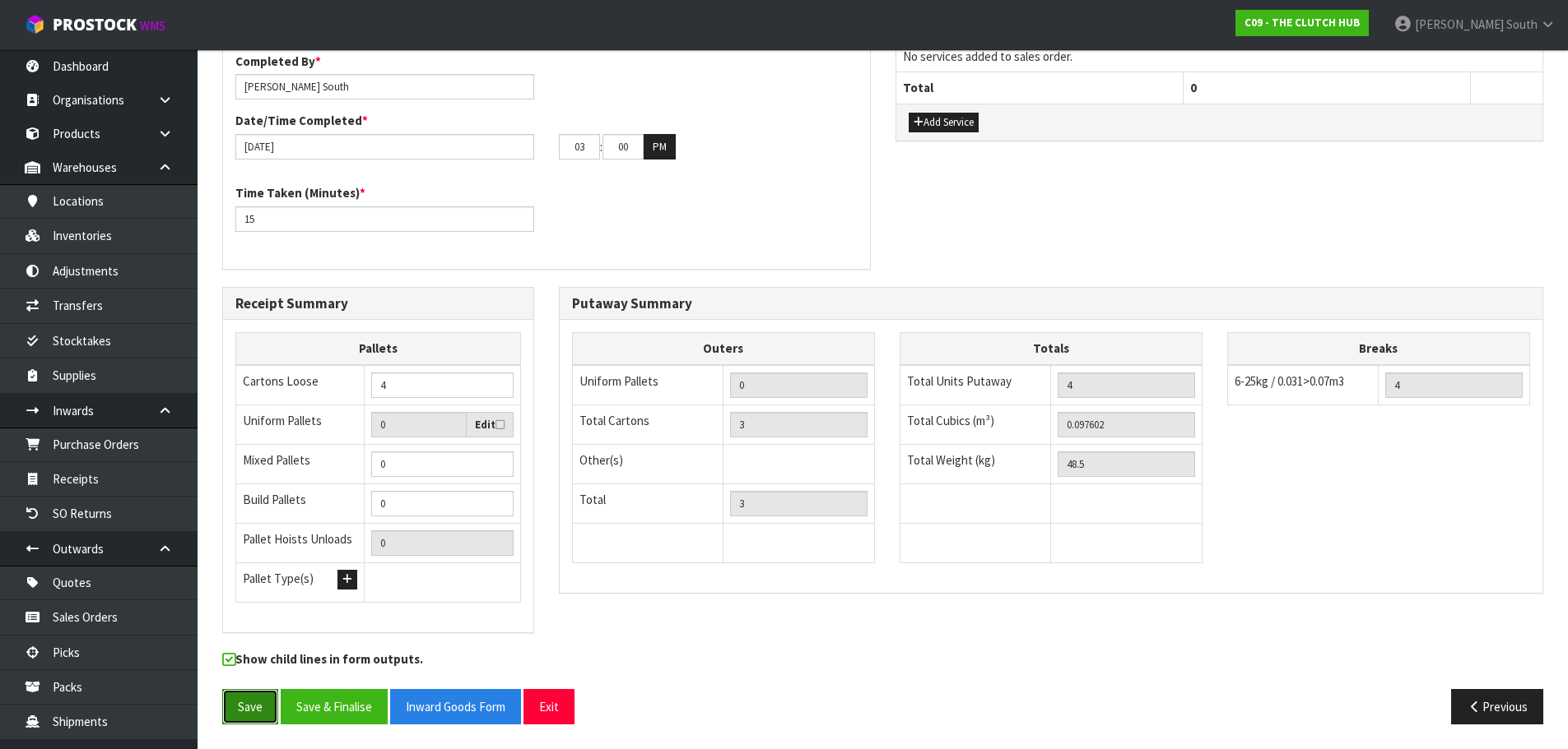
click at [248, 696] on button "Save" at bounding box center [250, 706] width 56 height 35
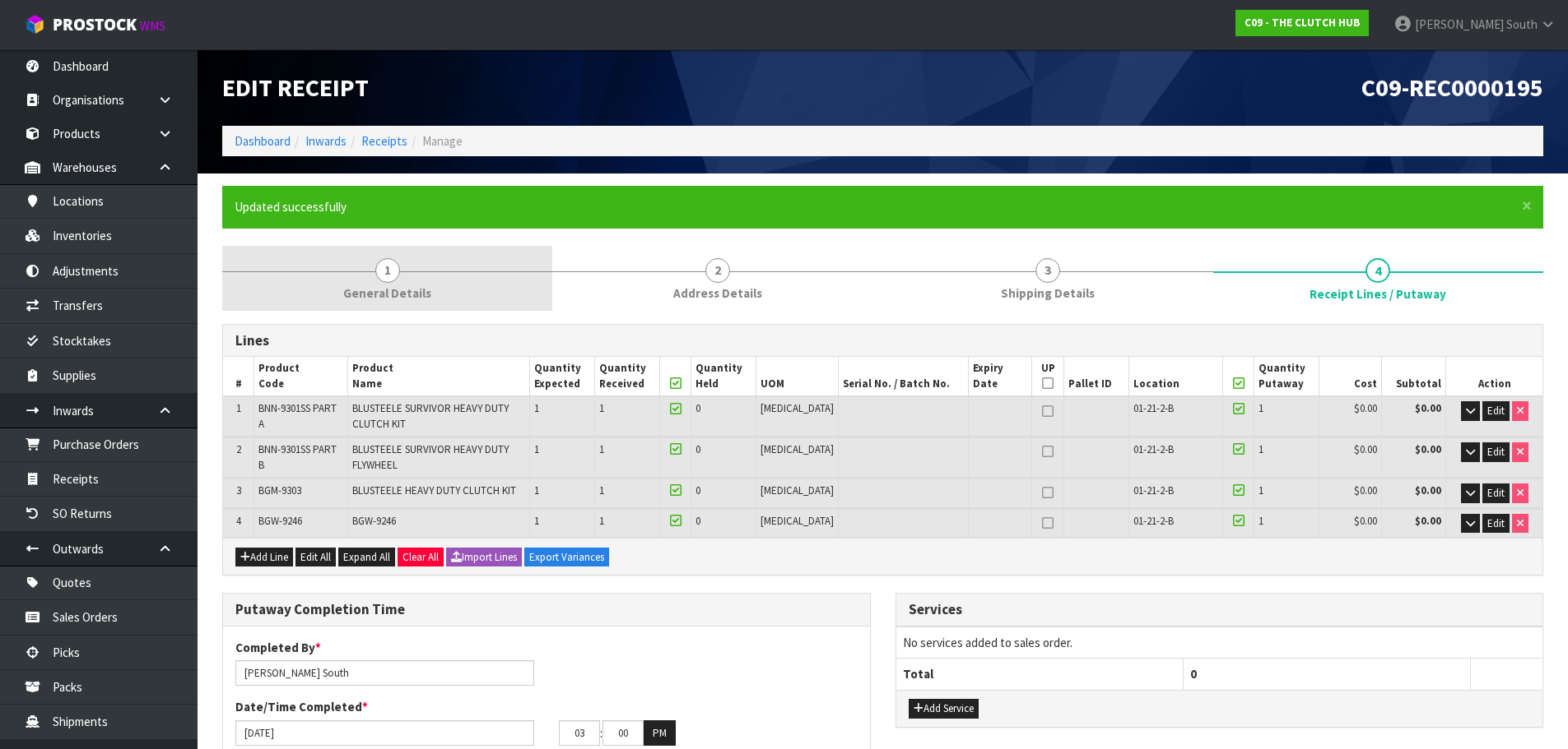
click at [412, 294] on span "General Details" at bounding box center [387, 293] width 88 height 17
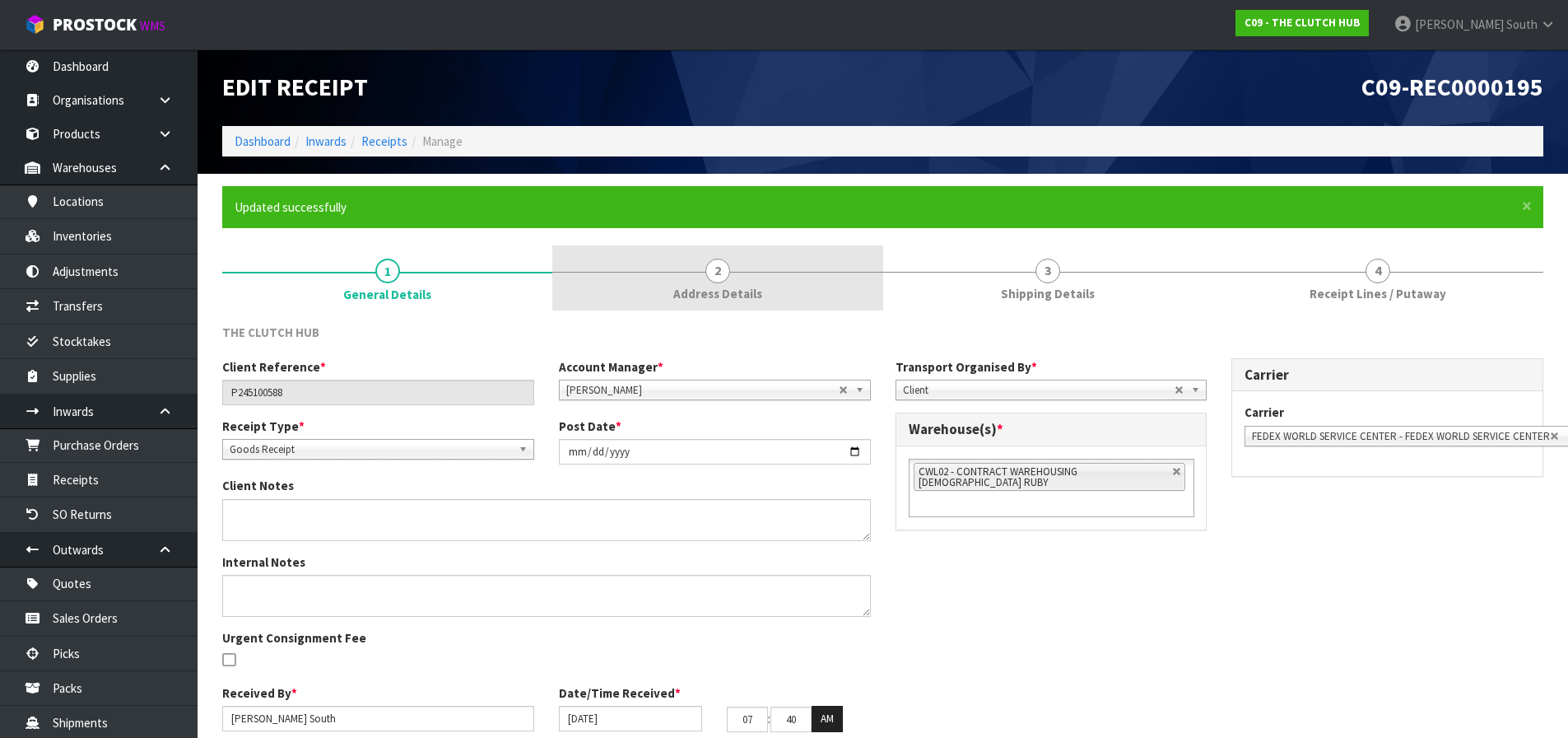
click at [680, 289] on span "Address Details" at bounding box center [717, 293] width 89 height 17
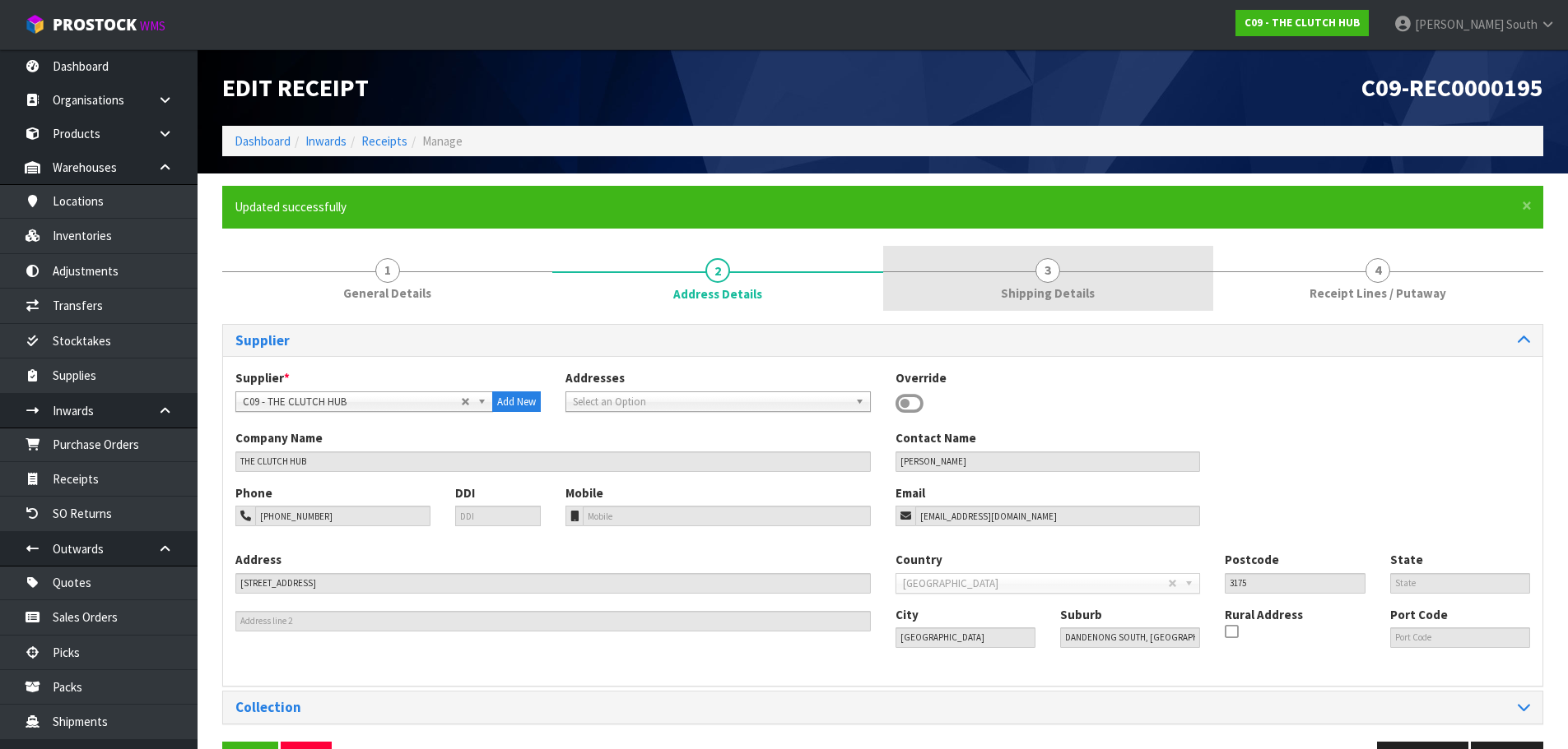
click at [1027, 284] on link "3 Shipping Details" at bounding box center [1048, 278] width 330 height 65
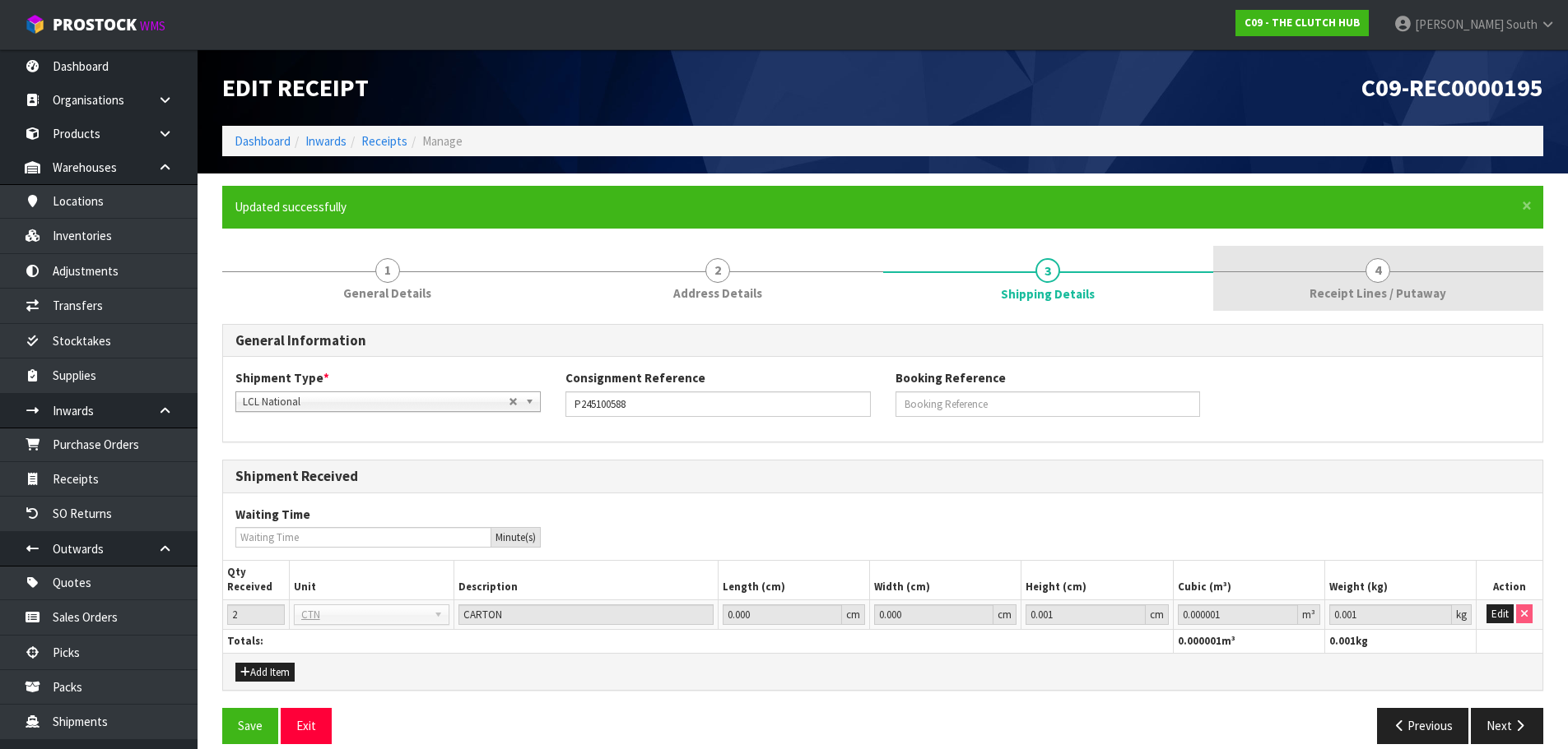
click at [1298, 271] on div at bounding box center [1378, 271] width 330 height 1
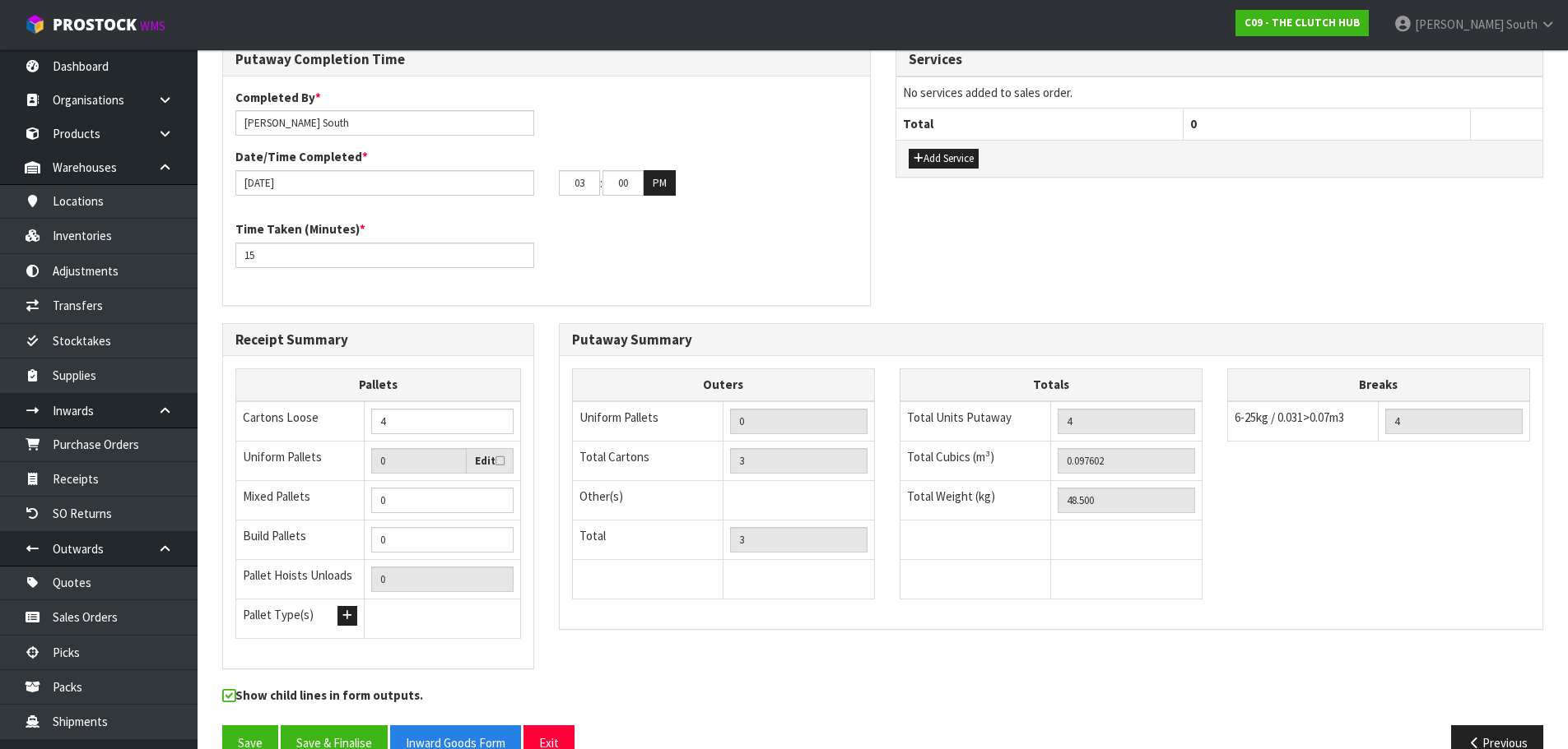
scroll to position [586, 0]
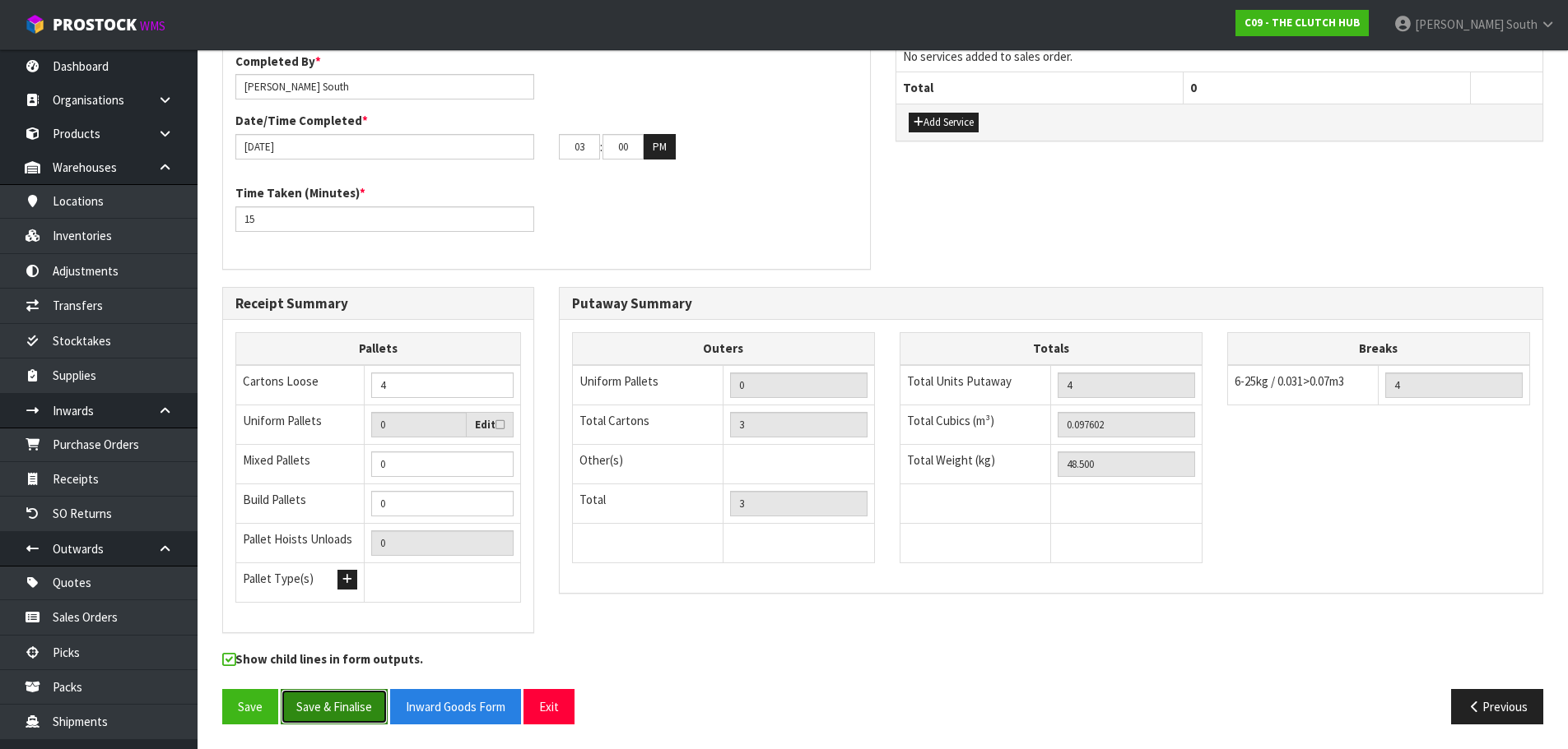
click at [358, 694] on button "Save & Finalise" at bounding box center [333, 706] width 107 height 35
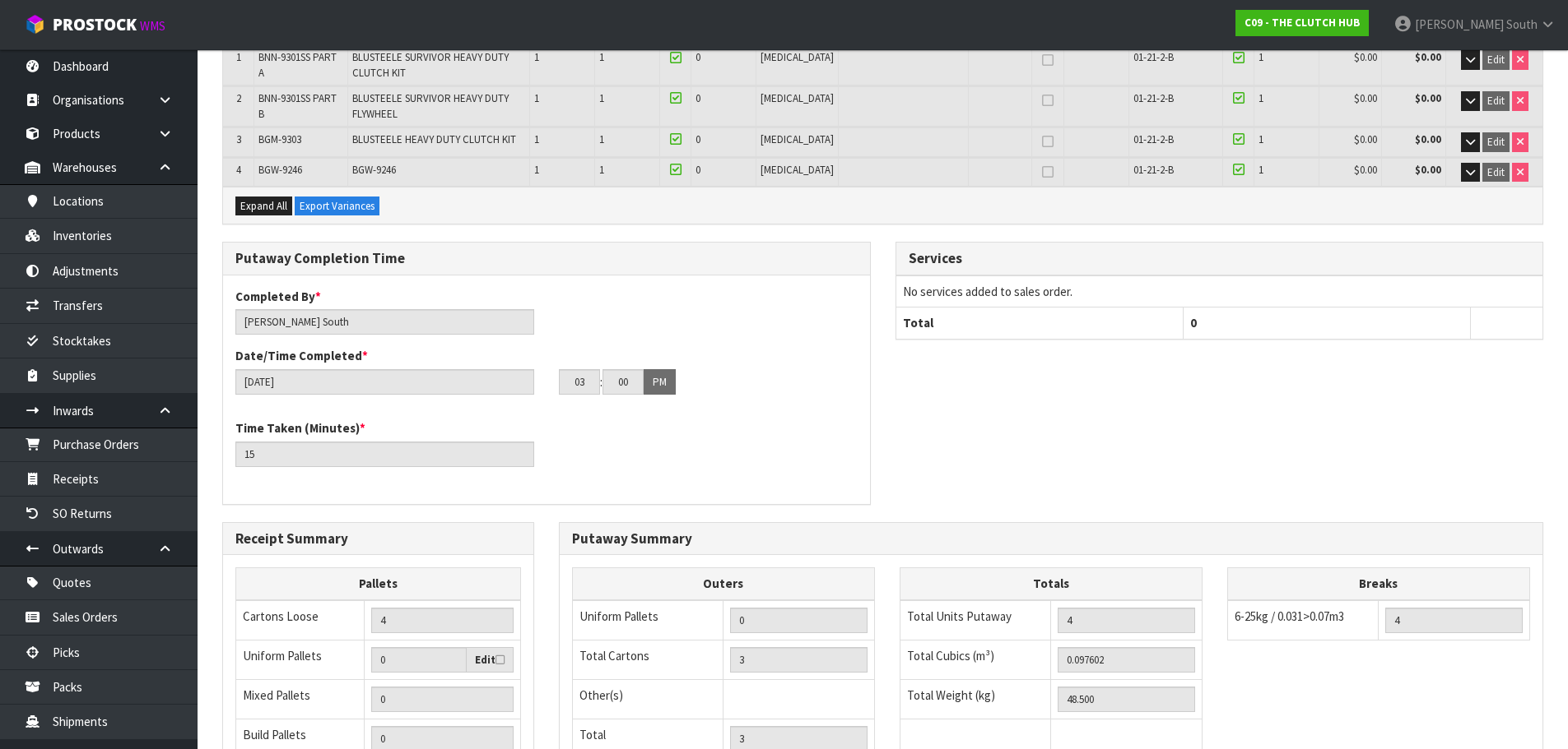
scroll to position [411, 0]
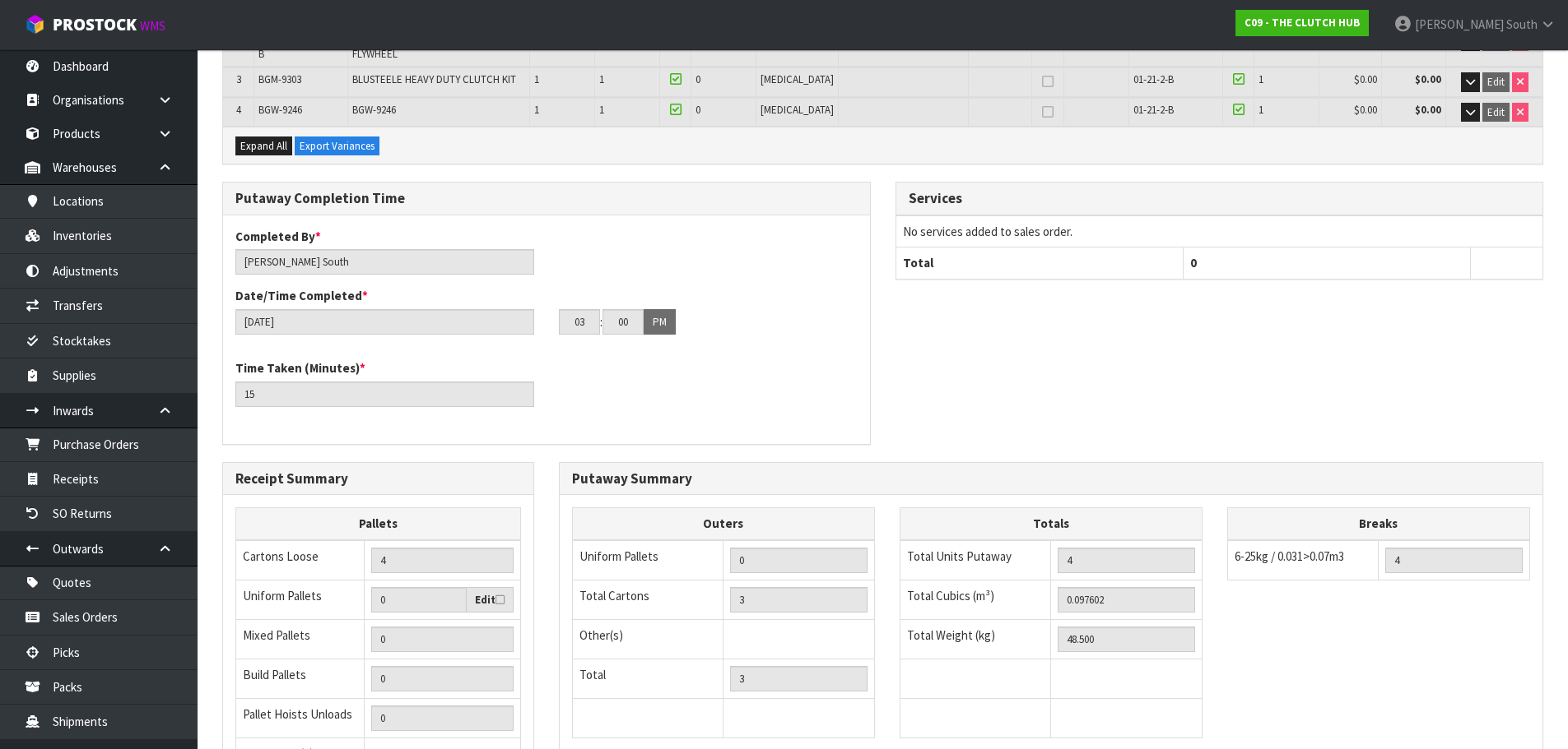
click at [1098, 297] on div "Putaway Completion Time Completed By * Zachary South Date/Time Completed * 08/1…" at bounding box center [882, 321] width 1345 height 279
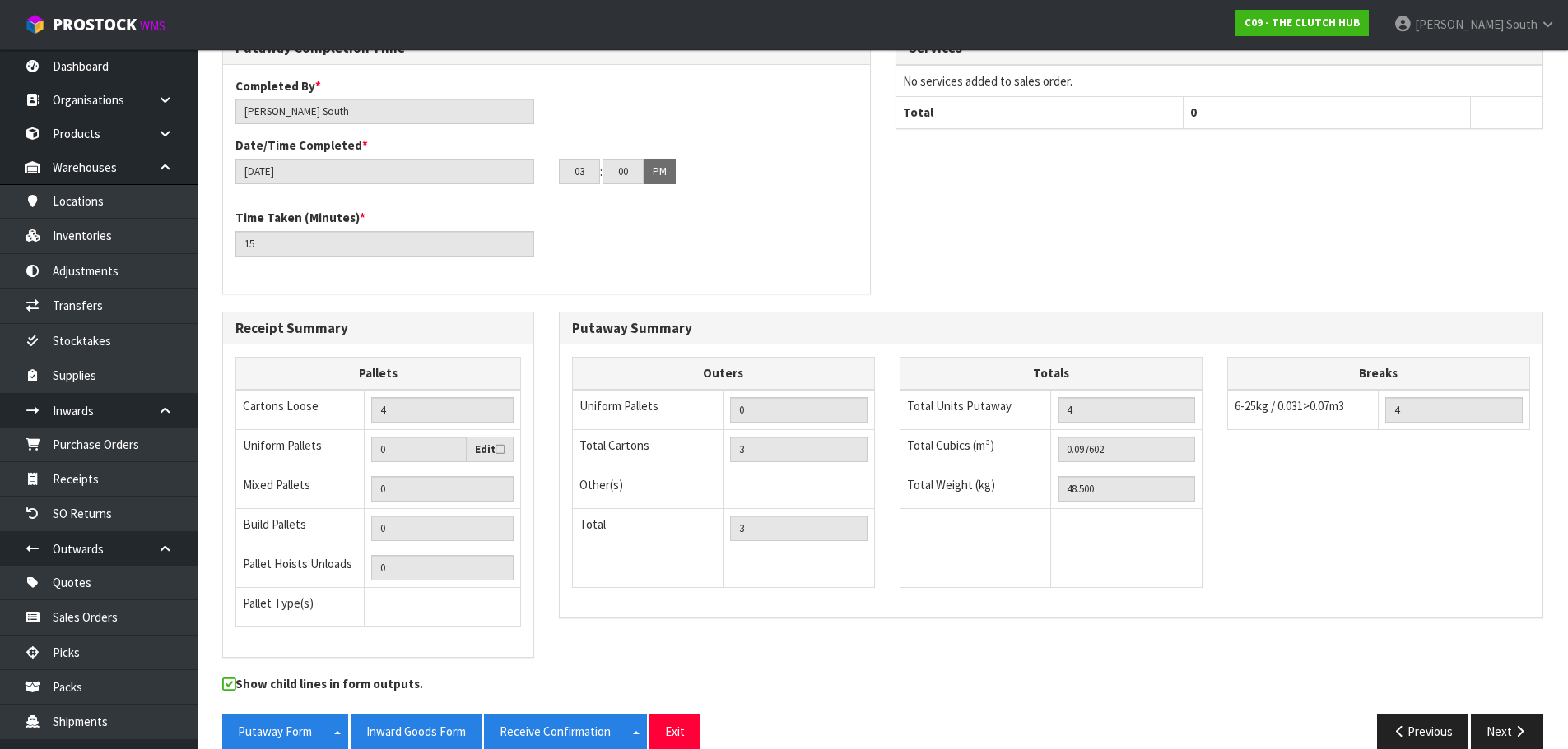
scroll to position [586, 0]
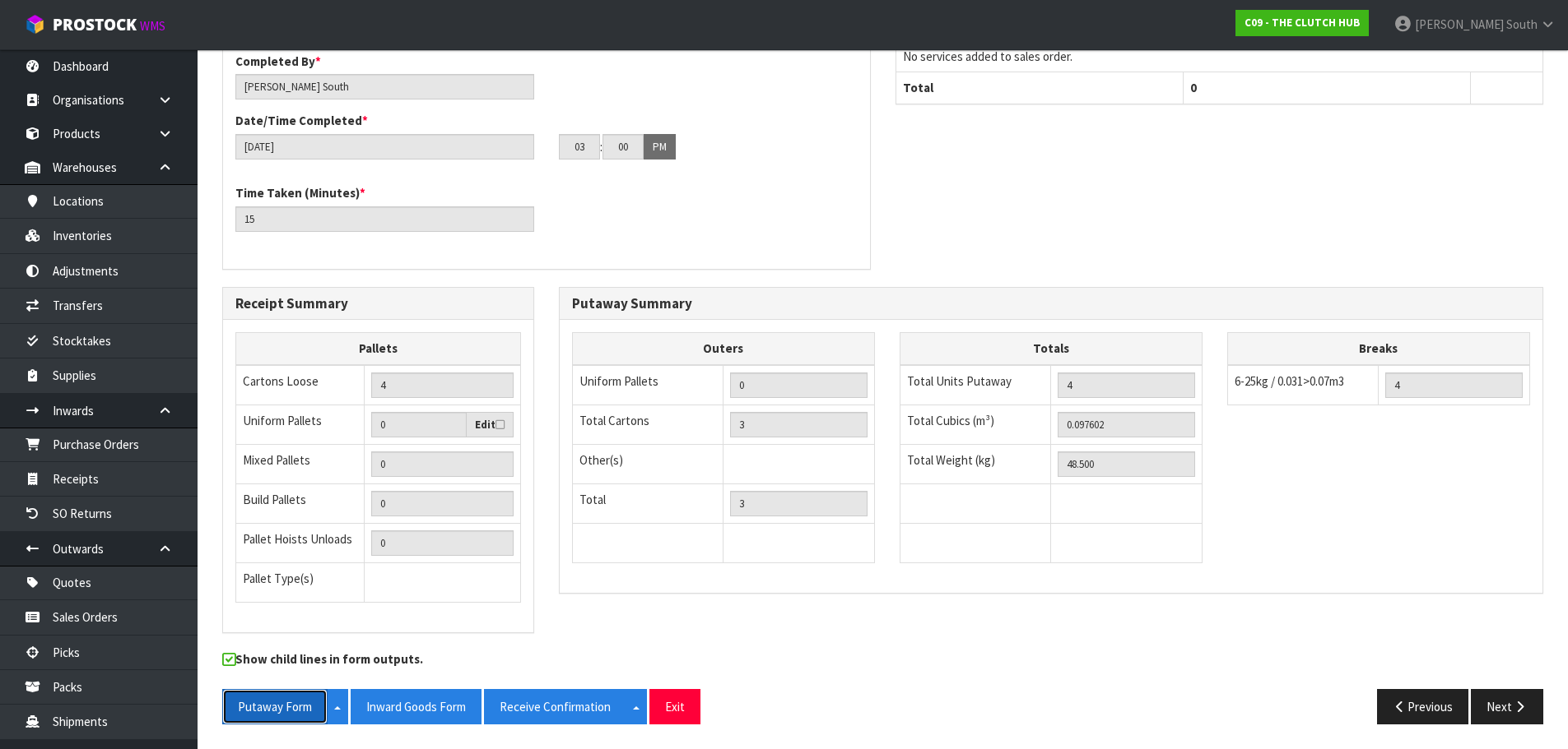
click at [308, 705] on button "Putaway Form" at bounding box center [274, 706] width 105 height 35
click at [1310, 276] on div "Putaway Completion Time Completed By * Zachary South Date/Time Completed * 08/1…" at bounding box center [882, 145] width 1345 height 279
click at [456, 713] on button "Inward Goods Form" at bounding box center [416, 706] width 131 height 35
click at [122, 453] on link "Purchase Orders" at bounding box center [99, 445] width 198 height 34
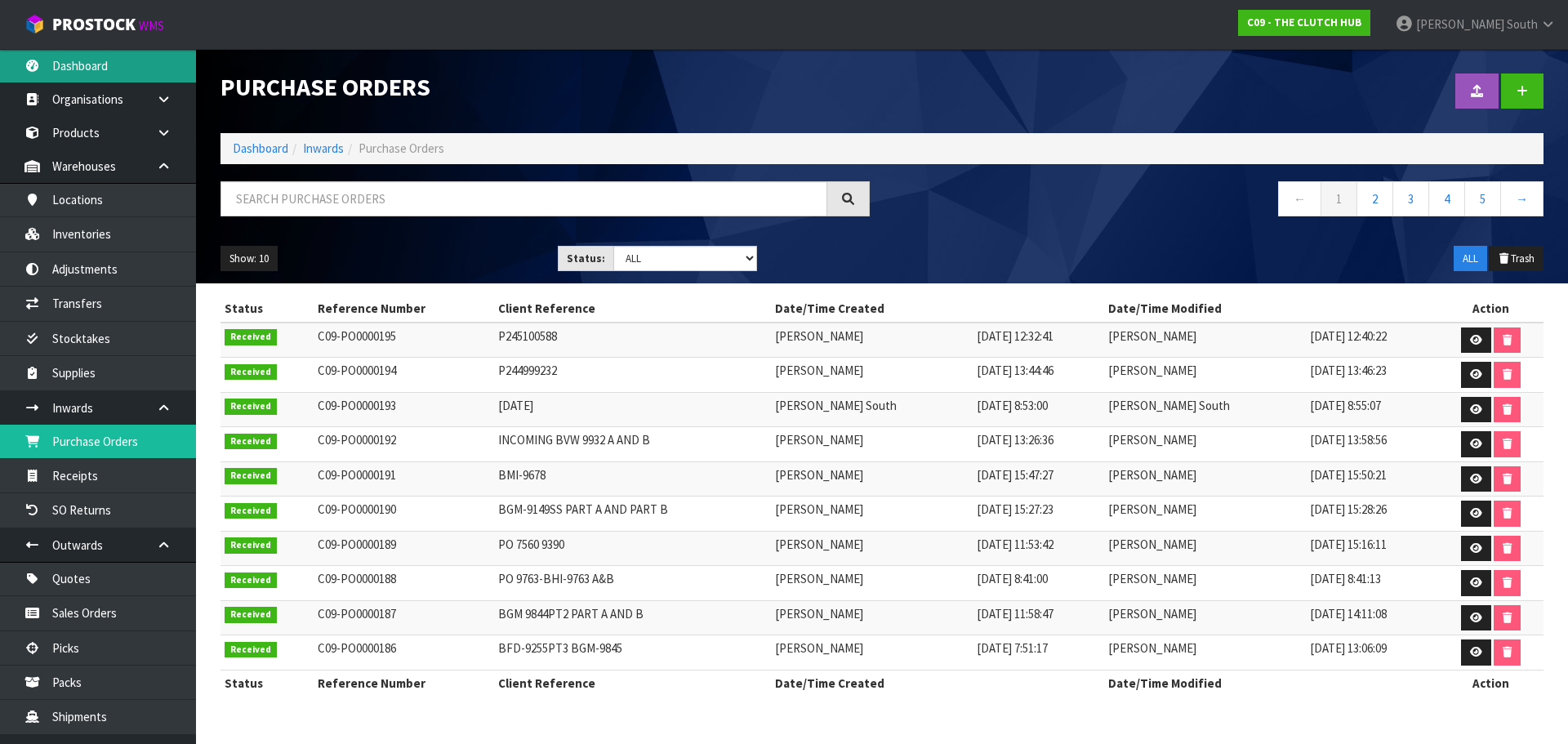
click at [98, 73] on link "Dashboard" at bounding box center [98, 66] width 196 height 34
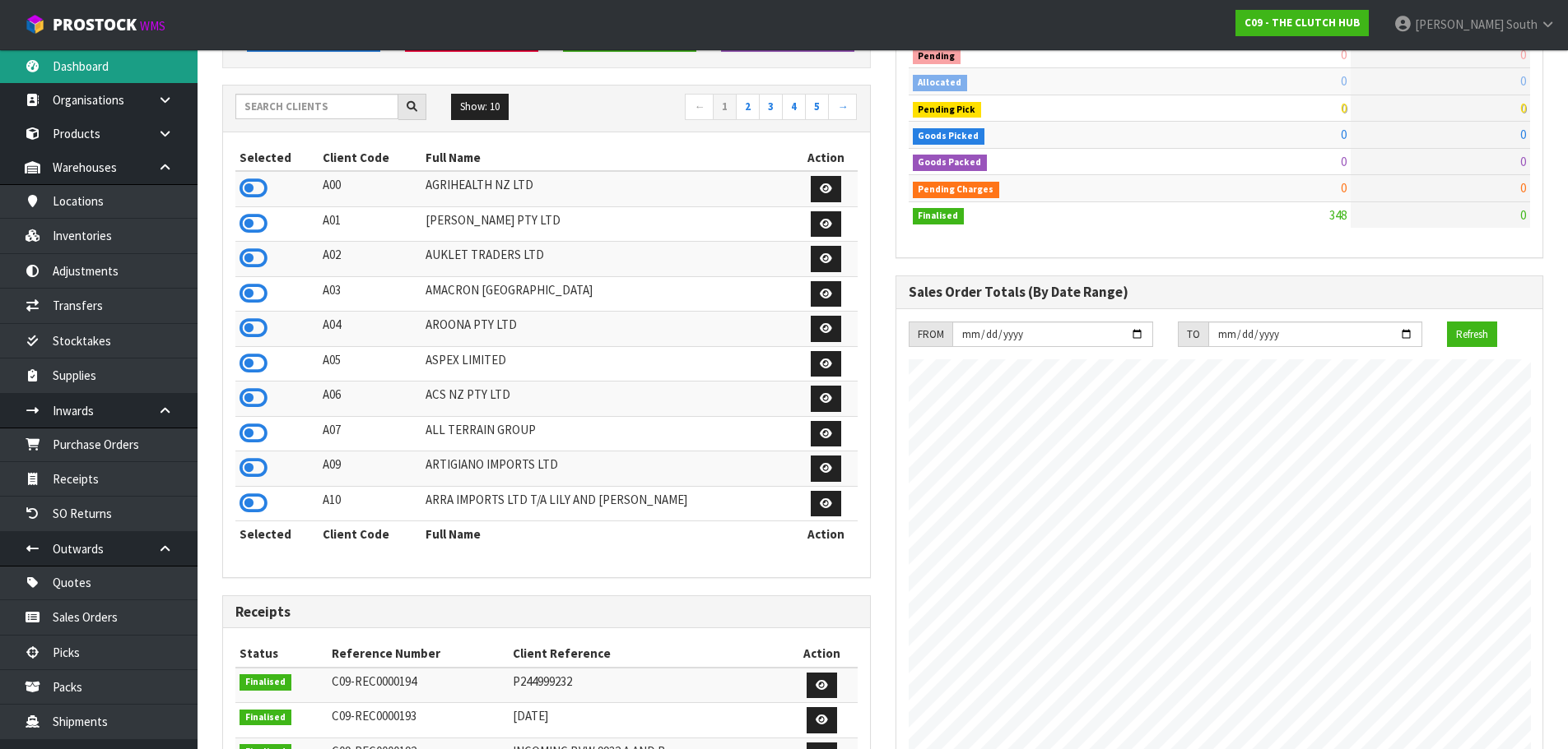
scroll to position [247, 0]
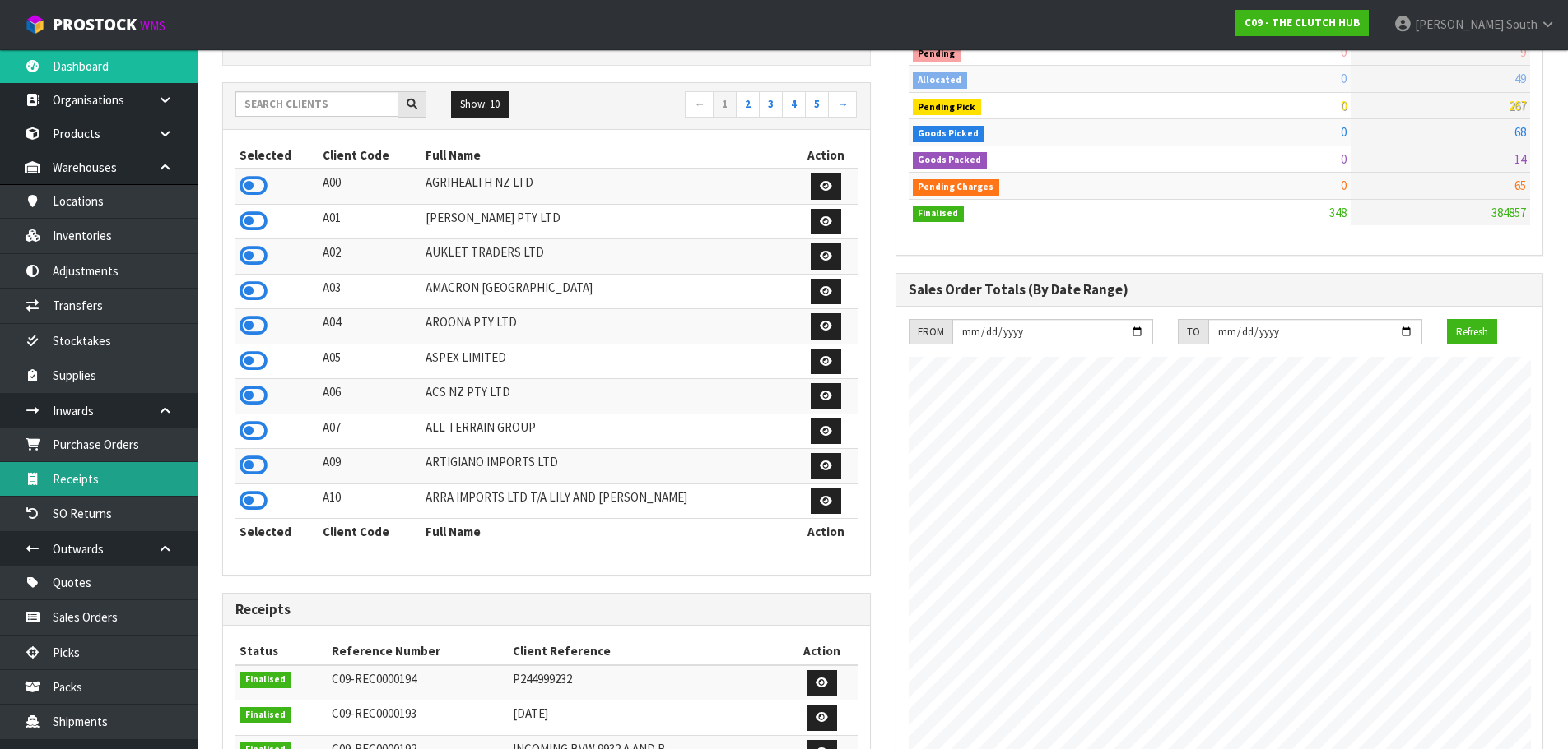
click at [133, 464] on link "Receipts" at bounding box center [99, 480] width 198 height 34
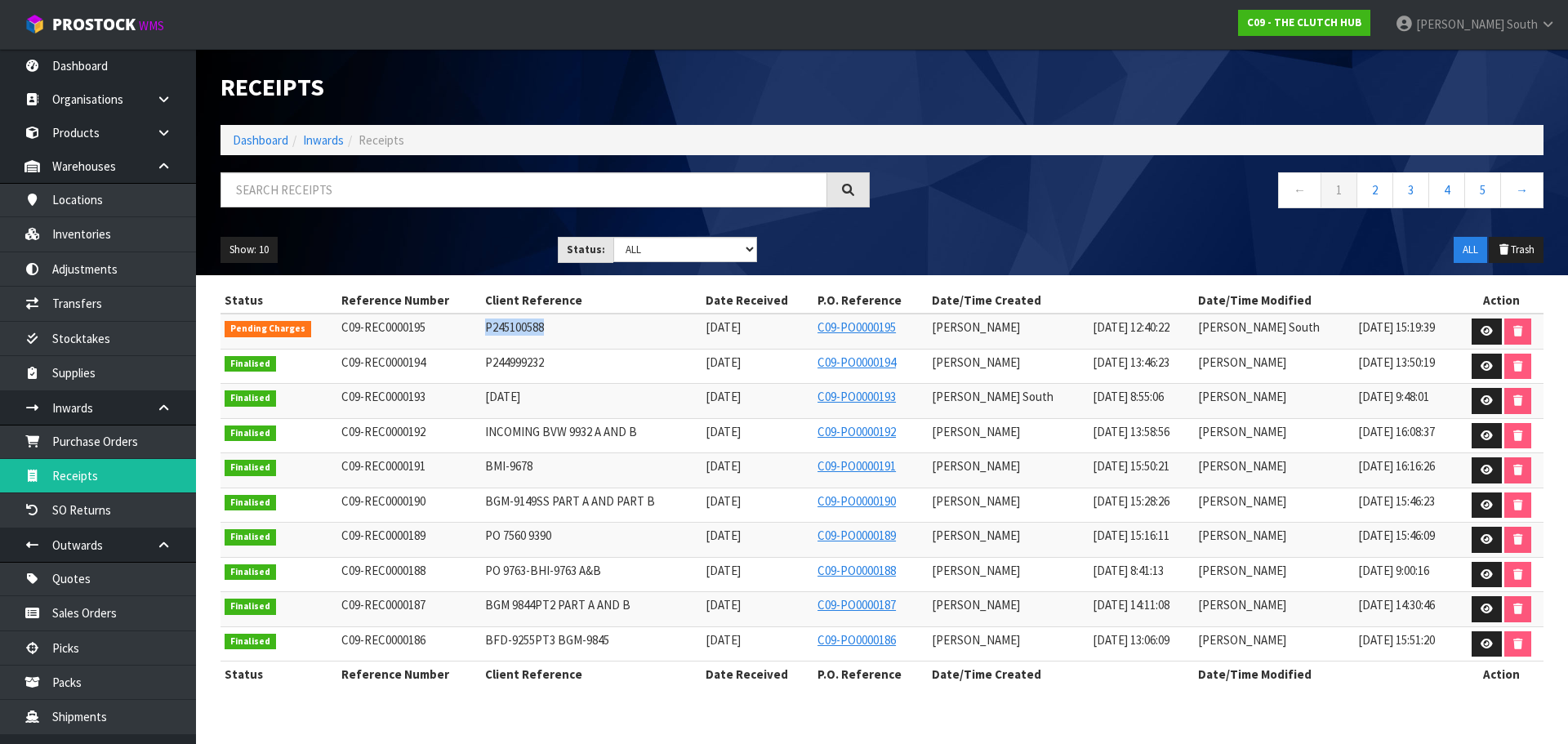
drag, startPoint x: 472, startPoint y: 322, endPoint x: 547, endPoint y: 327, distance: 75.2
click at [547, 327] on tr "Pending Charges C09-REC0000195 P245100588 08/10/2025 C09-PO0000195 Meena Kumari…" at bounding box center [882, 331] width 1324 height 35
copy tr "P245100588"
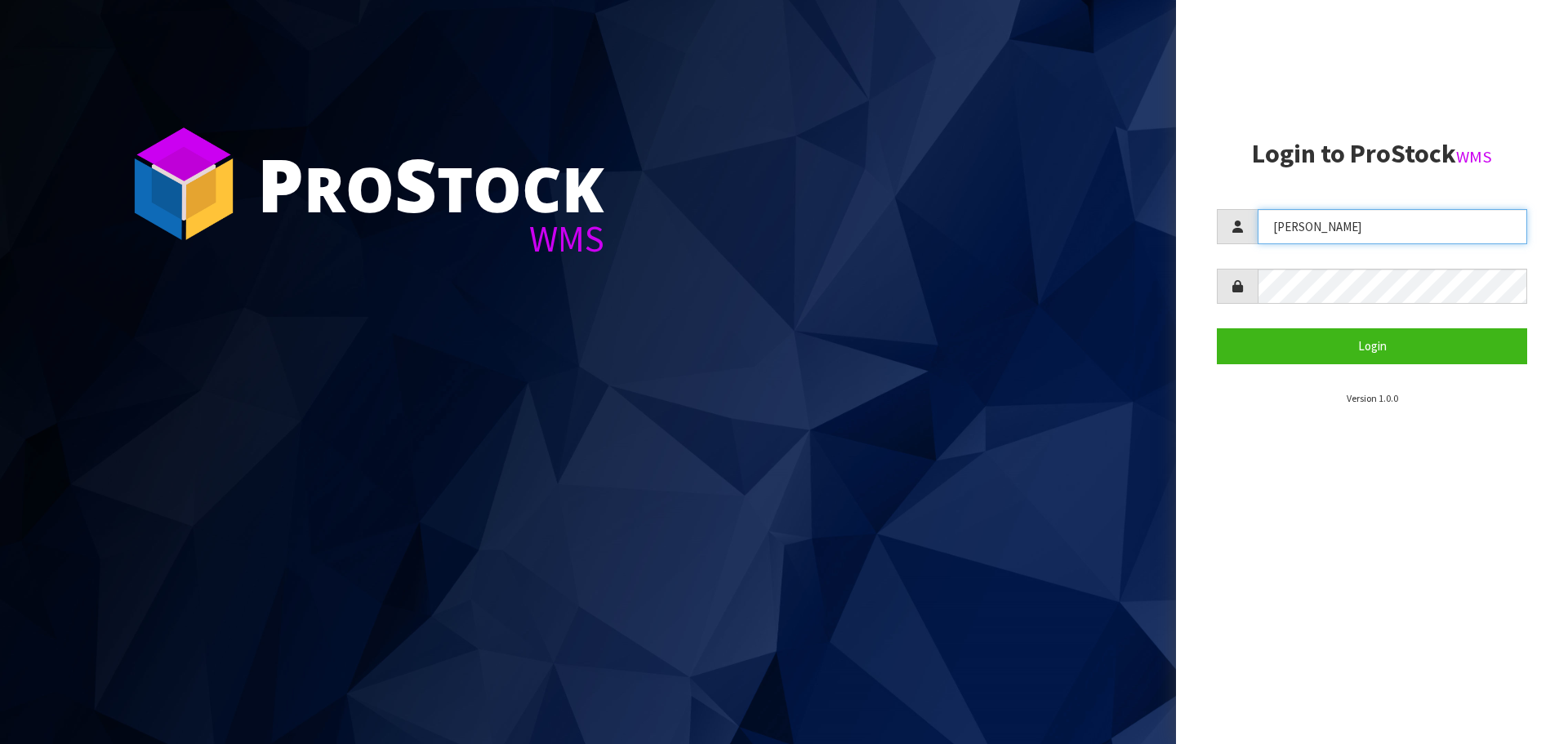
drag, startPoint x: 1364, startPoint y: 226, endPoint x: 1199, endPoint y: 237, distance: 165.4
click at [1199, 237] on aside "Login to ProStock WMS Lalisha Login Version 1.0.0" at bounding box center [1373, 372] width 392 height 744
drag, startPoint x: 1303, startPoint y: 227, endPoint x: 1234, endPoint y: 222, distance: 69.2
click at [1234, 222] on div "po" at bounding box center [1373, 226] width 310 height 35
type input "p"
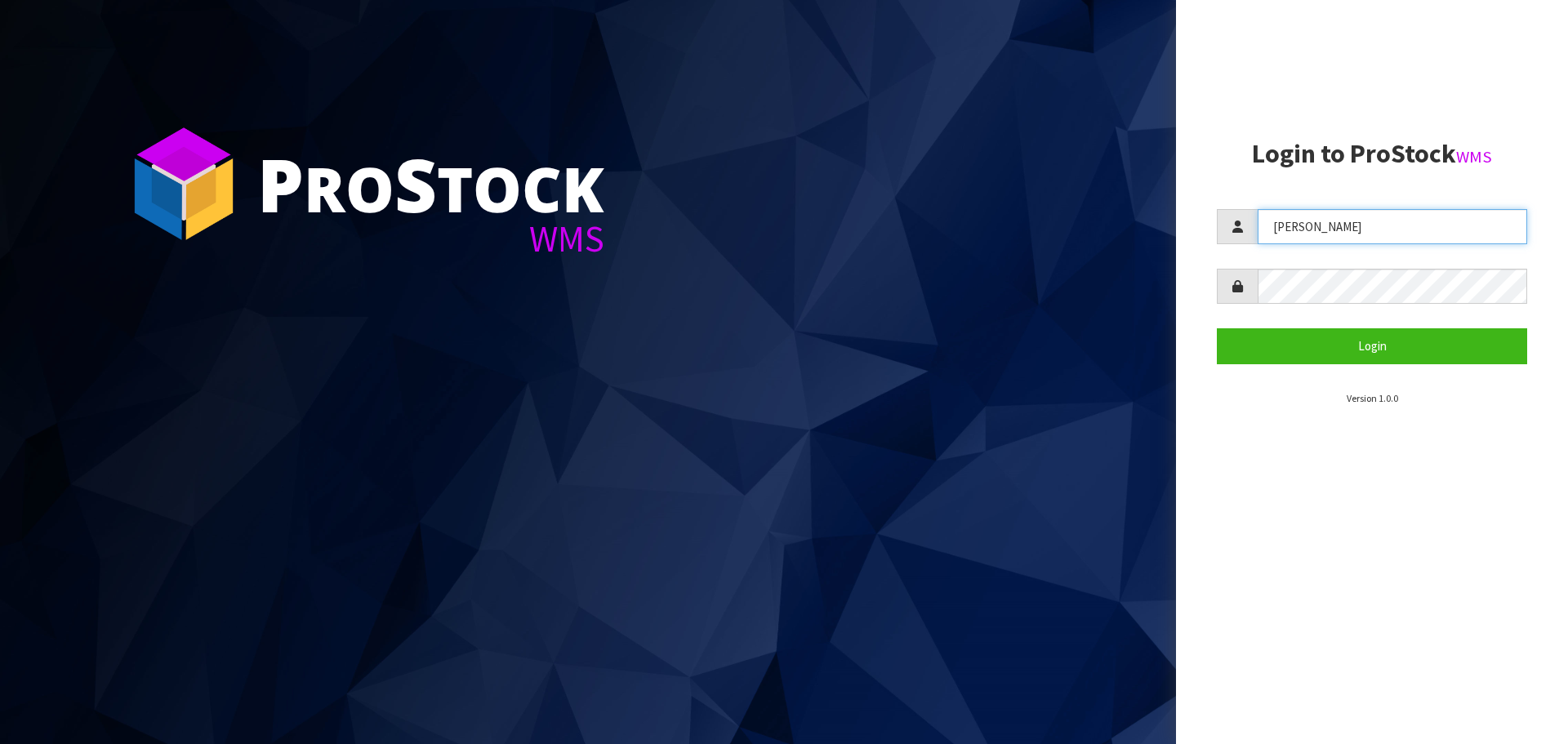
type input "POLLY"
click at [1217, 328] on button "Login" at bounding box center [1373, 345] width 310 height 35
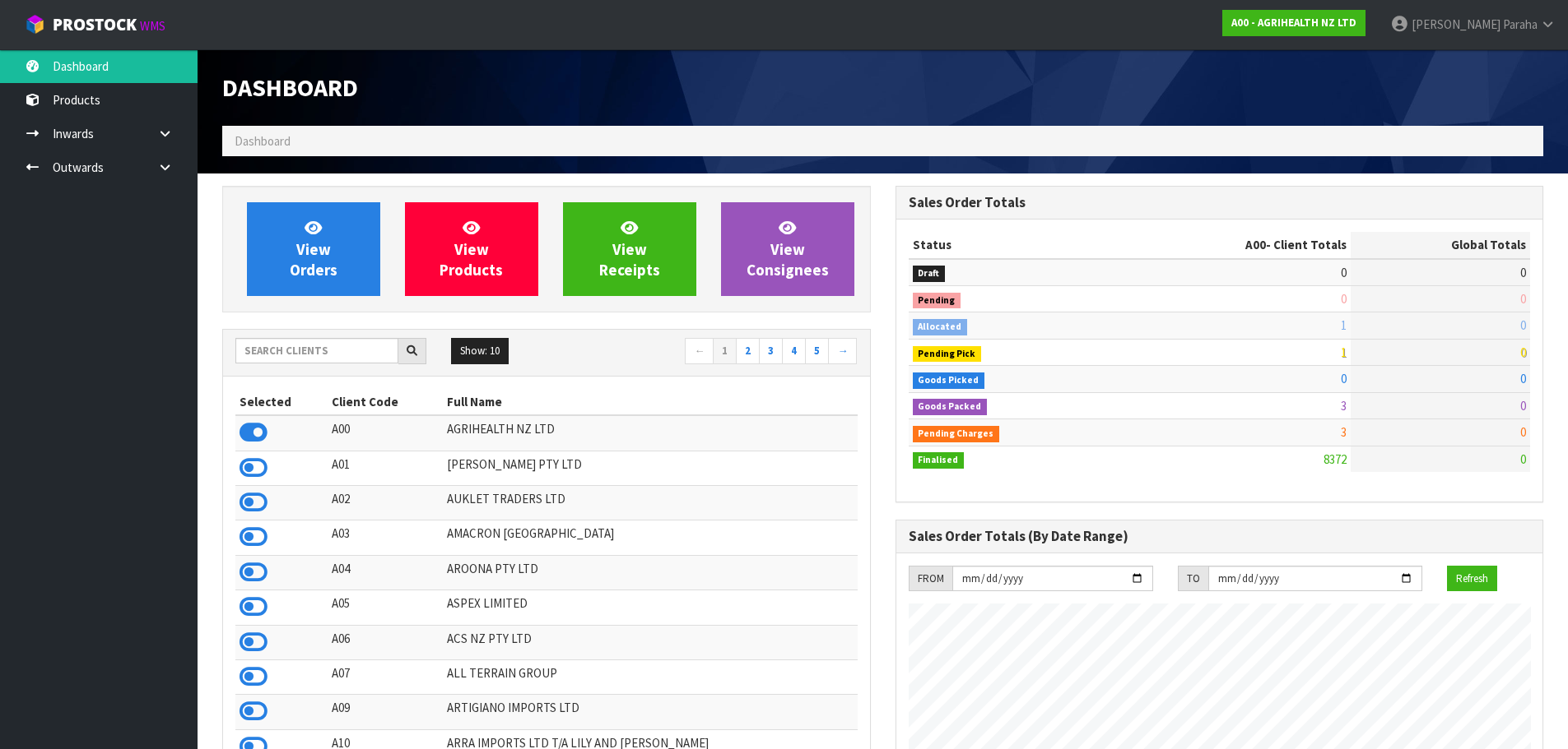
scroll to position [1247, 672]
click at [288, 346] on input "text" at bounding box center [316, 350] width 163 height 25
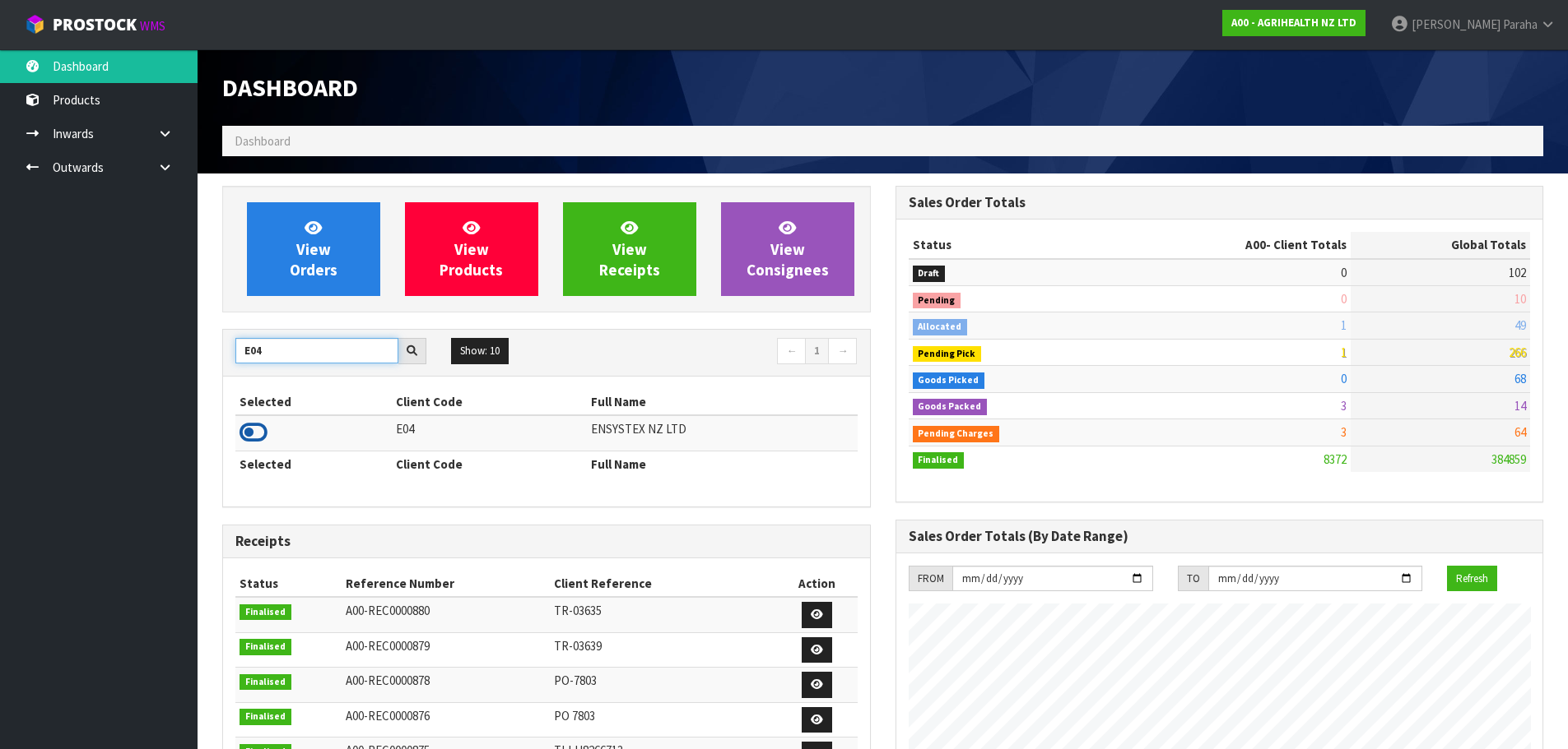
type input "E04"
click at [260, 437] on icon at bounding box center [253, 432] width 28 height 24
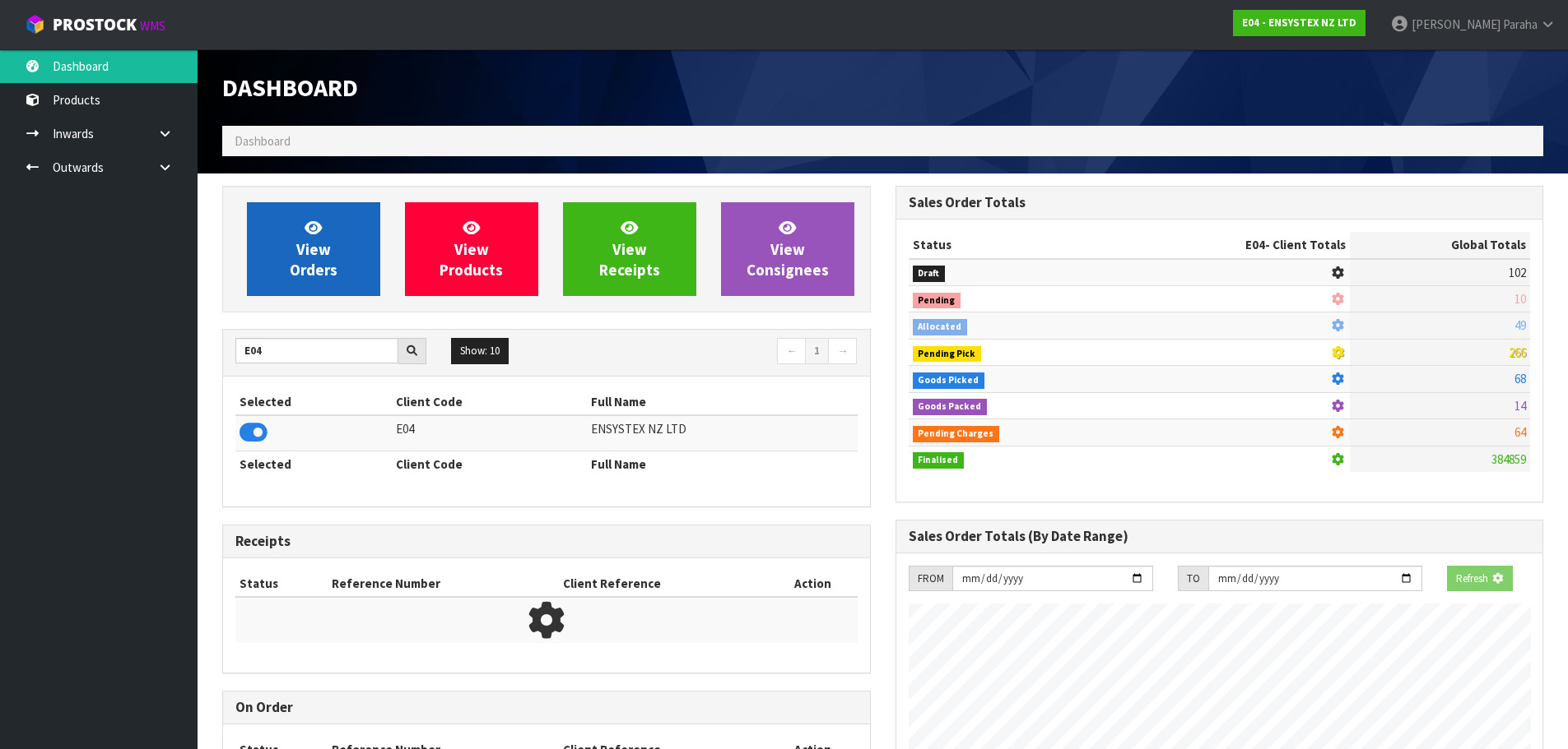
scroll to position [1026, 672]
click at [298, 252] on span "View Orders" at bounding box center [313, 249] width 48 height 62
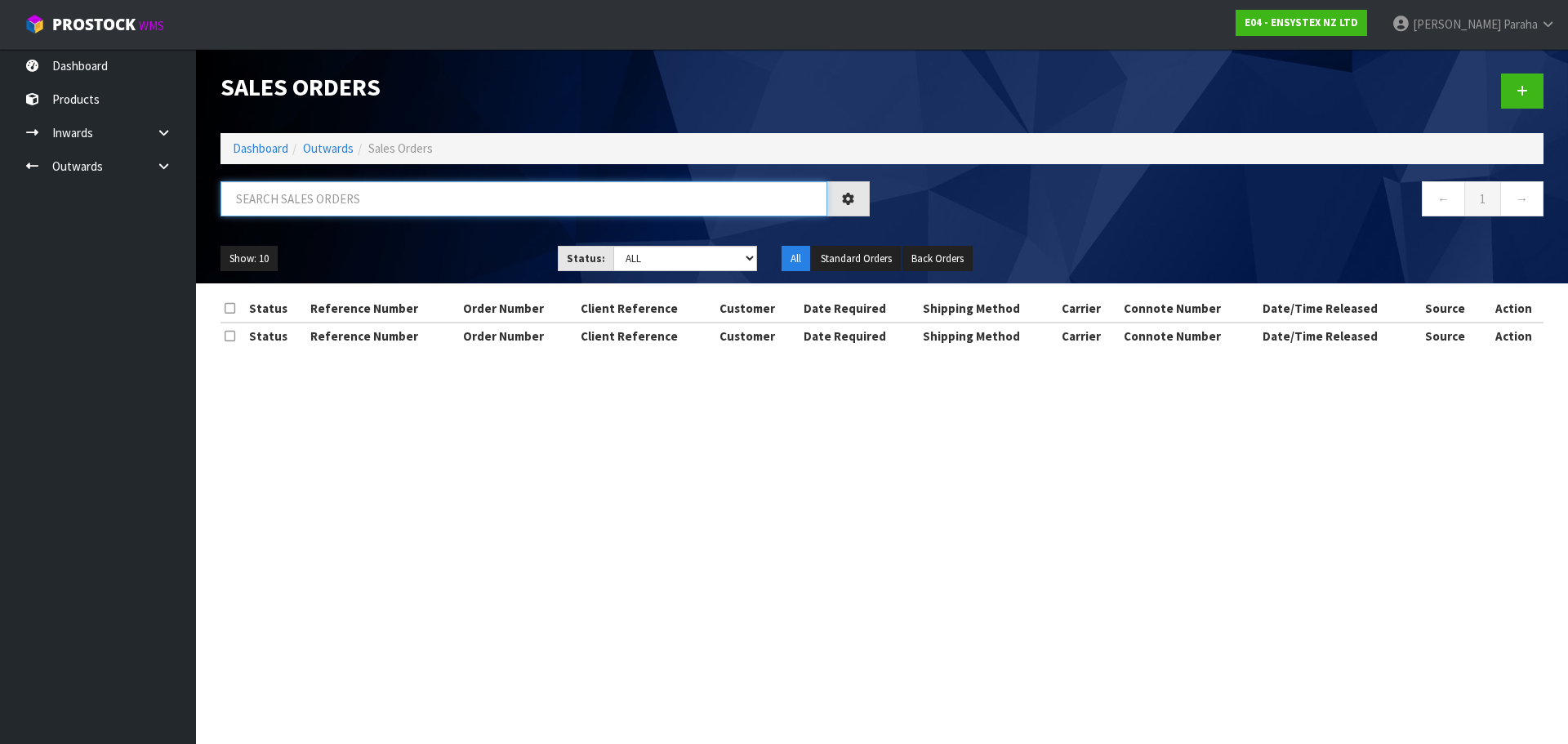
click at [296, 199] on input "text" at bounding box center [524, 198] width 607 height 35
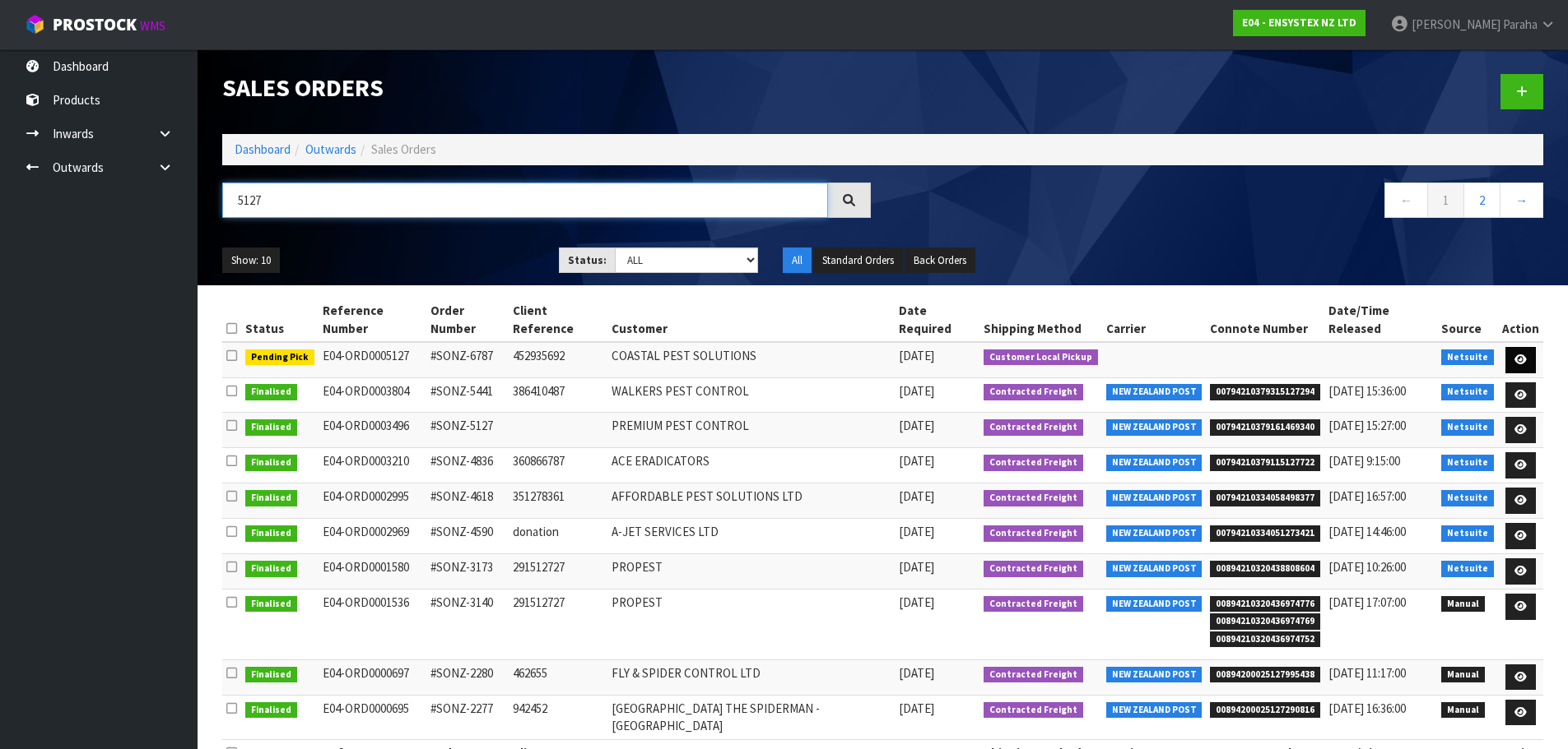
type input "5127"
click at [1536, 361] on link at bounding box center [1520, 359] width 31 height 26
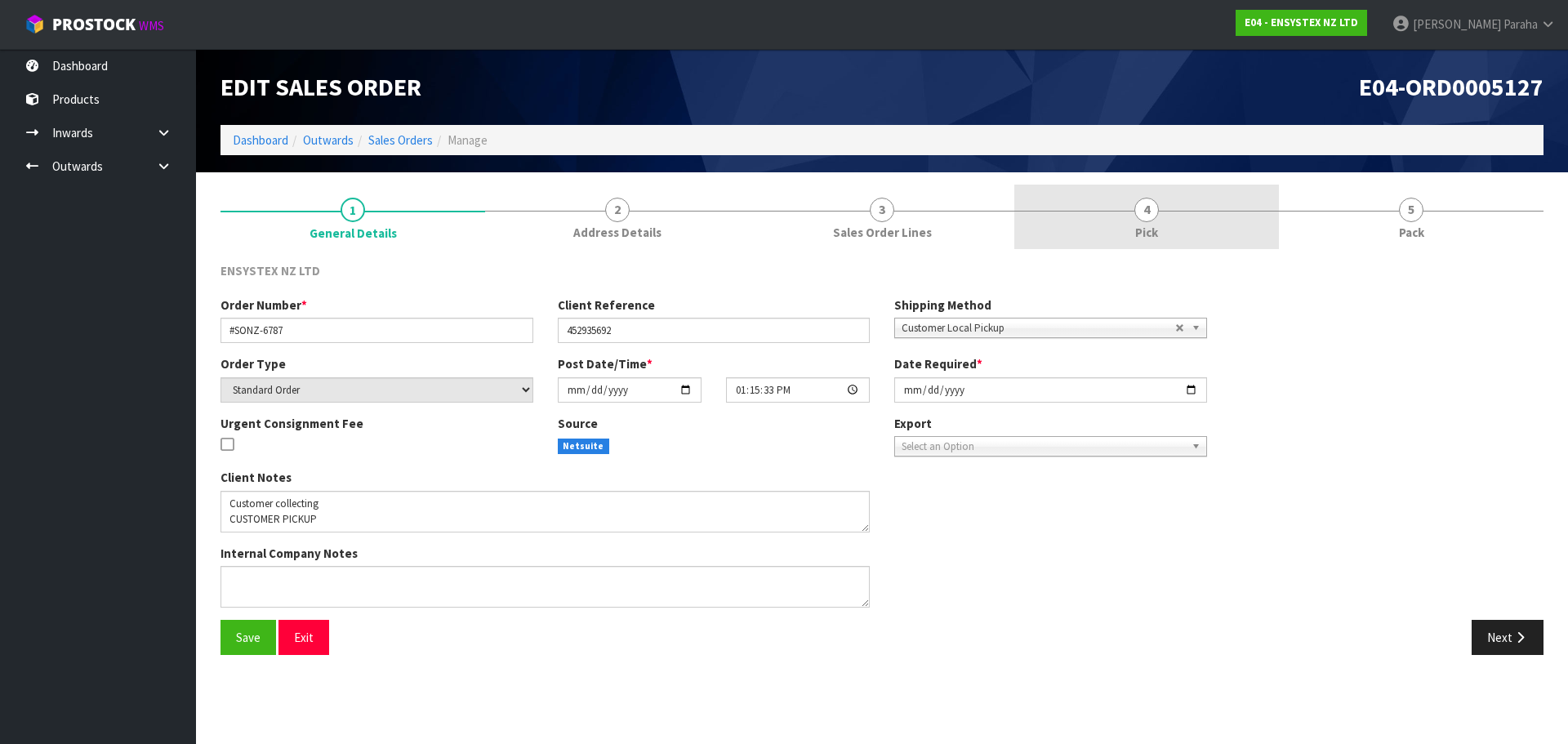
click at [1137, 218] on span "4" at bounding box center [1146, 210] width 24 height 24
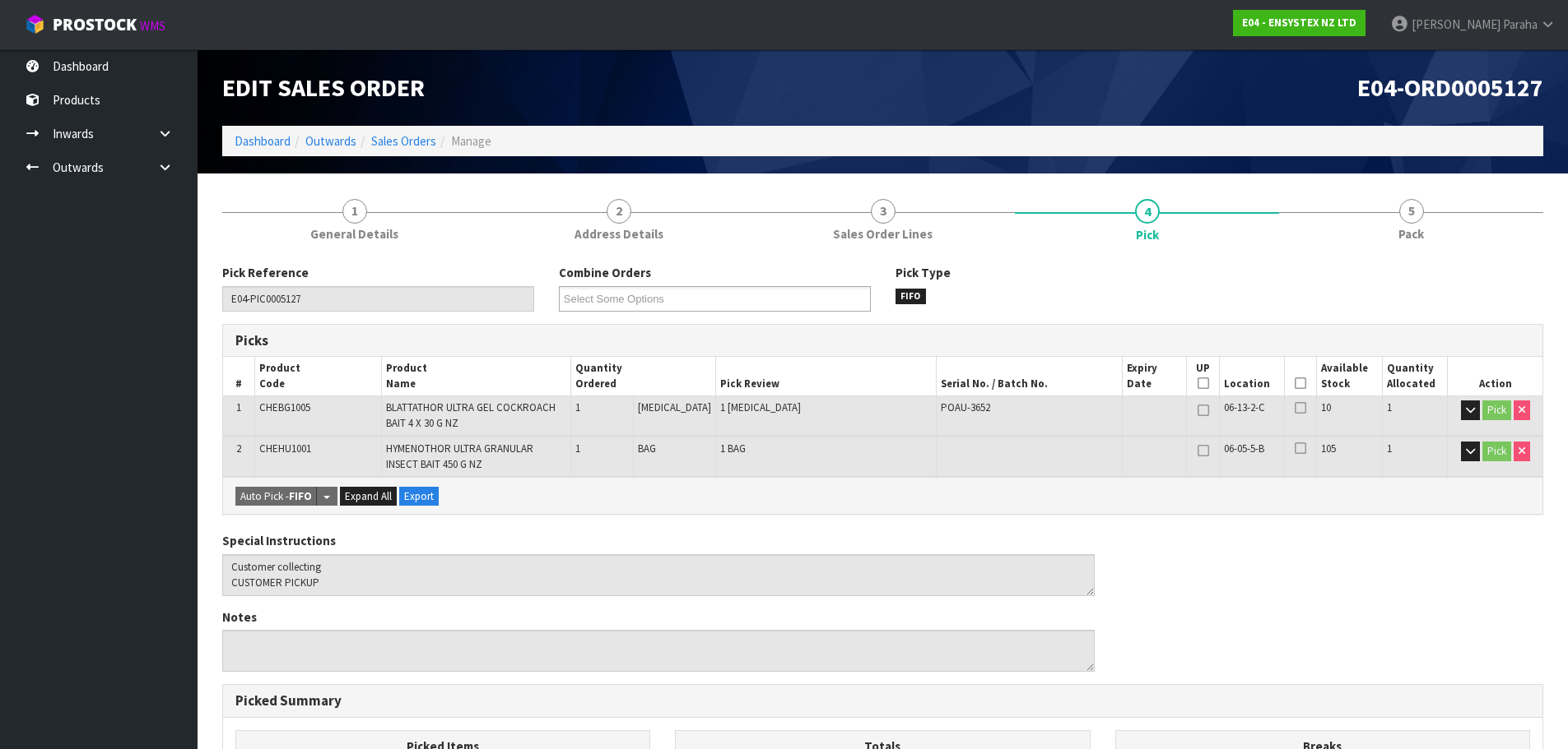
click at [1296, 383] on icon at bounding box center [1300, 383] width 12 height 1
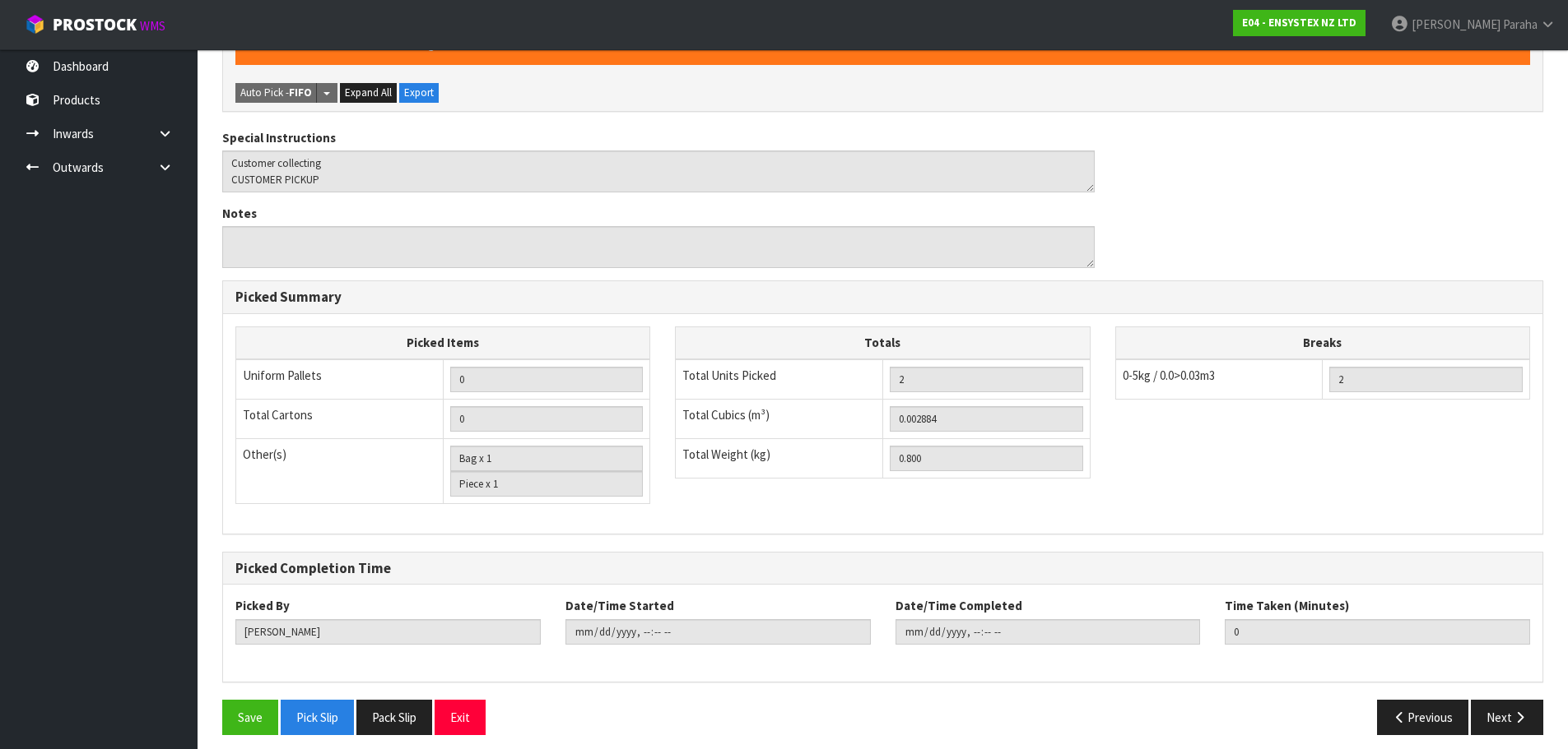
scroll to position [474, 0]
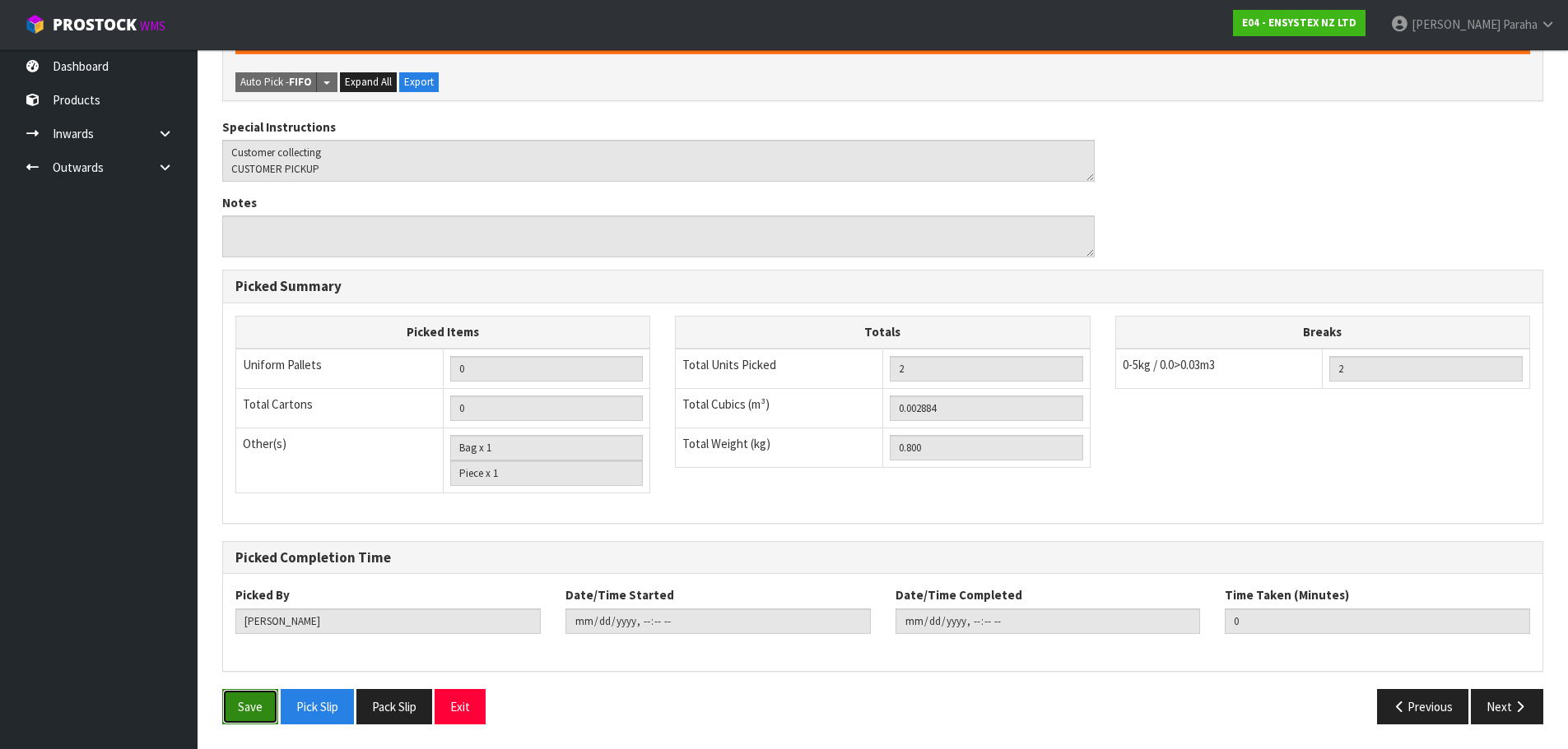
click at [230, 709] on button "Save" at bounding box center [250, 706] width 56 height 35
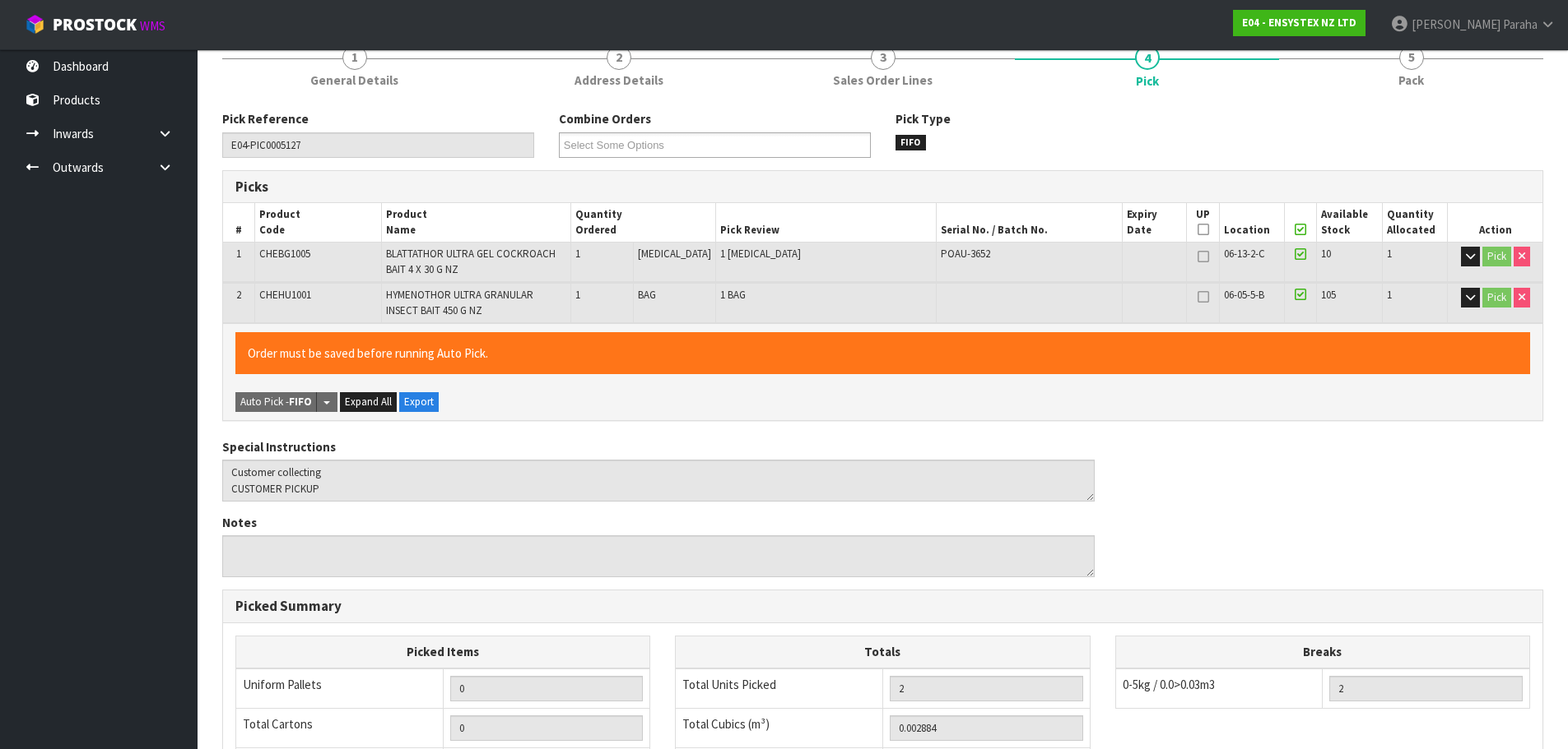
scroll to position [63, 0]
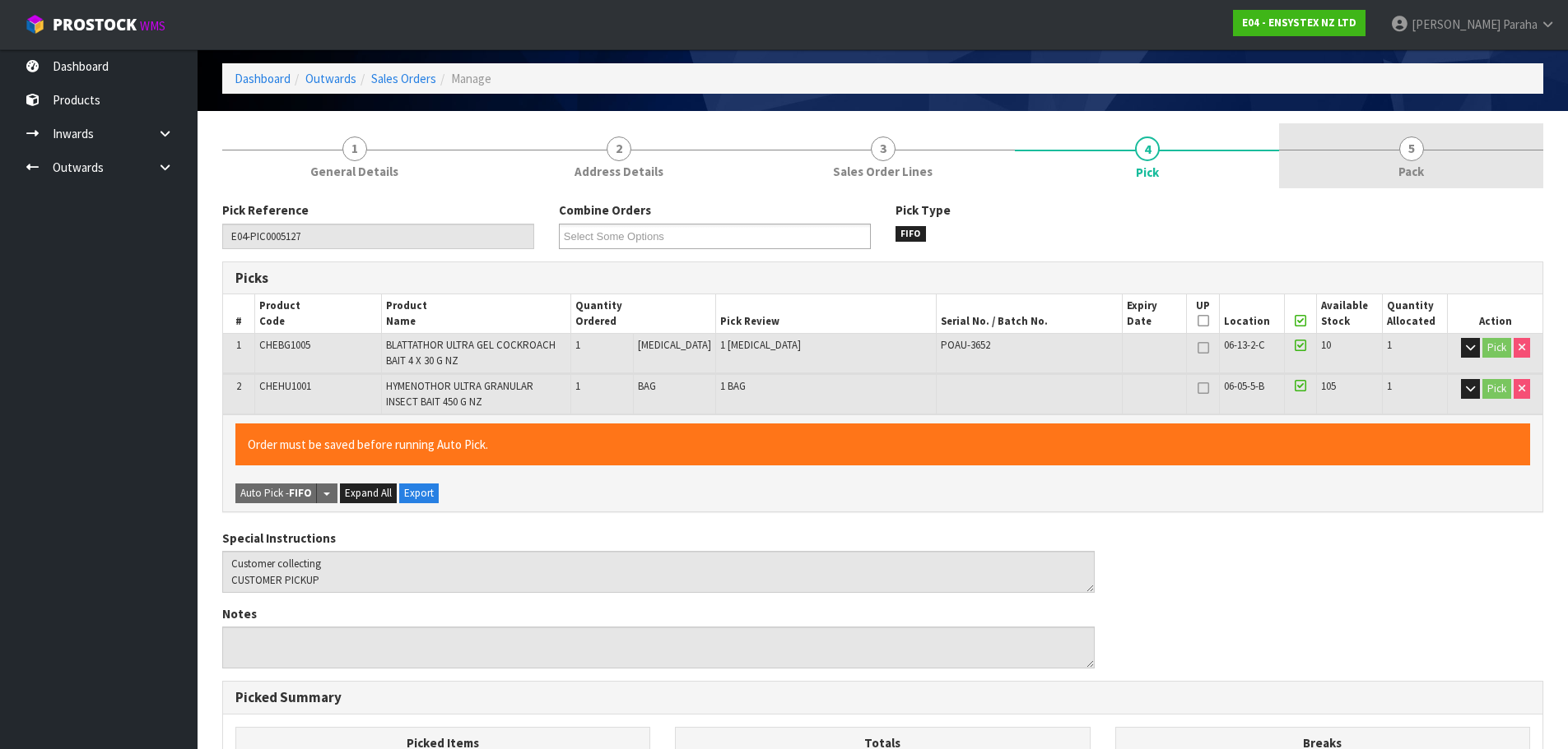
click at [1431, 161] on link "5 Pack" at bounding box center [1411, 155] width 264 height 65
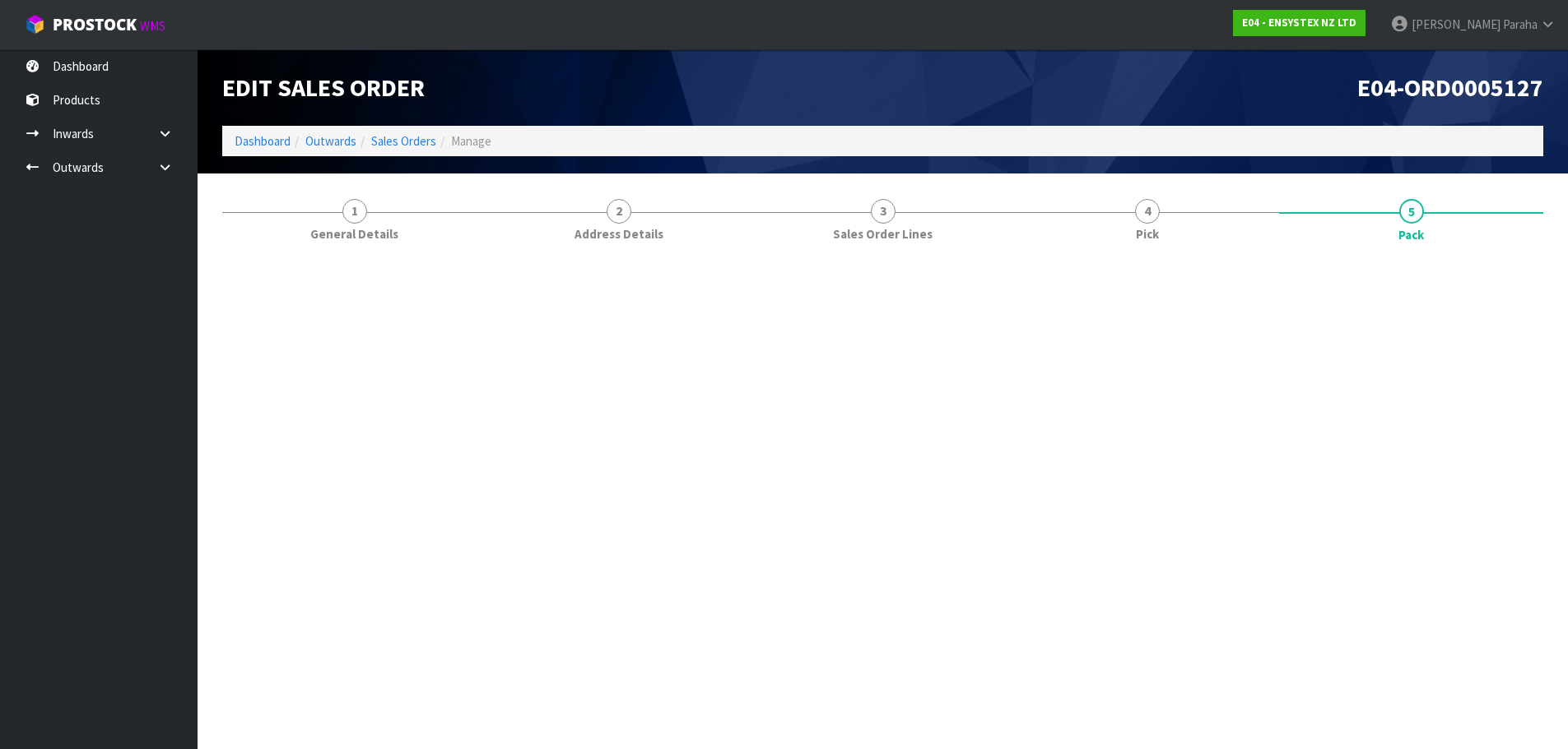
scroll to position [0, 0]
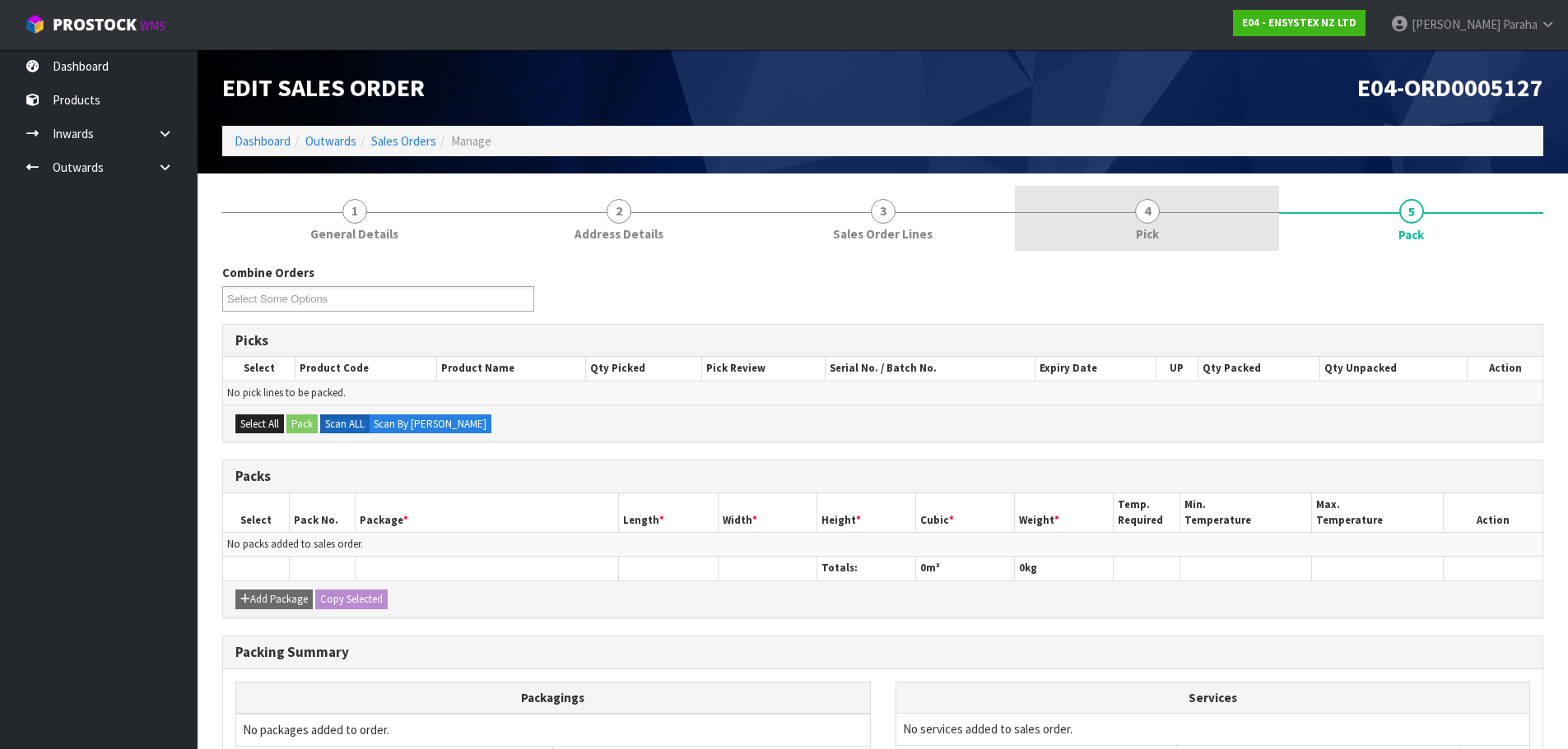
click at [1153, 210] on span "4" at bounding box center [1147, 211] width 24 height 24
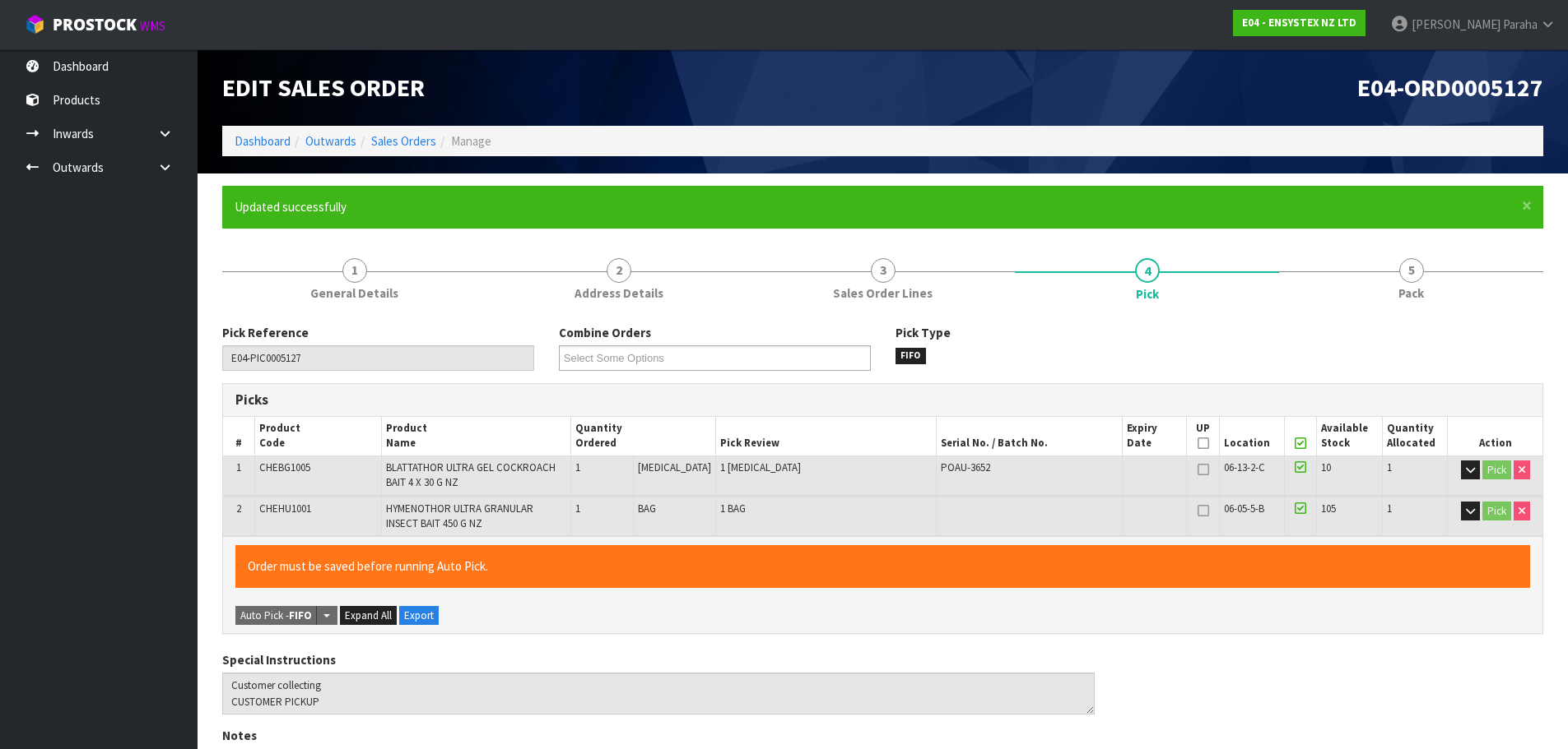
type input "Polly Paraha"
type input "2025-10-08T15:31:55"
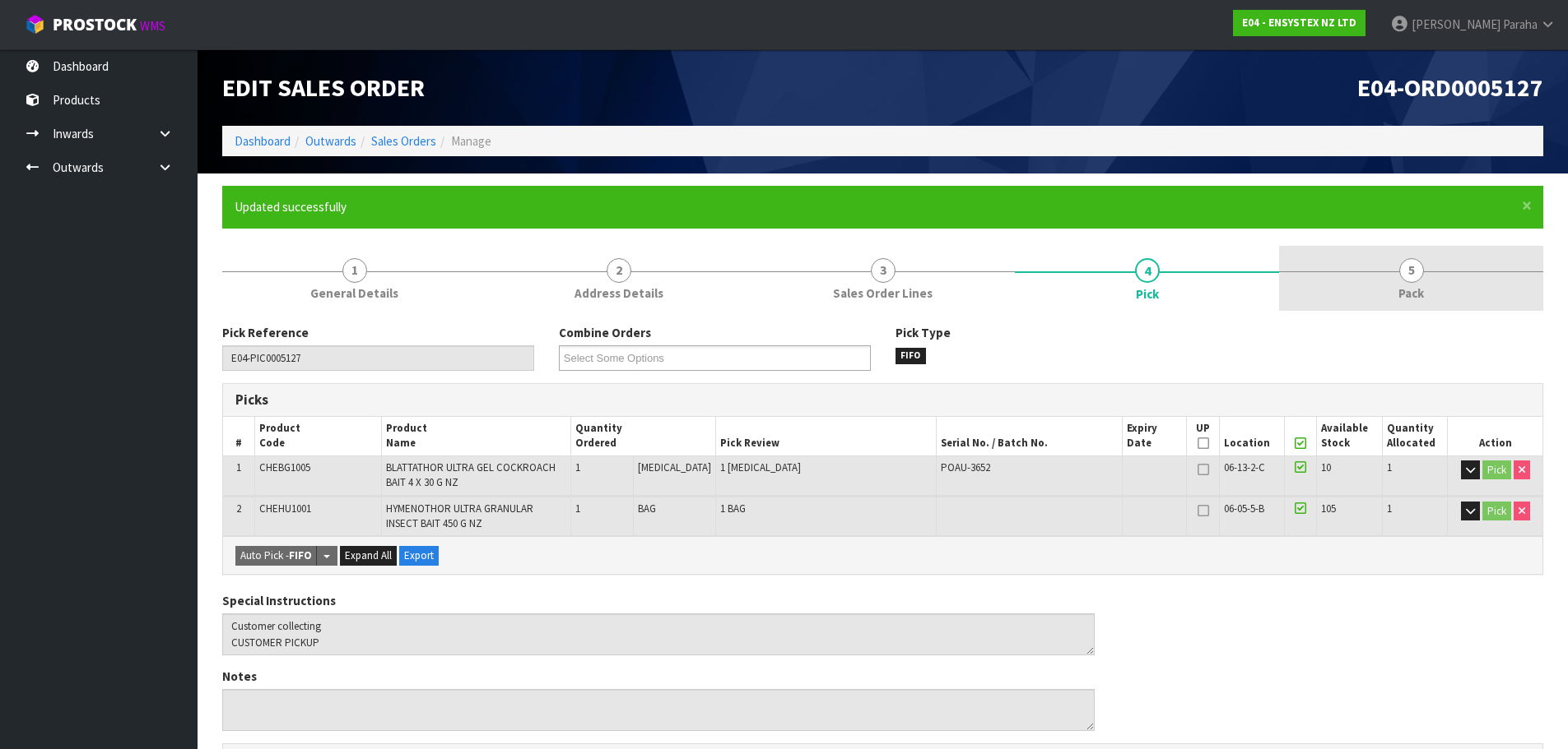
click at [1398, 276] on link "5 Pack" at bounding box center [1411, 278] width 264 height 65
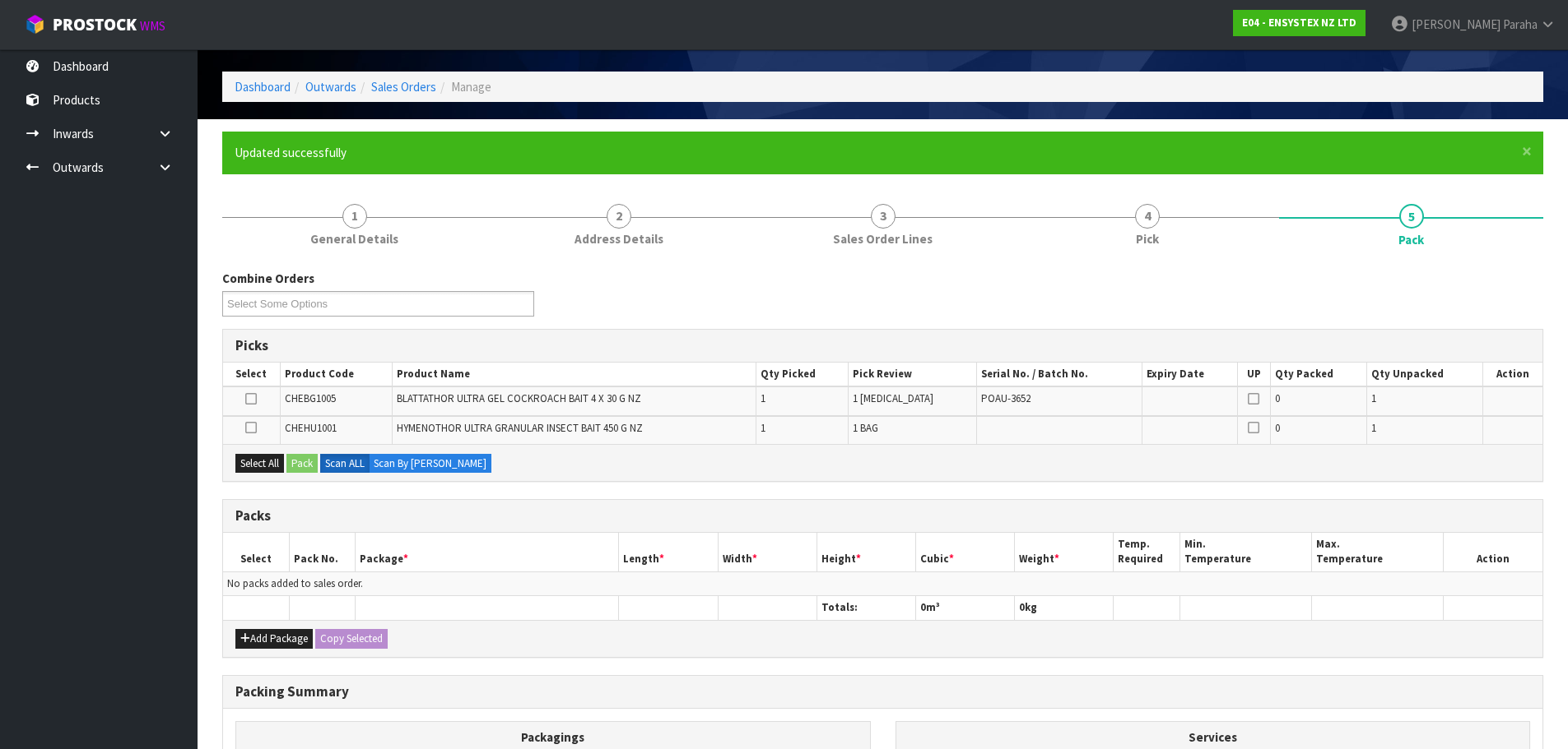
scroll to position [83, 0]
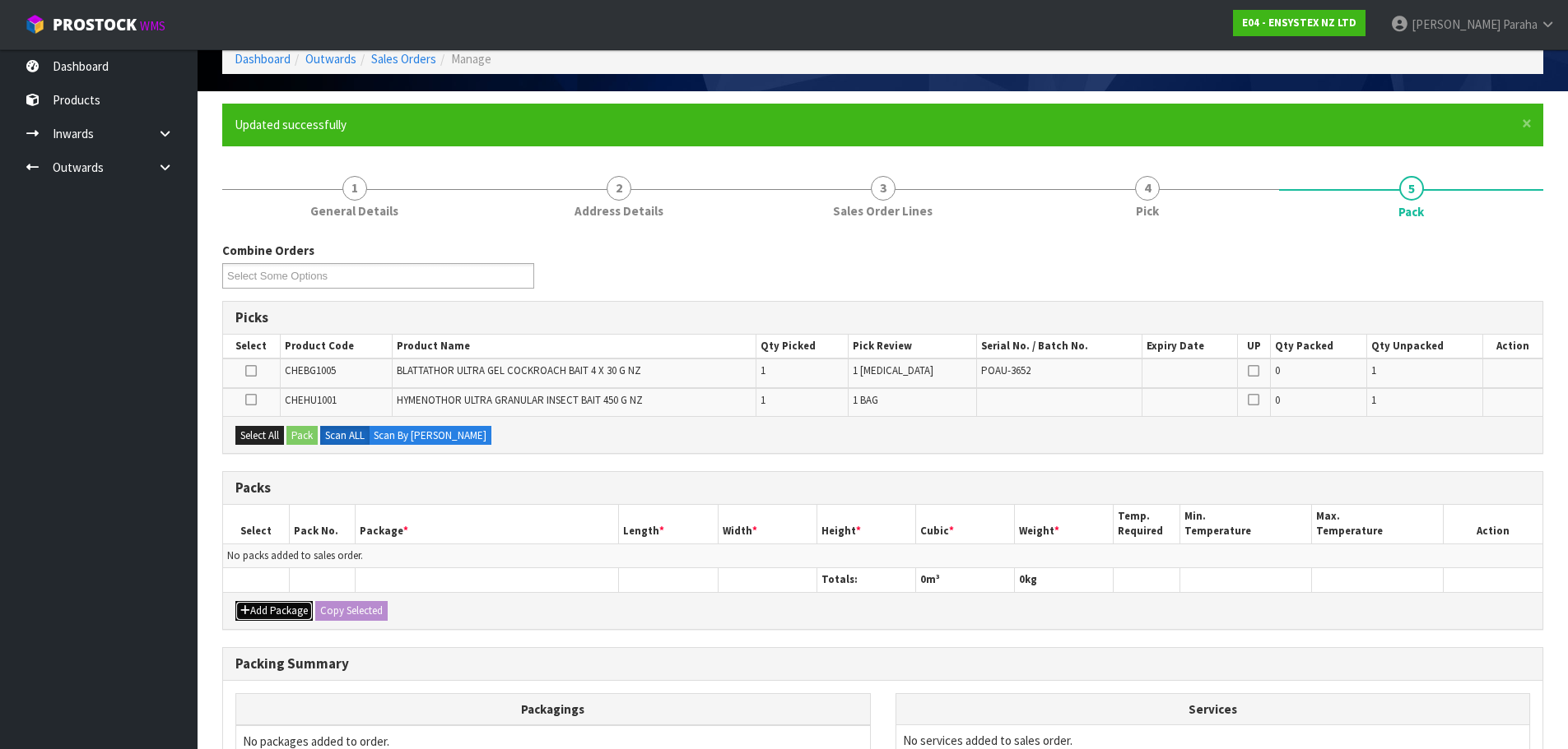
click at [297, 611] on button "Add Package" at bounding box center [274, 611] width 77 height 20
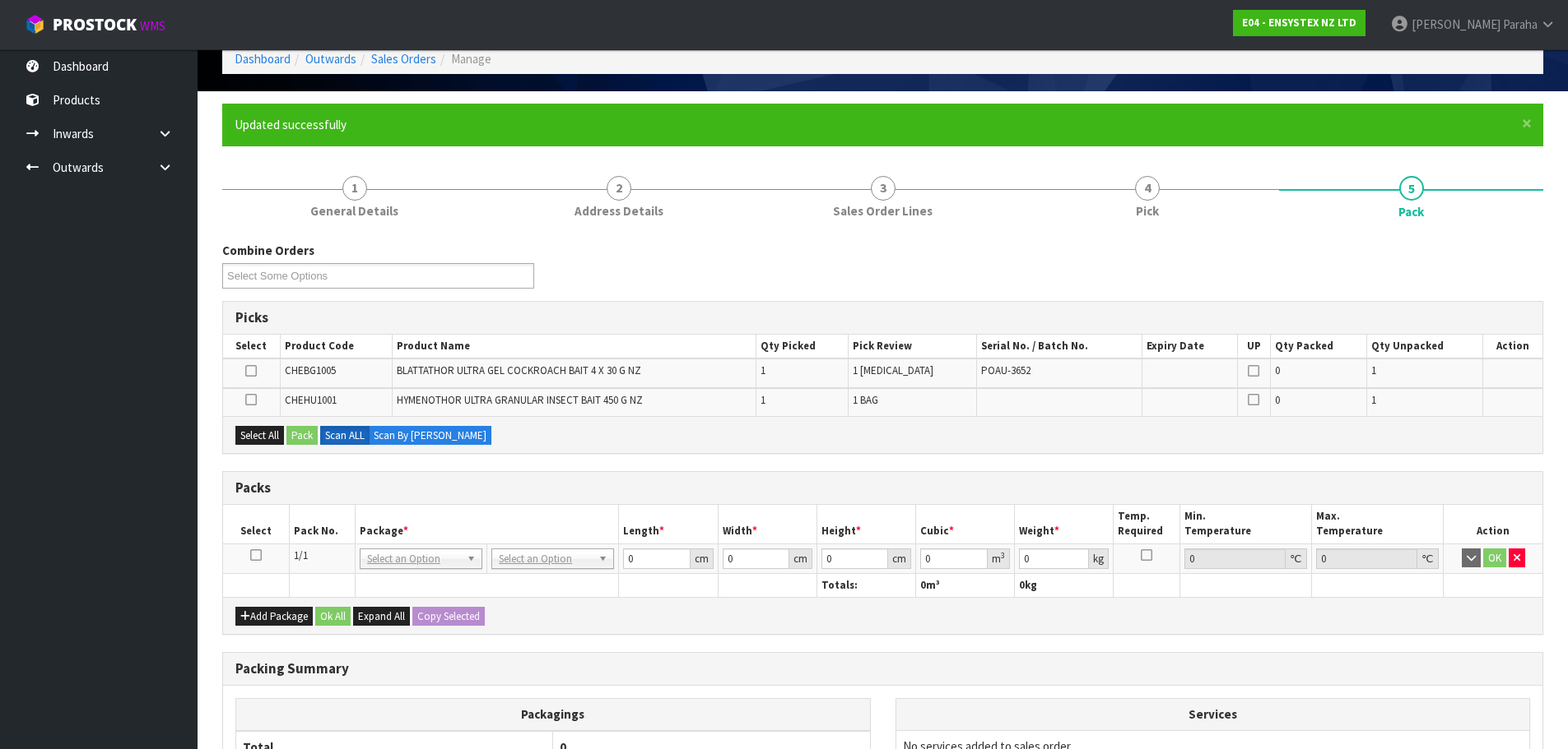
click at [259, 555] on icon at bounding box center [255, 555] width 12 height 1
click at [249, 435] on button "Select All" at bounding box center [260, 436] width 49 height 20
click at [308, 441] on button "Pack" at bounding box center [302, 436] width 31 height 20
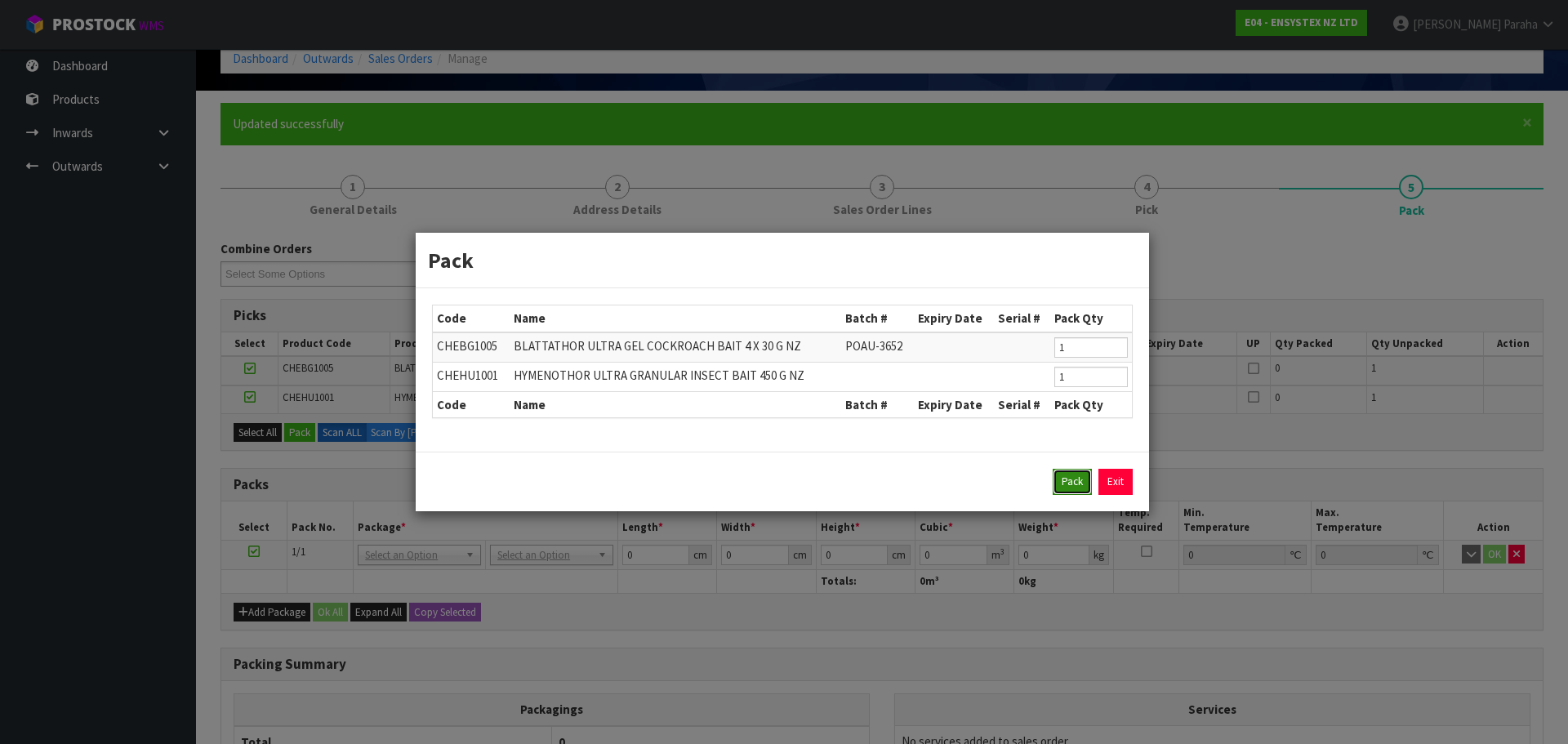
click at [1061, 484] on button "Pack" at bounding box center [1073, 482] width 39 height 26
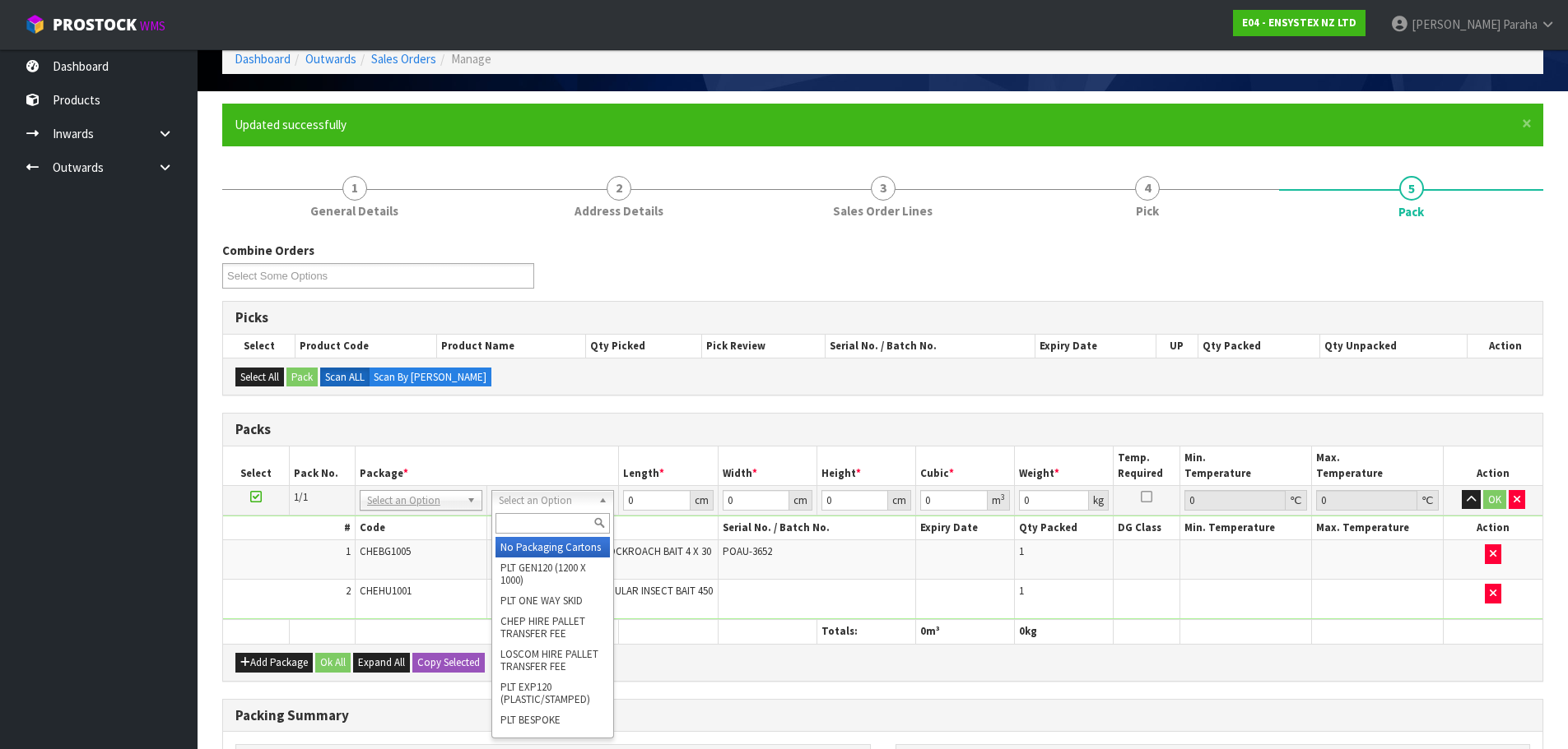
click at [585, 517] on input "text" at bounding box center [552, 523] width 114 height 21
type input "OC"
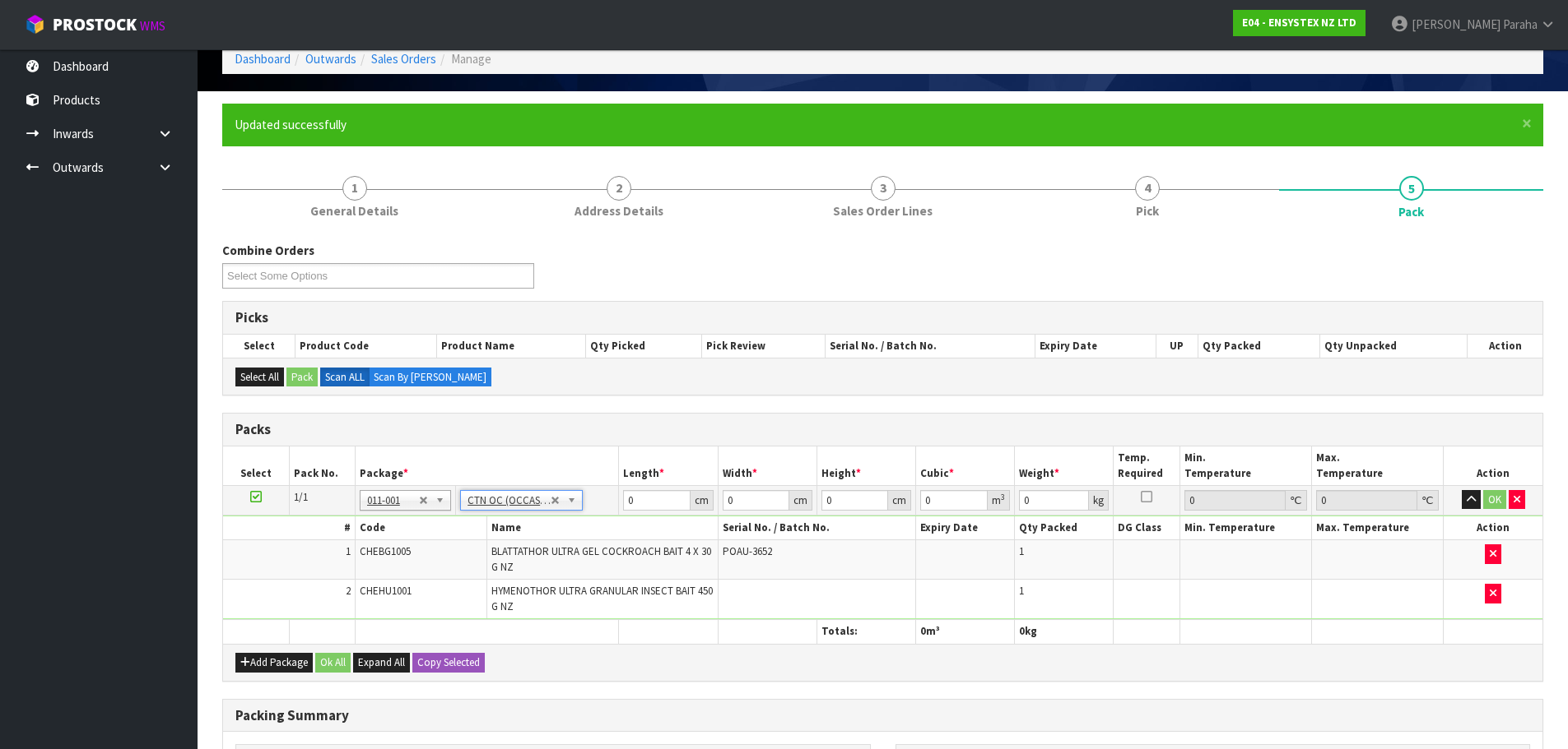
type input "0.8"
click at [631, 501] on input "0" at bounding box center [656, 500] width 66 height 21
type input "23"
type input "18"
type input "1"
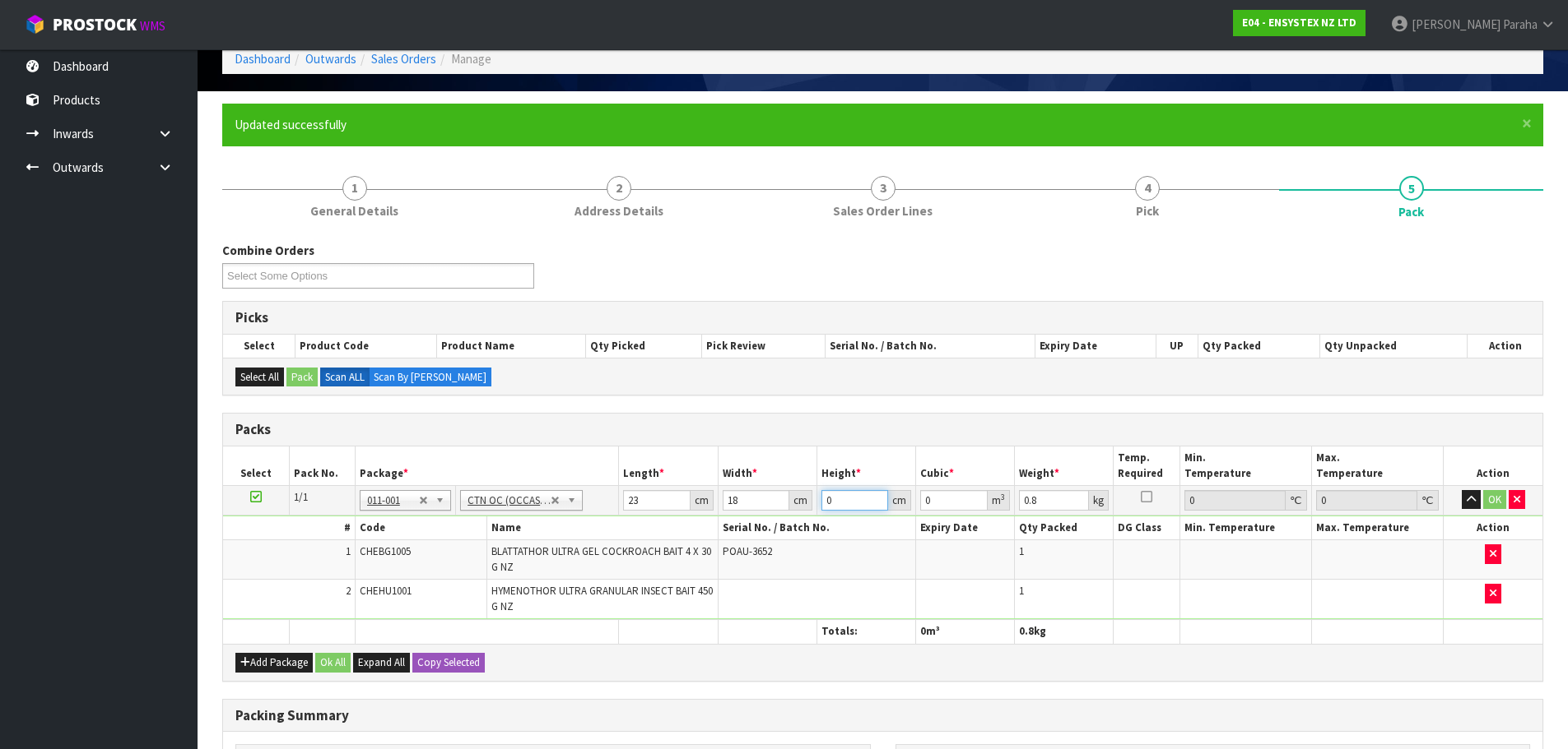
type input "0.000414"
type input "18"
type input "0.007452"
type input "18"
type input "1"
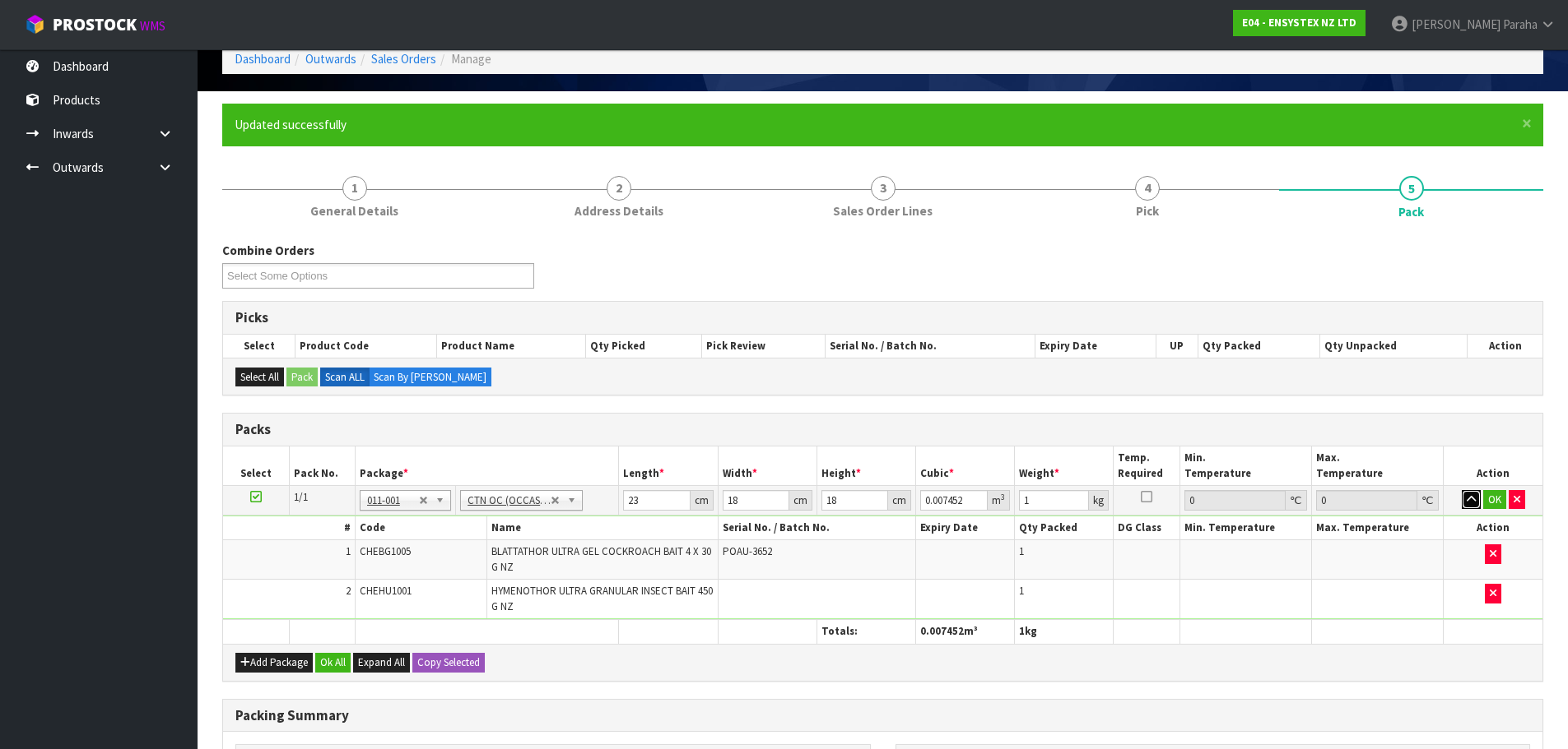
click at [1462, 490] on button "button" at bounding box center [1471, 500] width 19 height 20
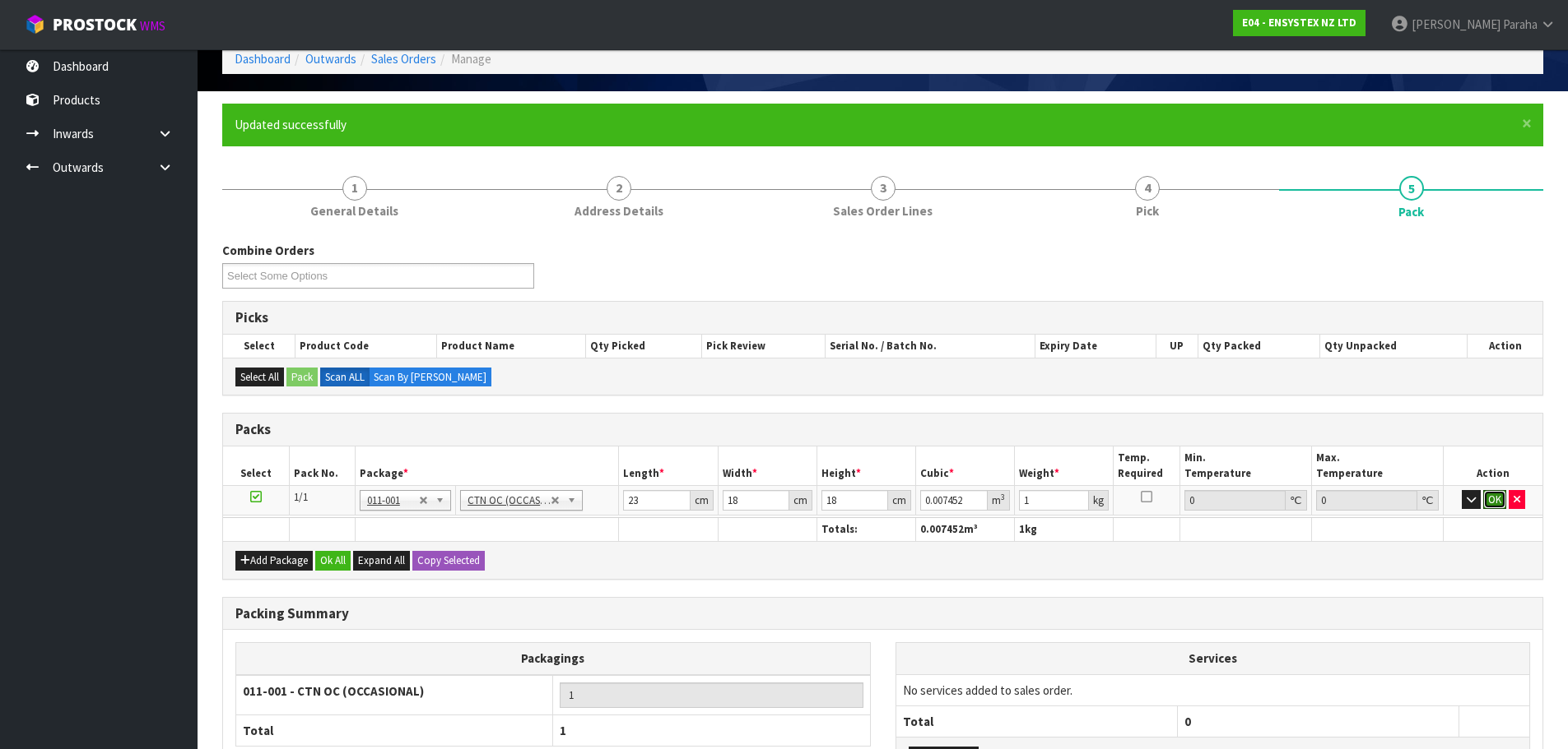
click button "OK" at bounding box center [1494, 500] width 23 height 20
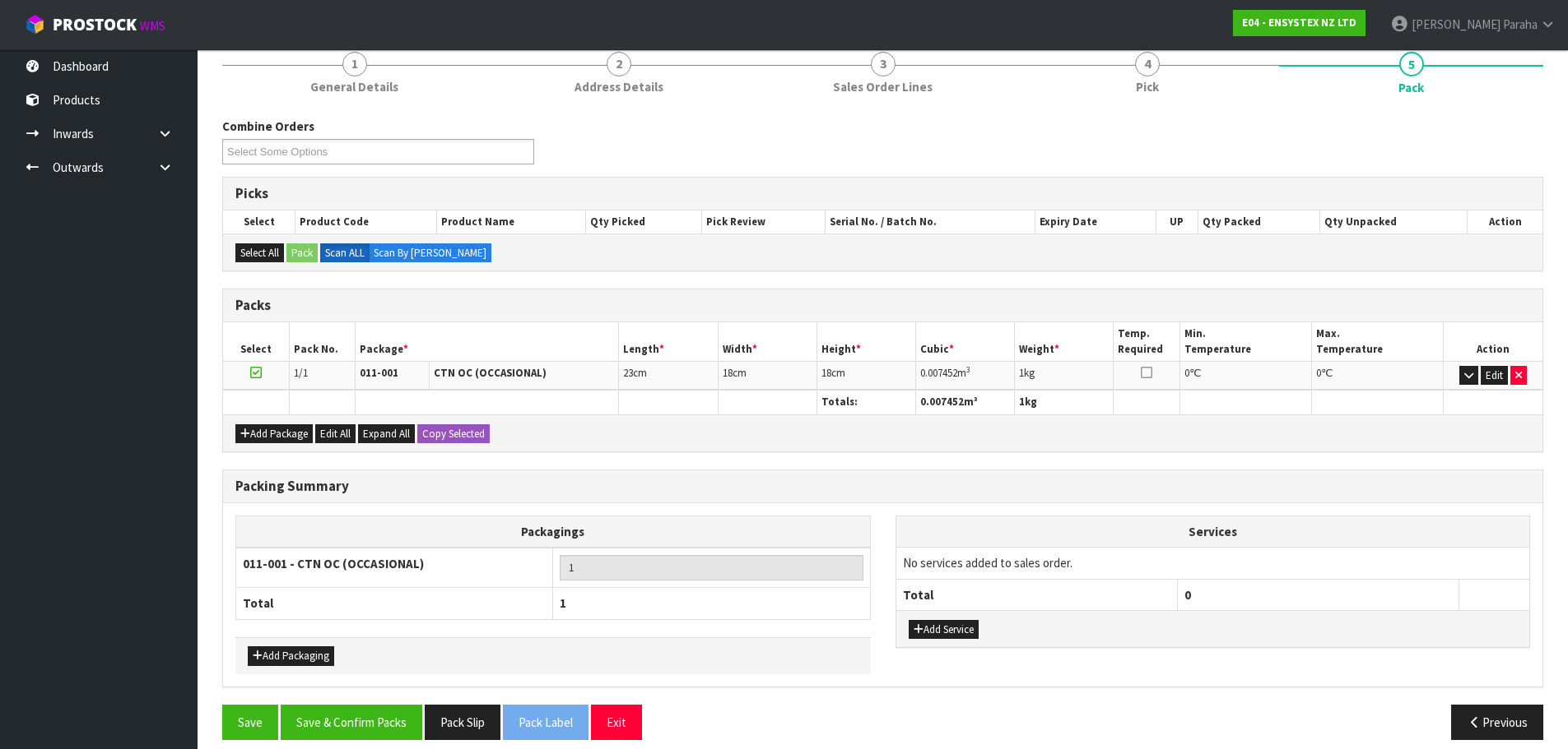
scroll to position [222, 0]
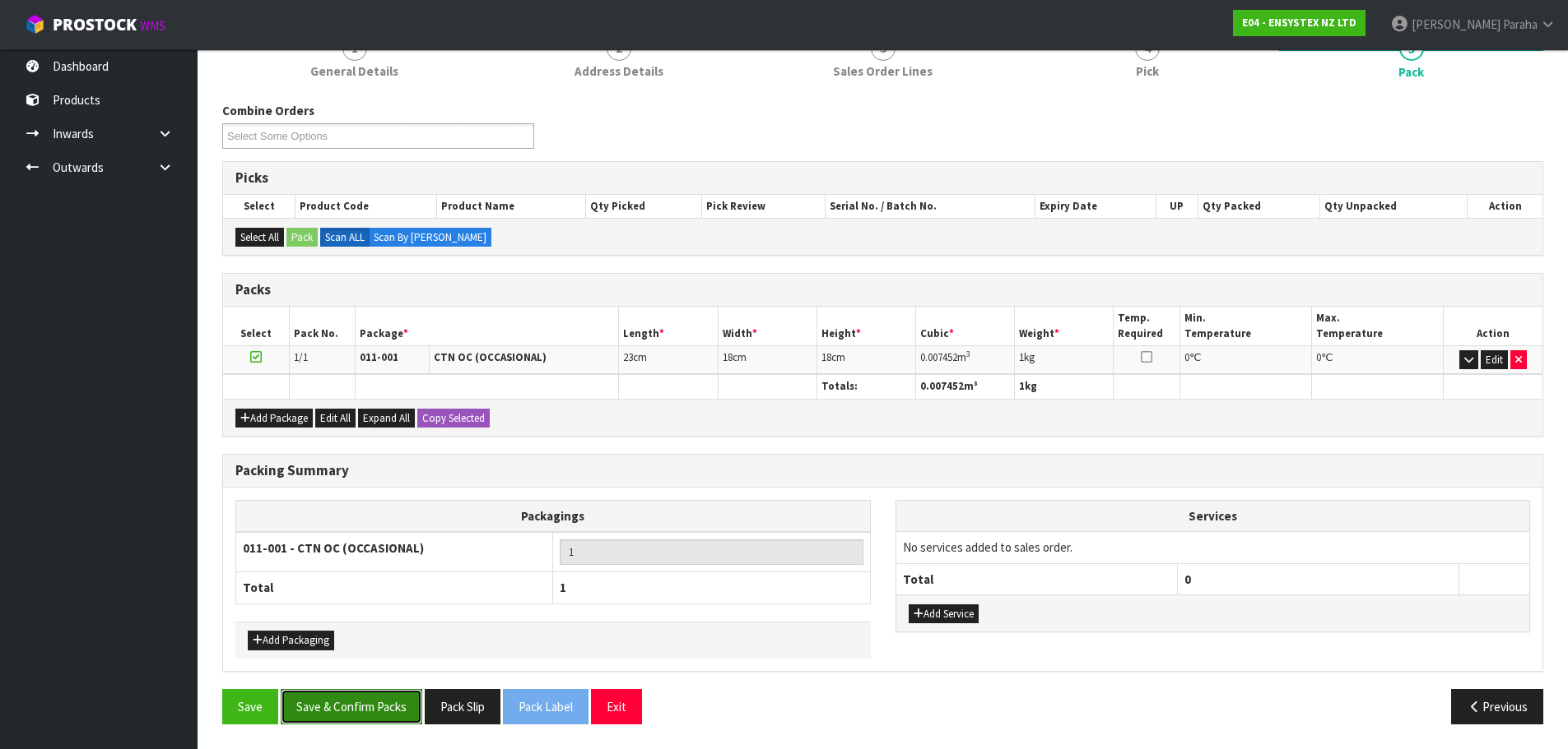
click at [357, 709] on button "Save & Confirm Packs" at bounding box center [351, 706] width 142 height 35
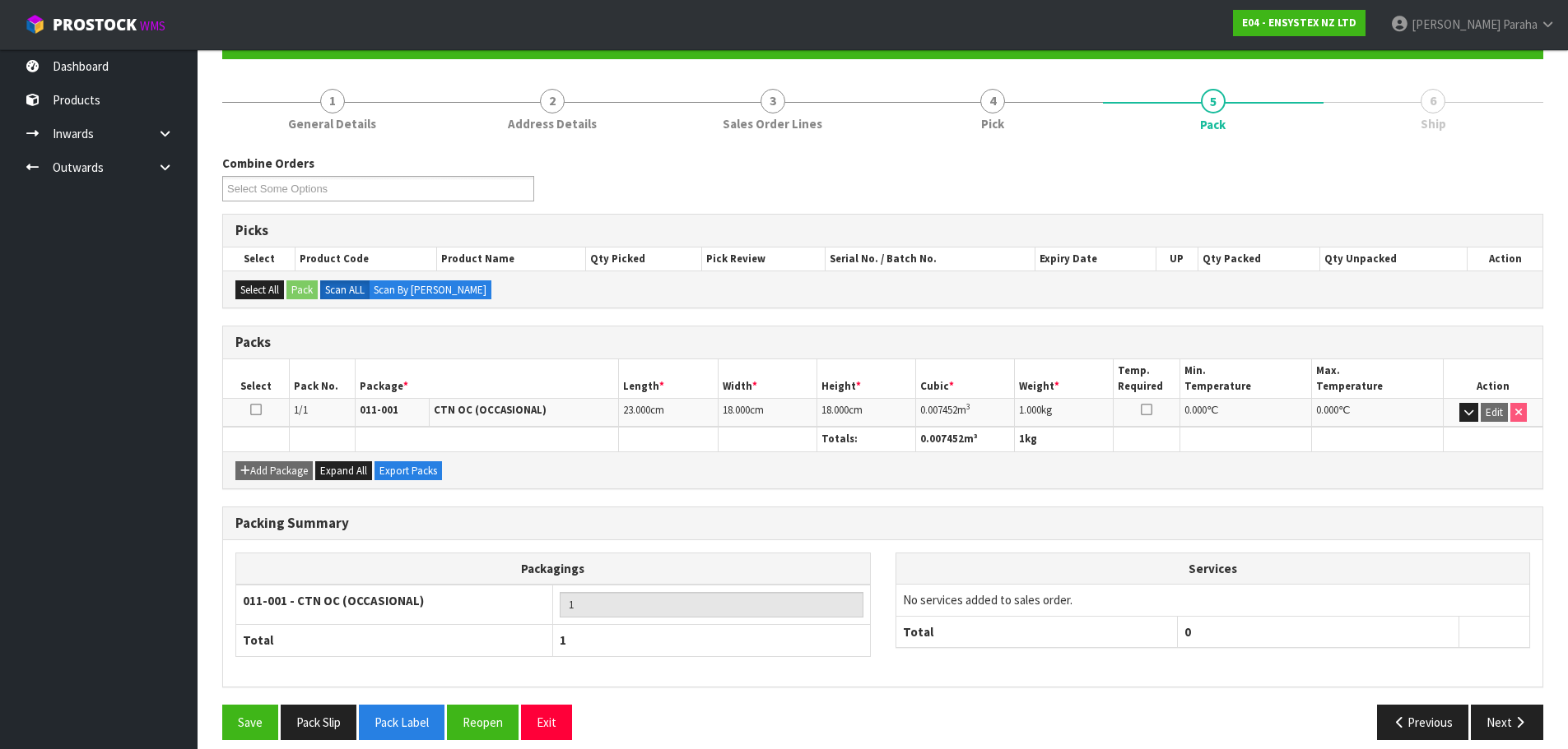
scroll to position [185, 0]
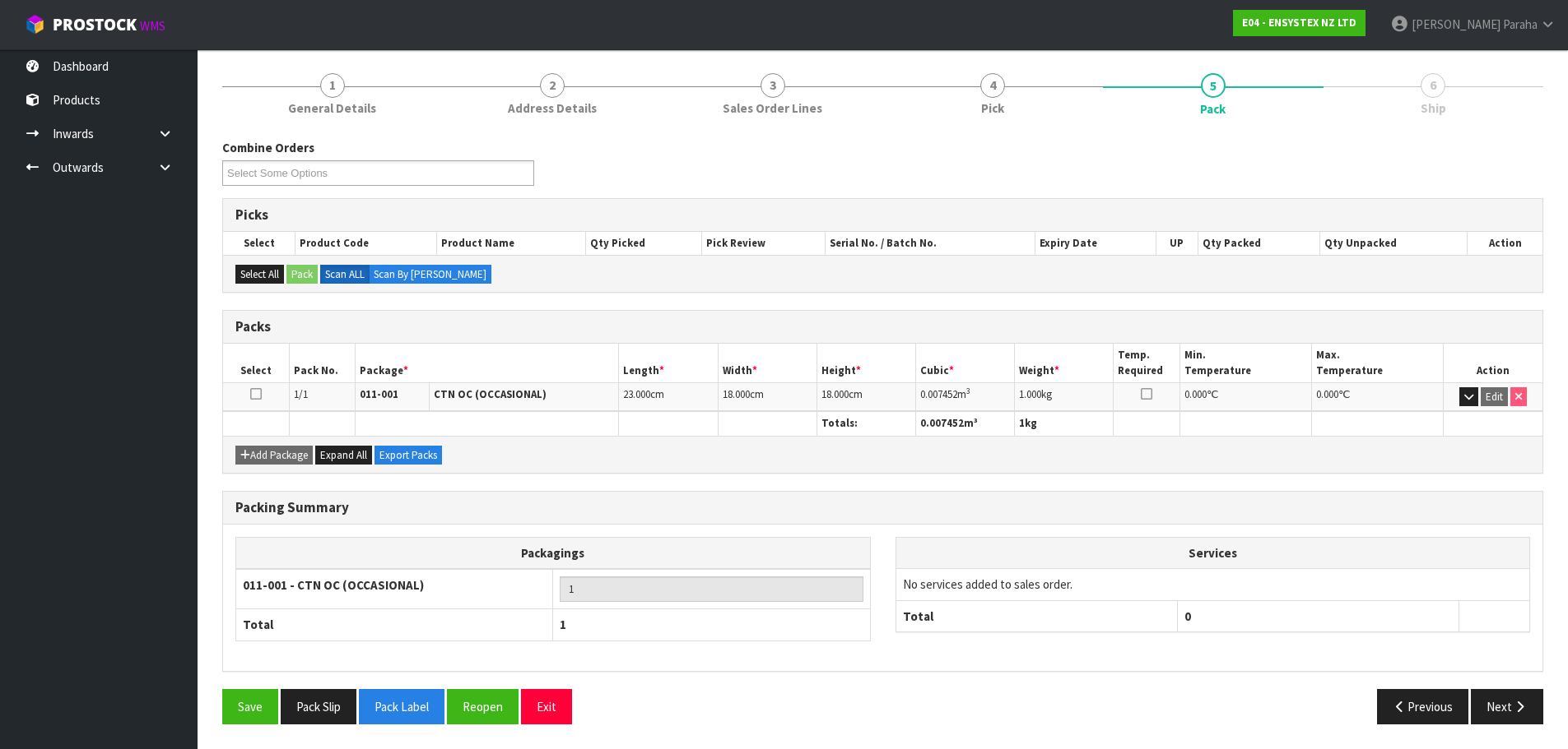
click at [1307, 711] on div "Previous Next" at bounding box center [1219, 706] width 673 height 35
click at [1512, 704] on icon "button" at bounding box center [1519, 707] width 15 height 13
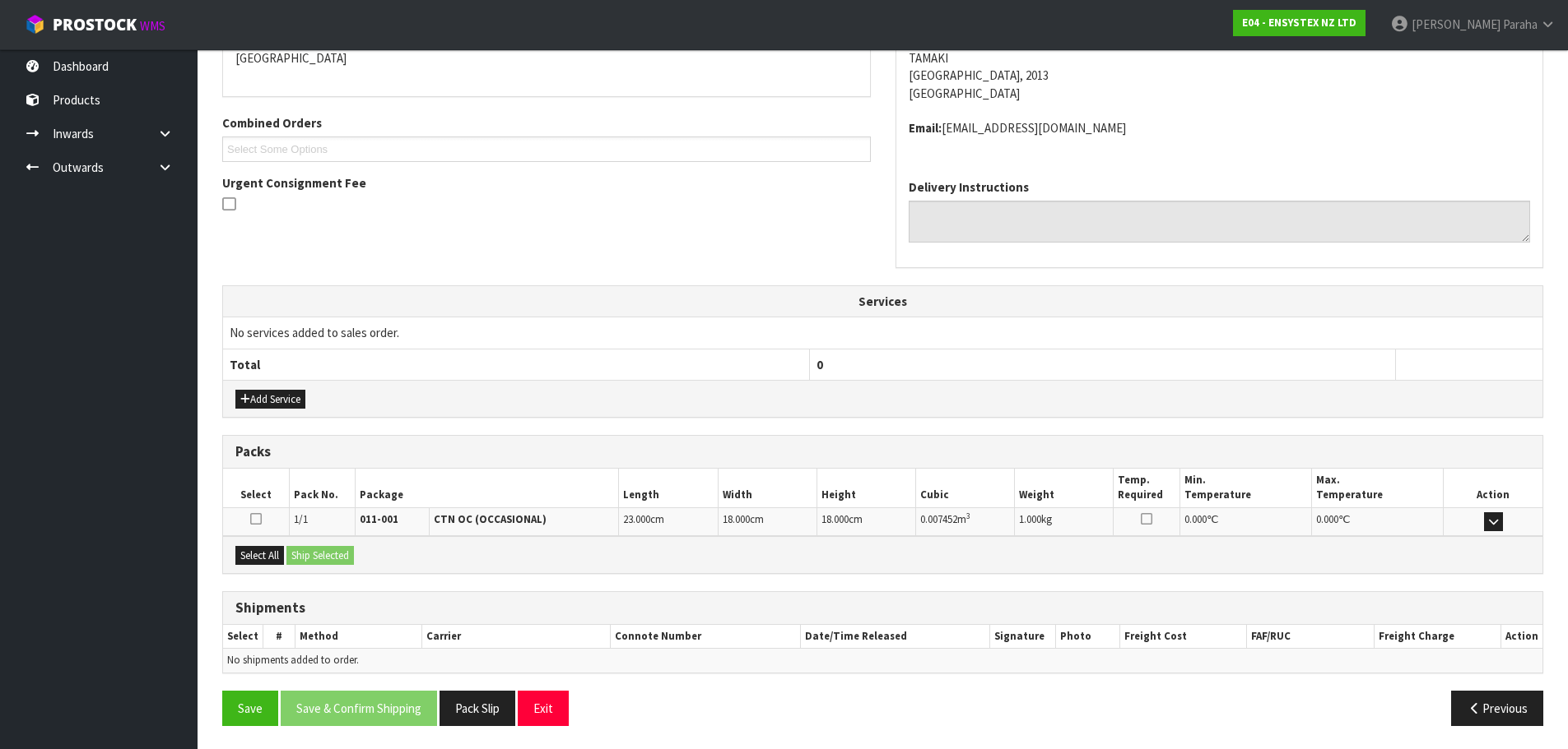
scroll to position [375, 0]
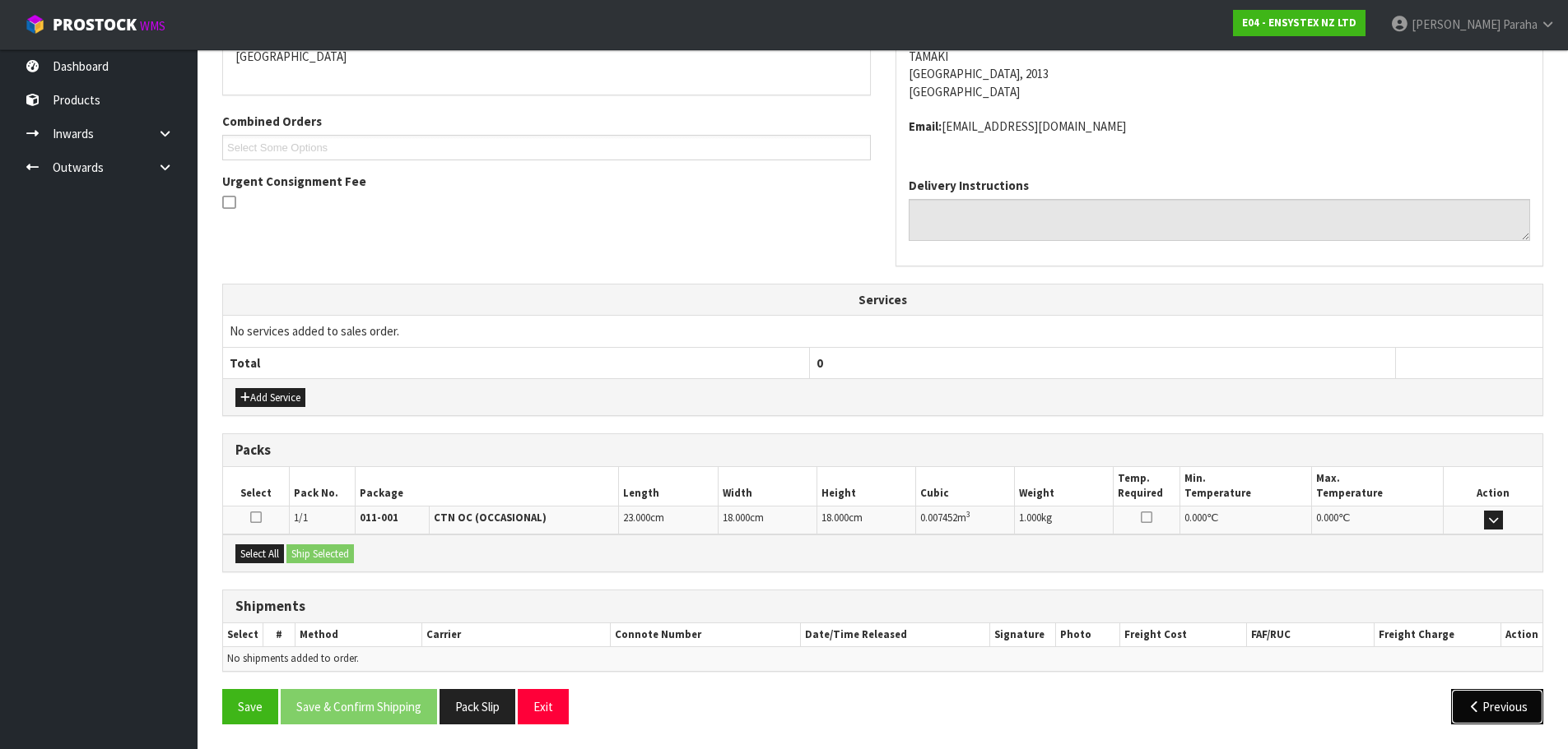
click at [1508, 698] on button "Previous" at bounding box center [1497, 706] width 93 height 35
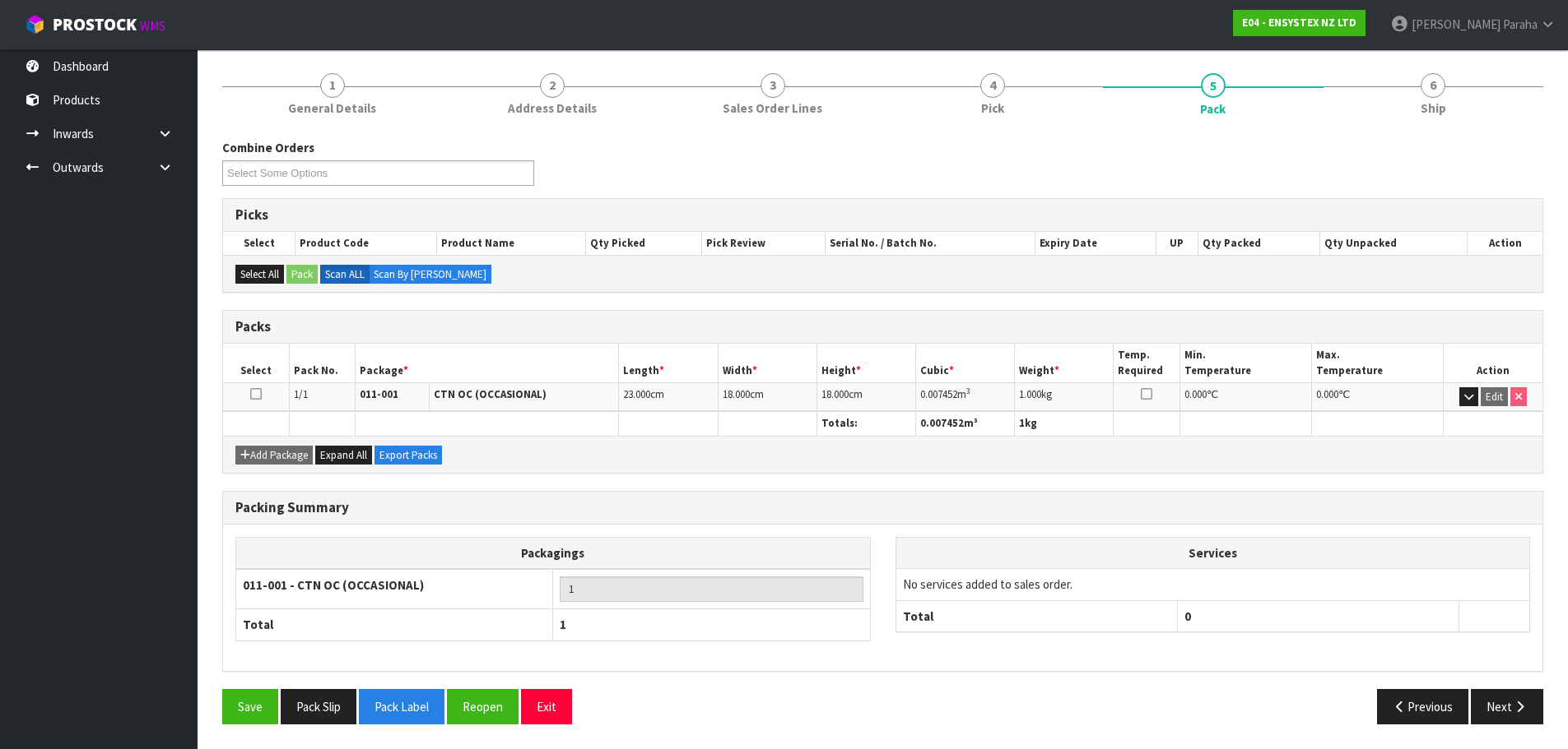
scroll to position [185, 0]
click at [425, 700] on button "Pack Label" at bounding box center [401, 706] width 85 height 35
click at [1488, 34] on link "Polly Paraha" at bounding box center [1473, 24] width 190 height 49
click at [1475, 57] on link "Logout" at bounding box center [1502, 65] width 130 height 22
